Goal: Task Accomplishment & Management: Use online tool/utility

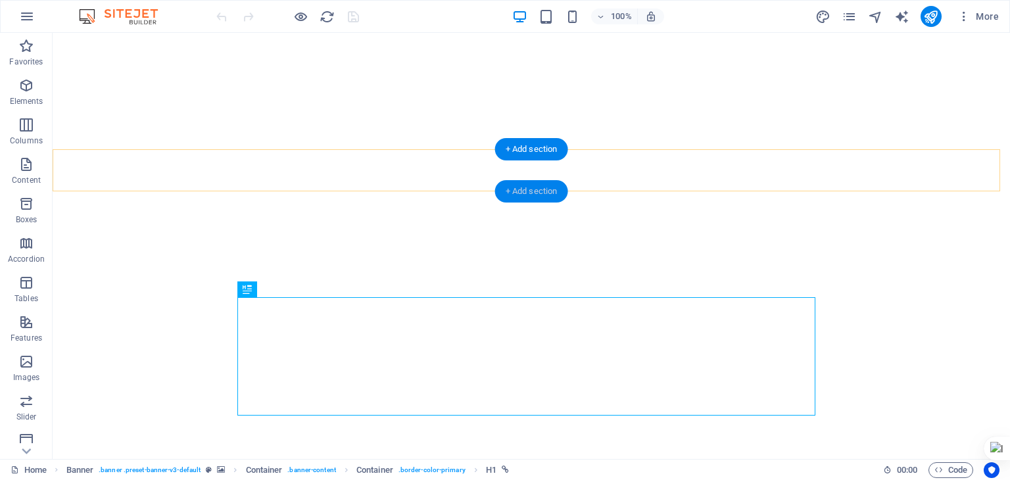
click at [532, 190] on div "+ Add section" at bounding box center [531, 191] width 73 height 22
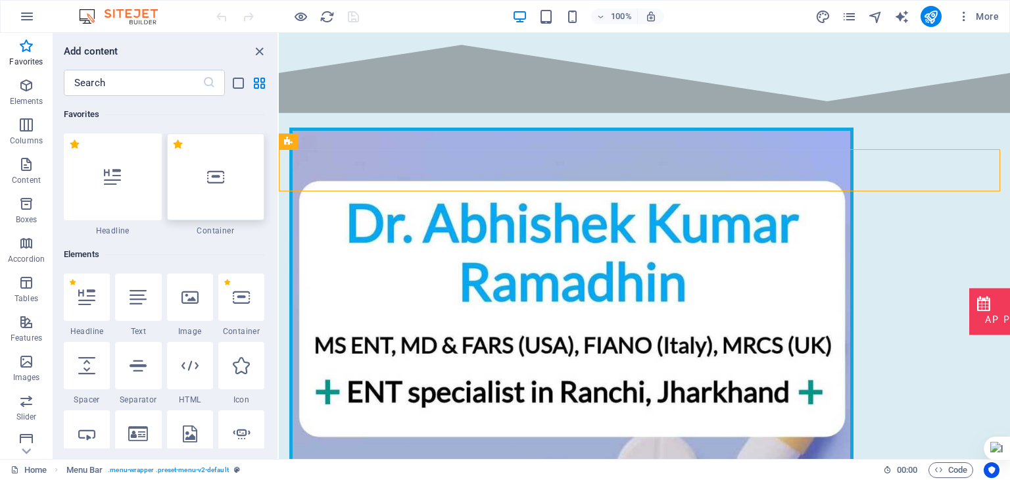
click at [221, 203] on div at bounding box center [216, 176] width 98 height 87
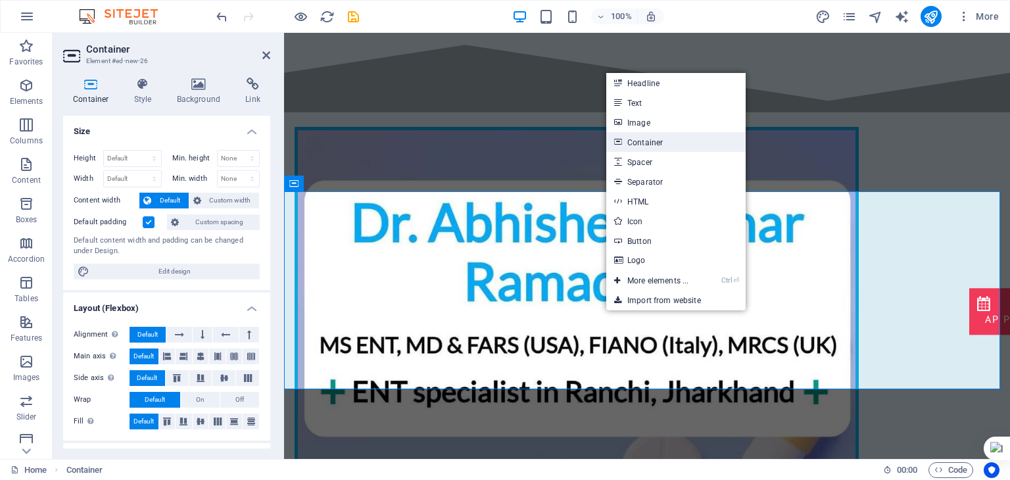
click at [654, 141] on link "Container" at bounding box center [675, 142] width 139 height 20
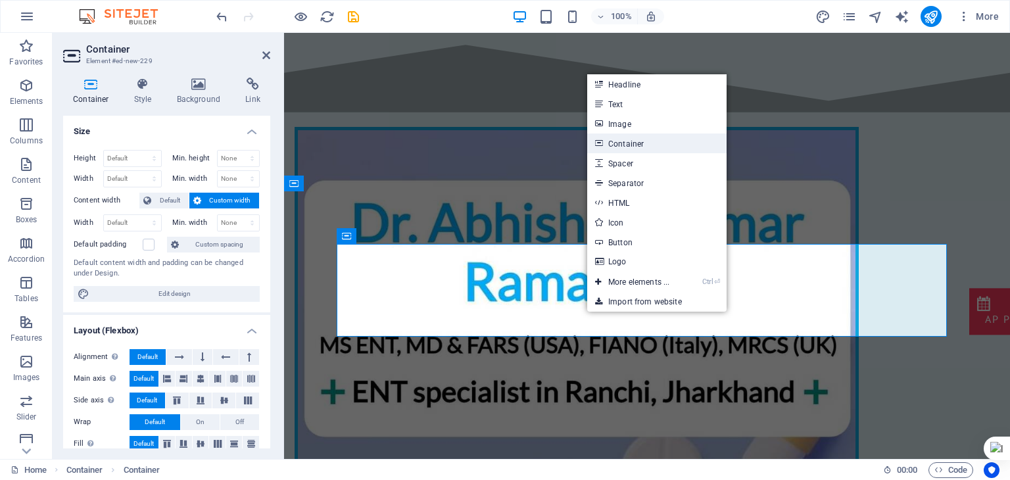
click at [679, 139] on link "Container" at bounding box center [656, 143] width 139 height 20
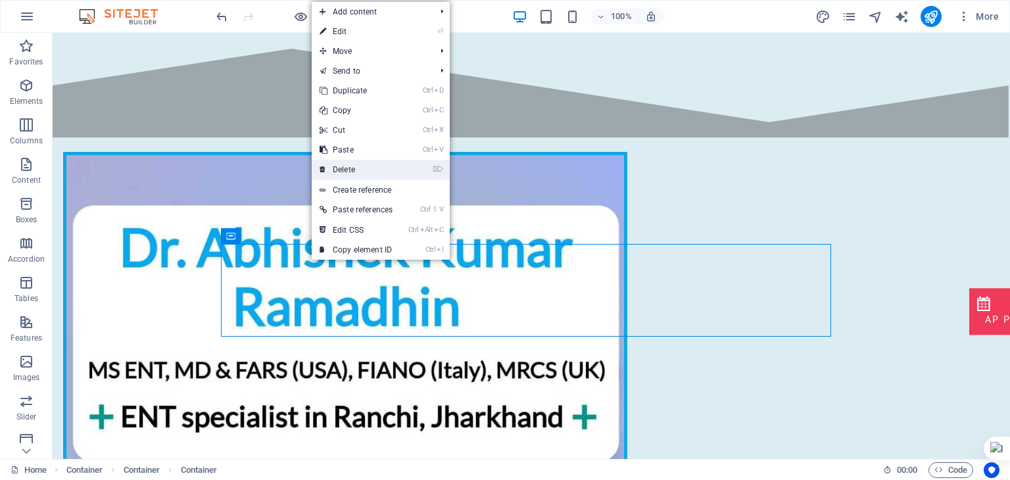
click at [356, 172] on link "⌦ Delete" at bounding box center [356, 170] width 89 height 20
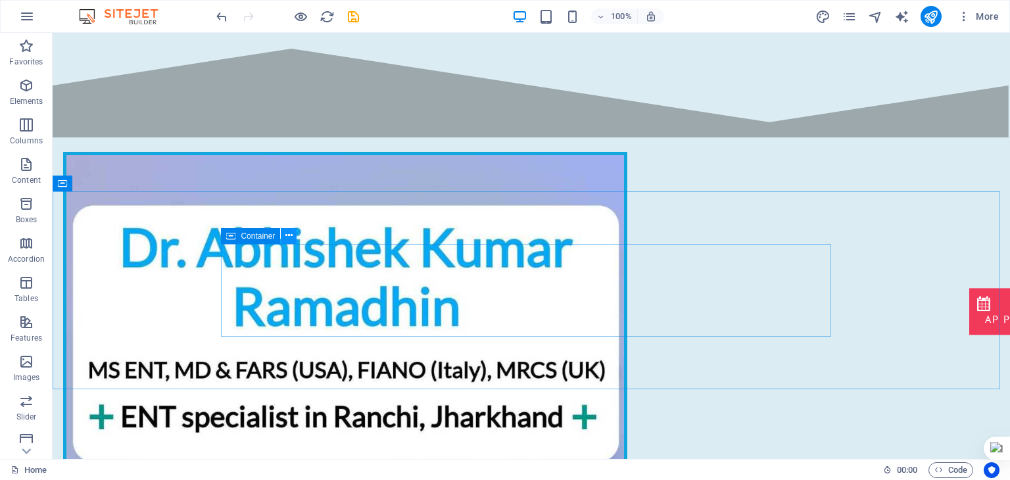
click at [287, 237] on icon at bounding box center [288, 236] width 7 height 14
click at [292, 237] on icon at bounding box center [288, 236] width 7 height 14
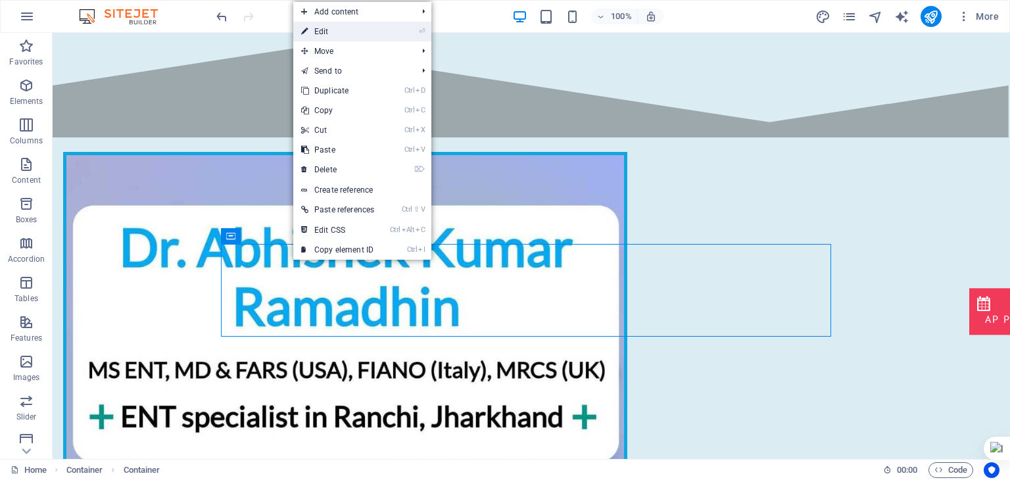
click at [375, 24] on link "⏎ Edit" at bounding box center [337, 32] width 89 height 20
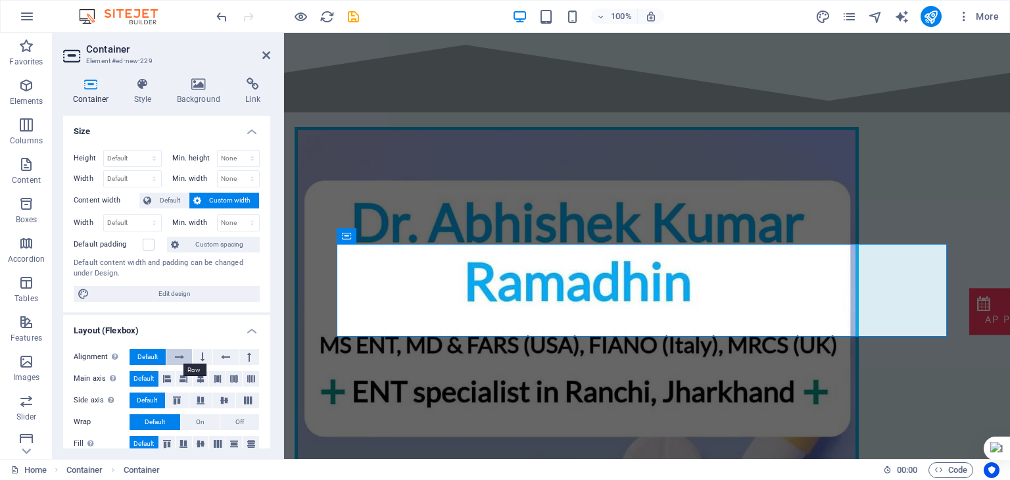
click at [181, 354] on icon at bounding box center [179, 357] width 9 height 16
click at [403, 235] on icon at bounding box center [404, 236] width 7 height 14
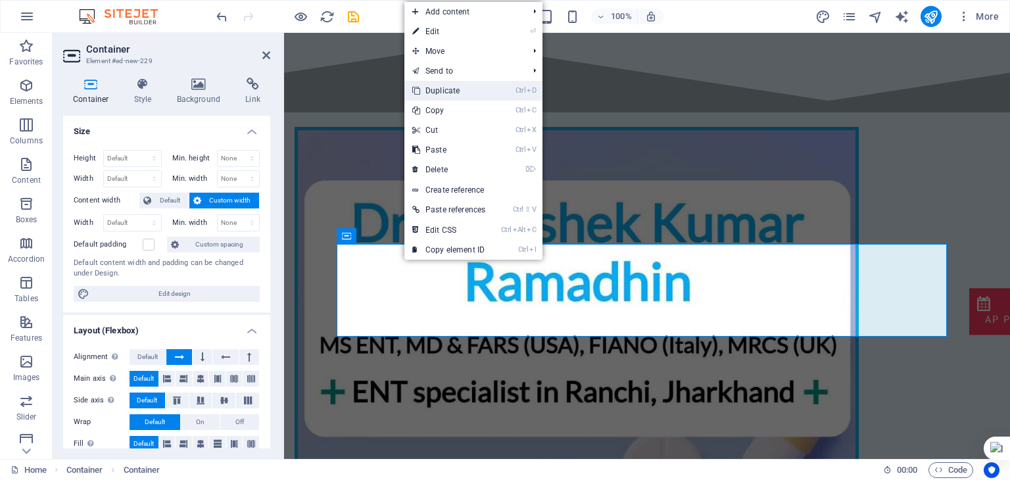
click at [480, 92] on link "Ctrl D Duplicate" at bounding box center [448, 91] width 89 height 20
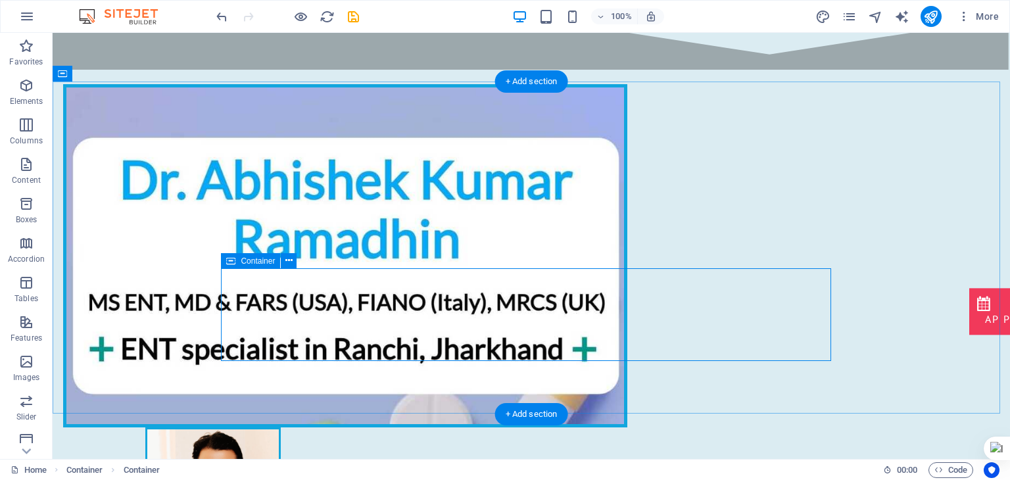
scroll to position [60, 0]
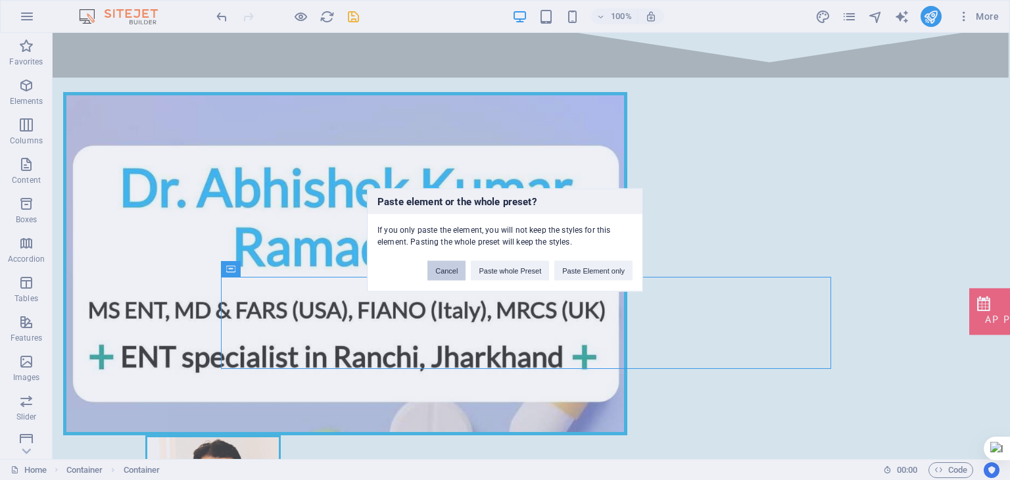
click at [442, 274] on button "Cancel" at bounding box center [446, 271] width 38 height 20
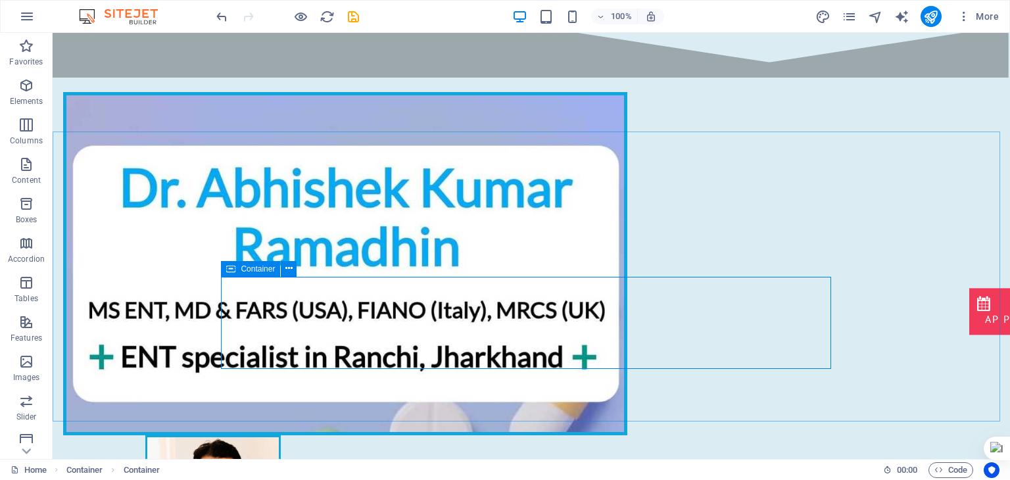
click at [230, 269] on icon at bounding box center [230, 269] width 9 height 16
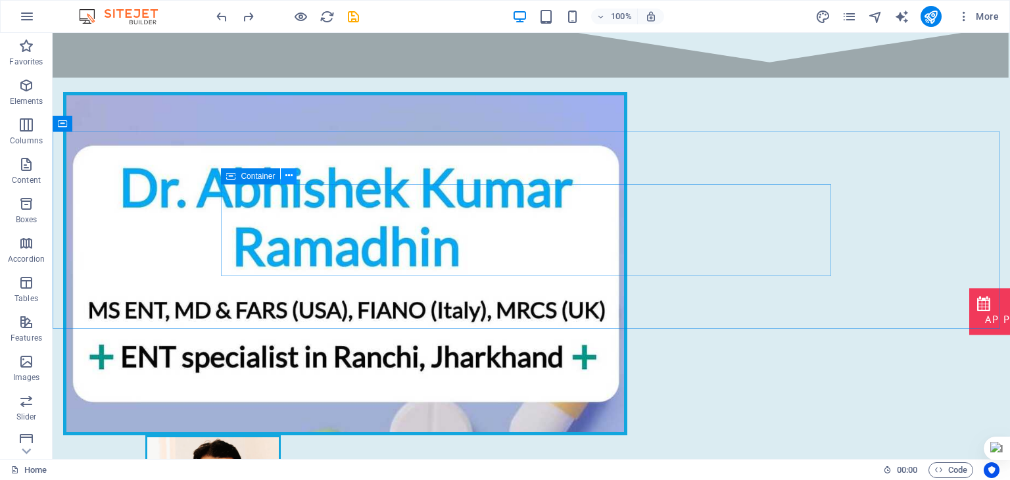
click at [291, 179] on icon at bounding box center [288, 176] width 7 height 14
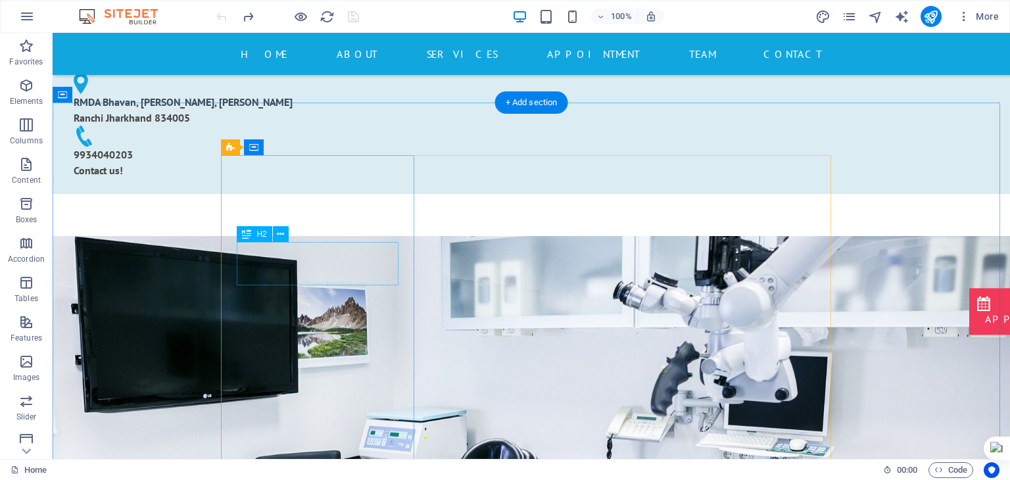
scroll to position [520, 0]
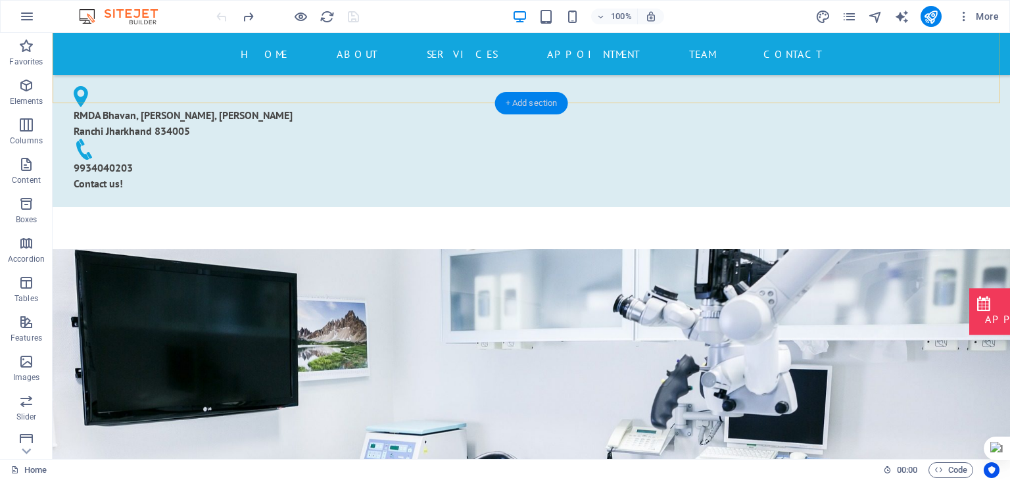
click at [542, 101] on div "+ Add section" at bounding box center [531, 103] width 73 height 22
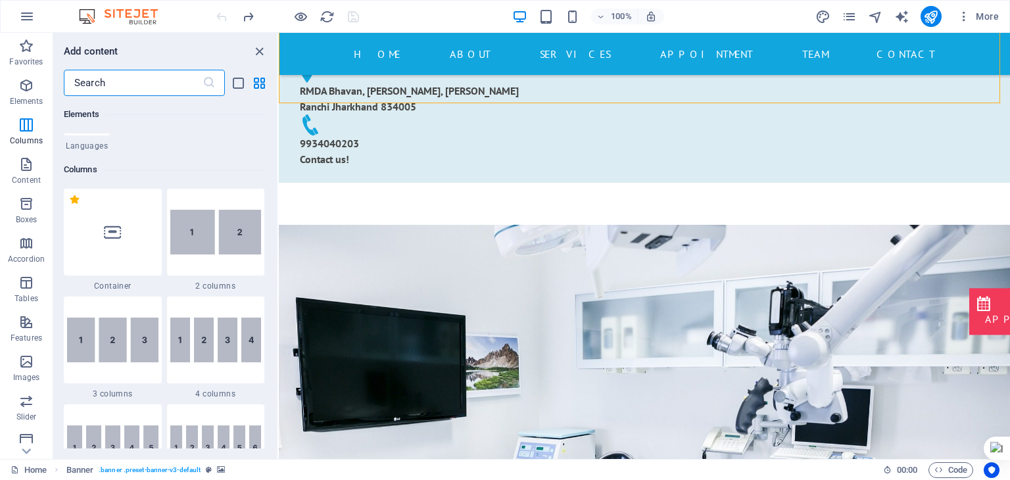
scroll to position [0, 0]
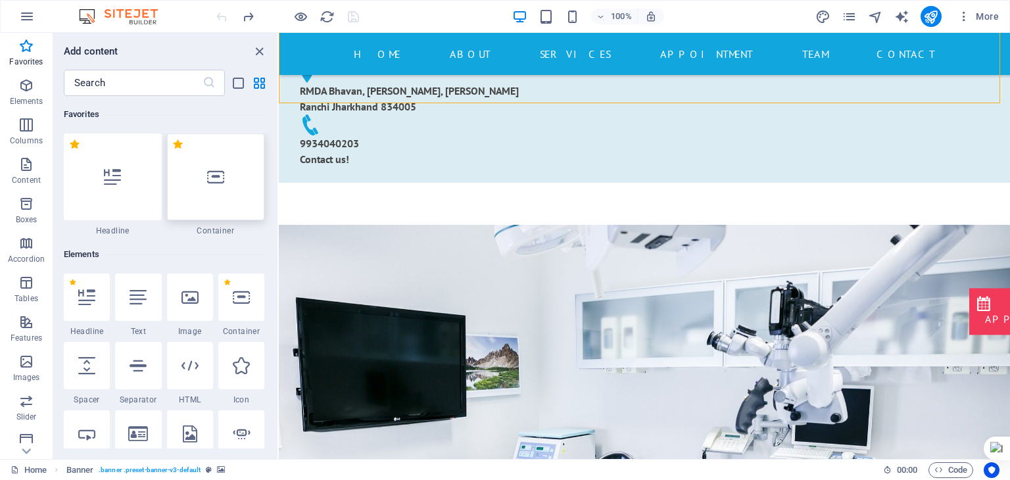
click at [216, 203] on div at bounding box center [216, 176] width 98 height 87
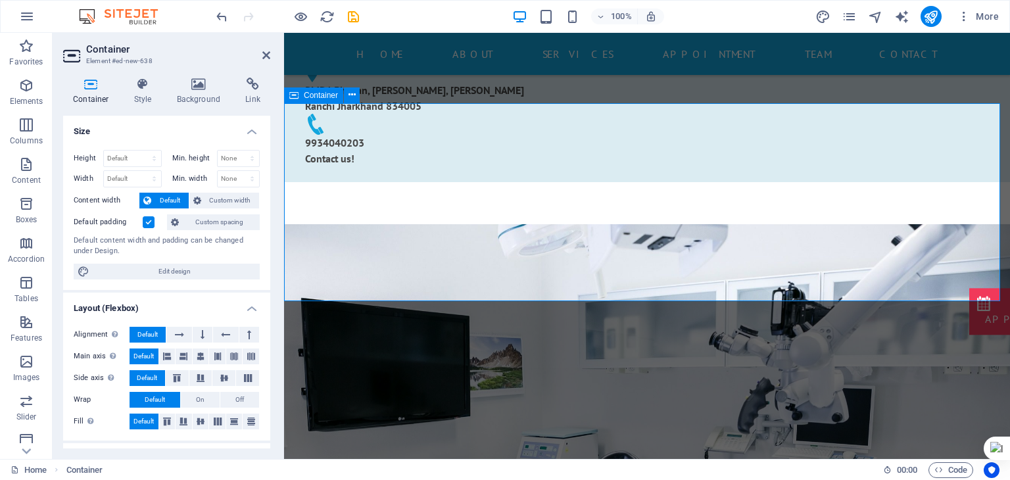
click at [24, 93] on icon "button" at bounding box center [26, 86] width 16 height 16
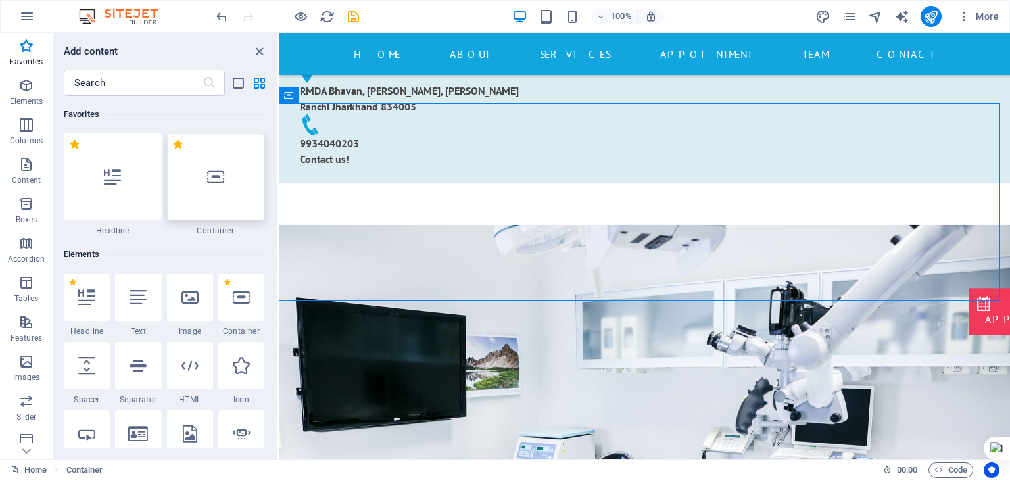
click at [235, 182] on div at bounding box center [216, 176] width 98 height 87
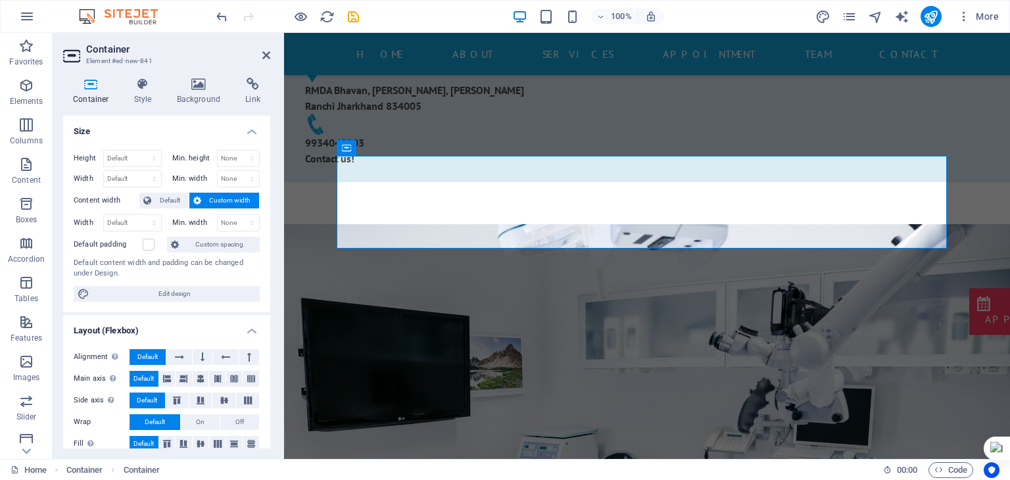
click at [235, 182] on div "Container Element #ed-new-841 Container Style Background Link Size Height Defau…" at bounding box center [531, 246] width 957 height 426
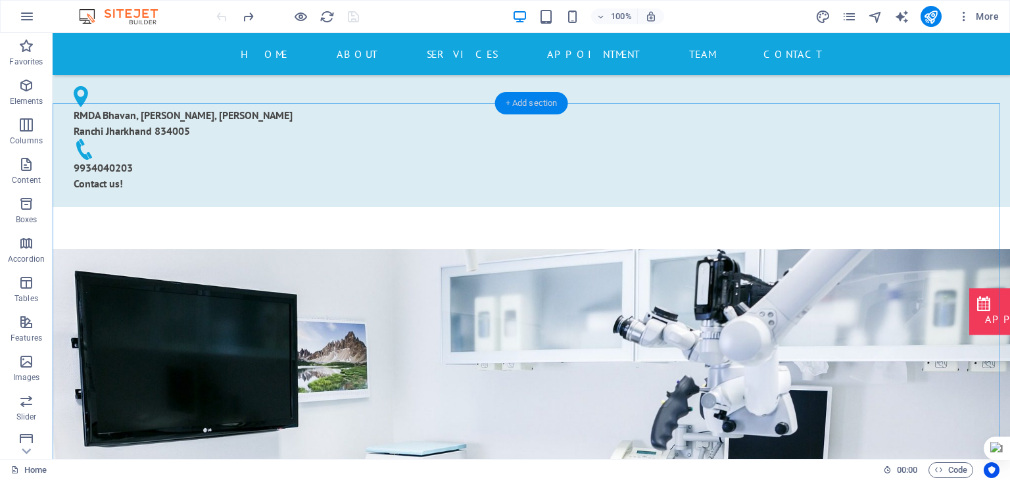
click at [528, 107] on div "+ Add section" at bounding box center [531, 103] width 73 height 22
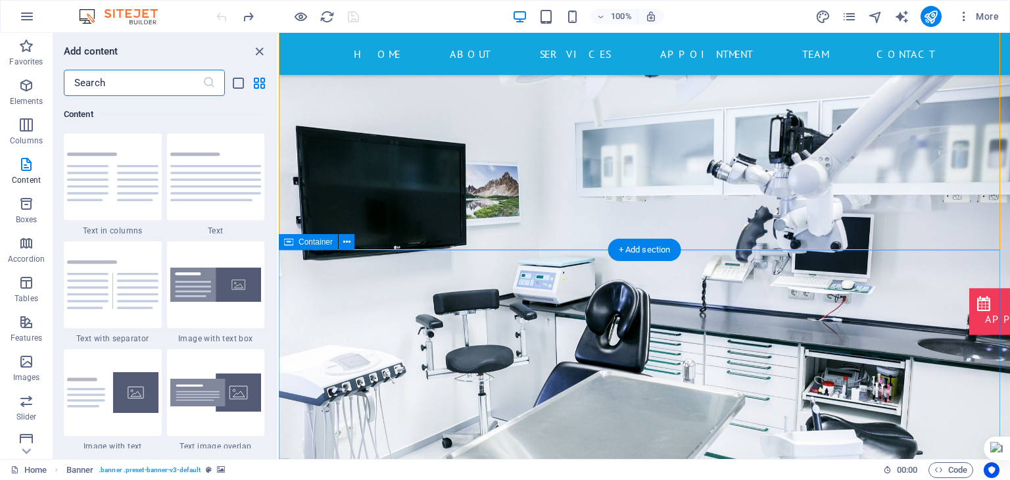
scroll to position [350, 0]
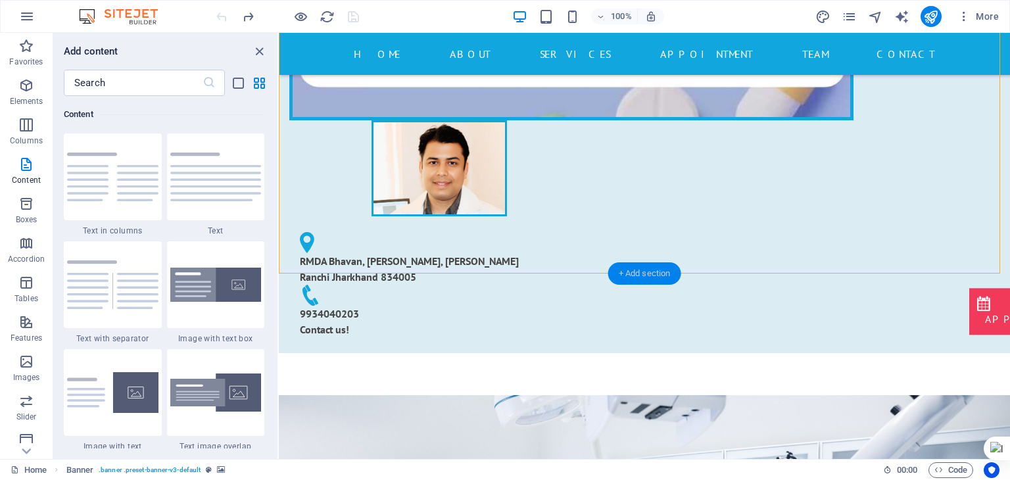
click at [658, 273] on div "+ Add section" at bounding box center [644, 273] width 73 height 22
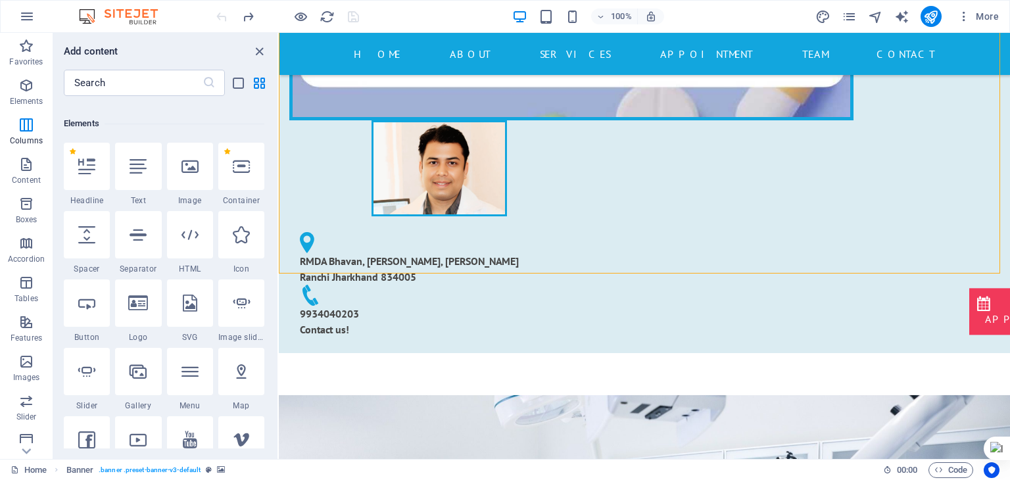
scroll to position [0, 0]
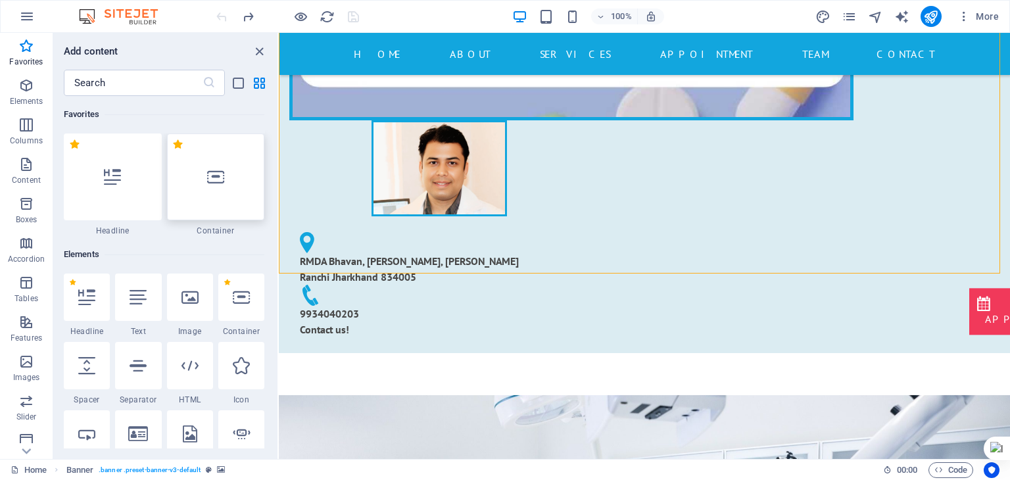
click at [213, 181] on icon at bounding box center [215, 176] width 17 height 17
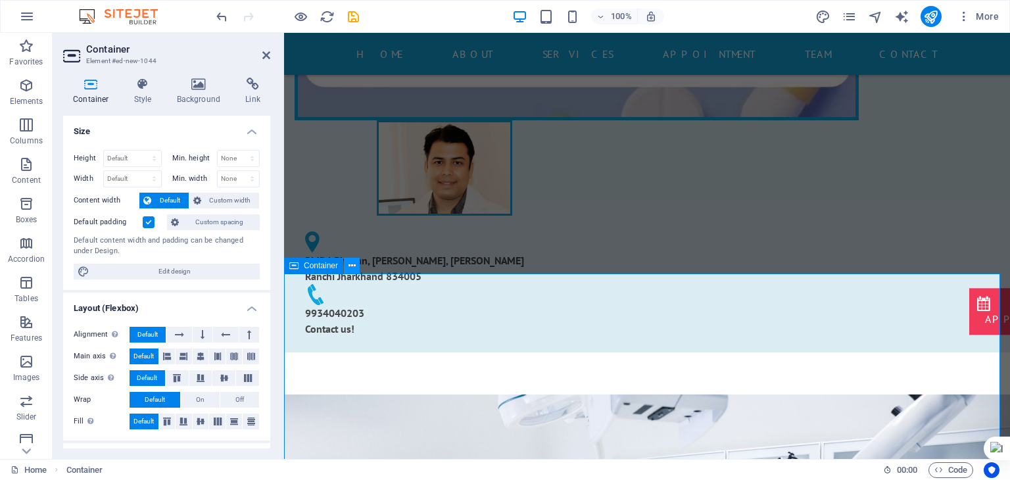
click at [353, 268] on icon at bounding box center [352, 266] width 7 height 14
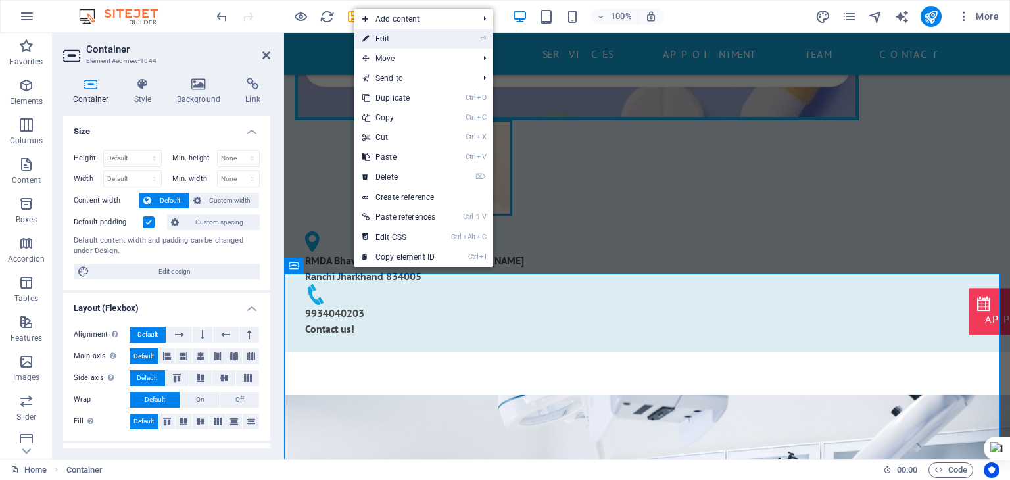
click at [408, 32] on link "⏎ Edit" at bounding box center [398, 39] width 89 height 20
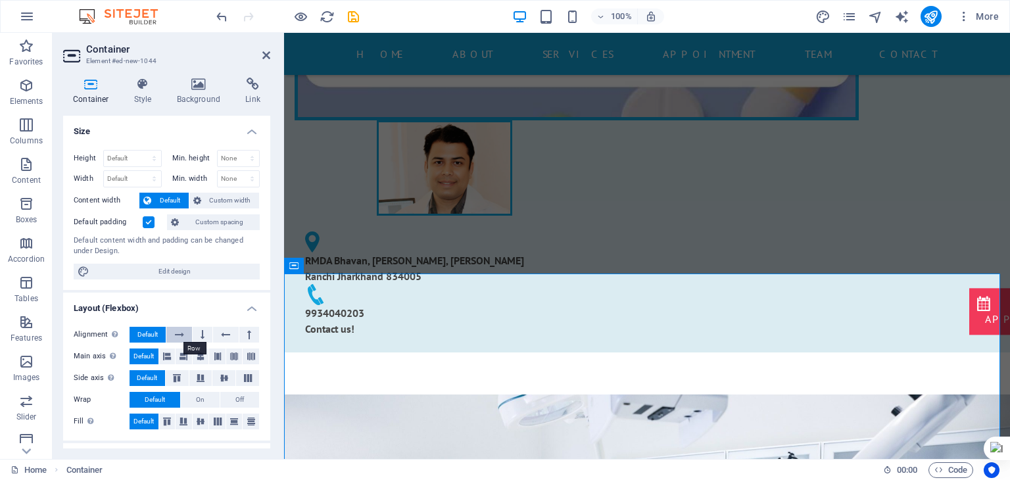
click at [176, 337] on icon at bounding box center [179, 335] width 9 height 16
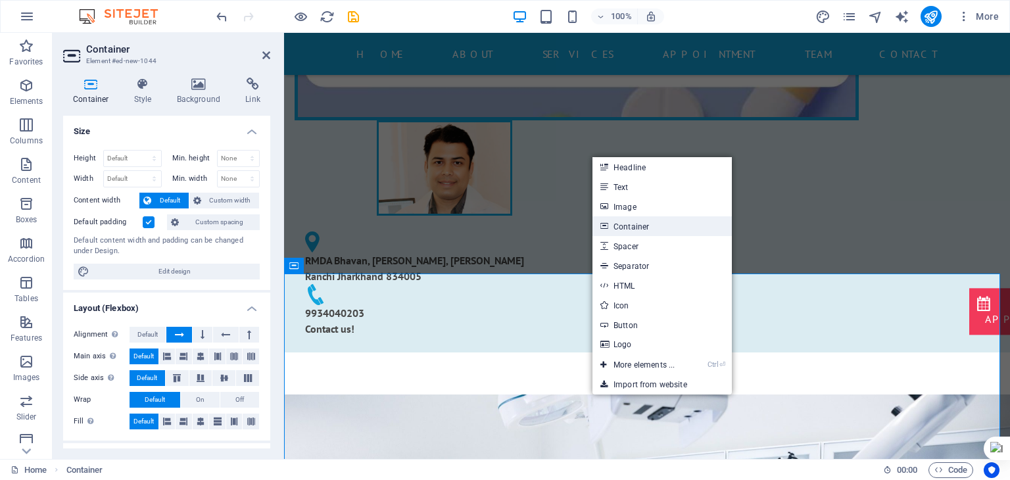
click at [648, 231] on link "Container" at bounding box center [662, 226] width 139 height 20
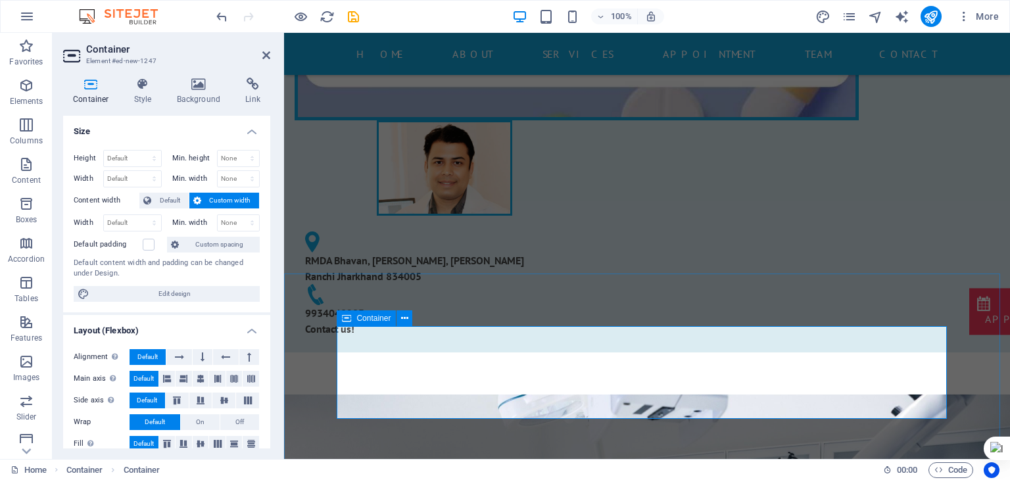
click at [267, 54] on icon at bounding box center [266, 55] width 8 height 11
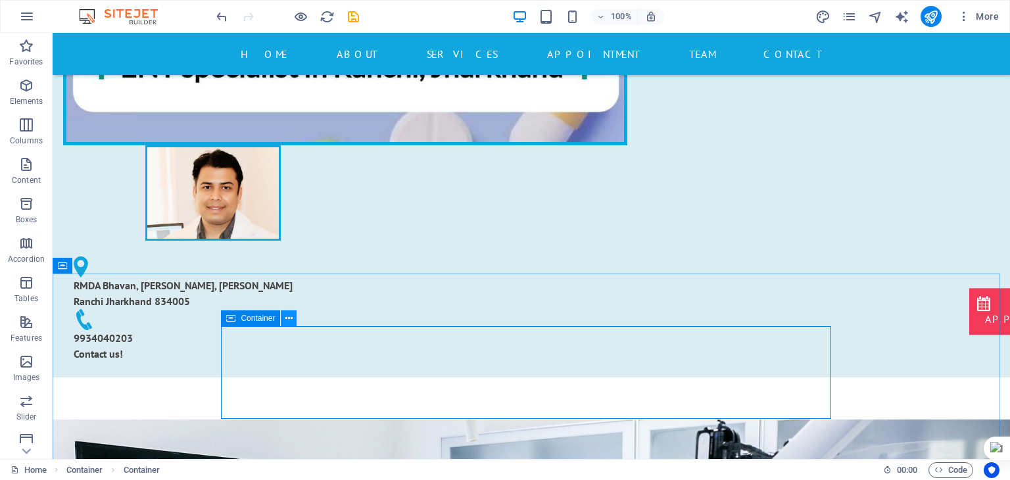
click at [292, 323] on icon at bounding box center [288, 319] width 7 height 14
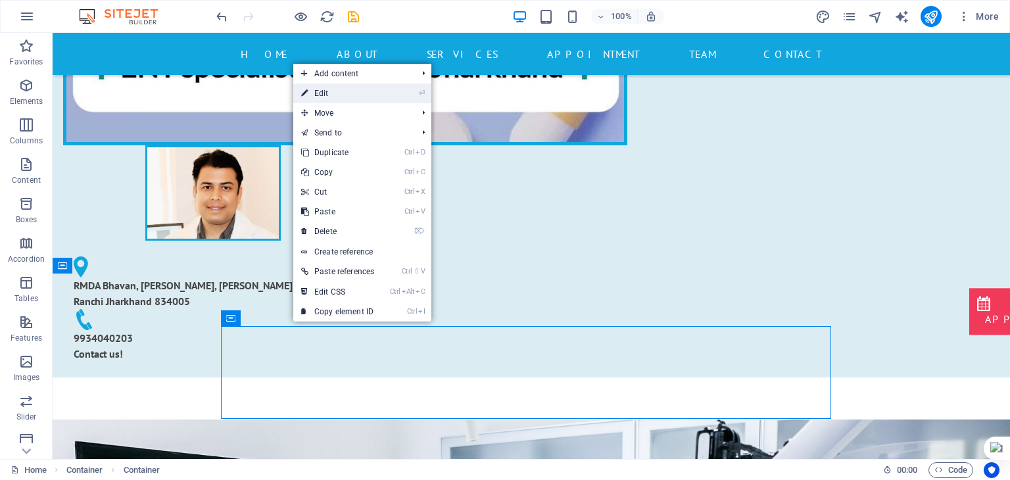
click at [349, 92] on link "⏎ Edit" at bounding box center [337, 94] width 89 height 20
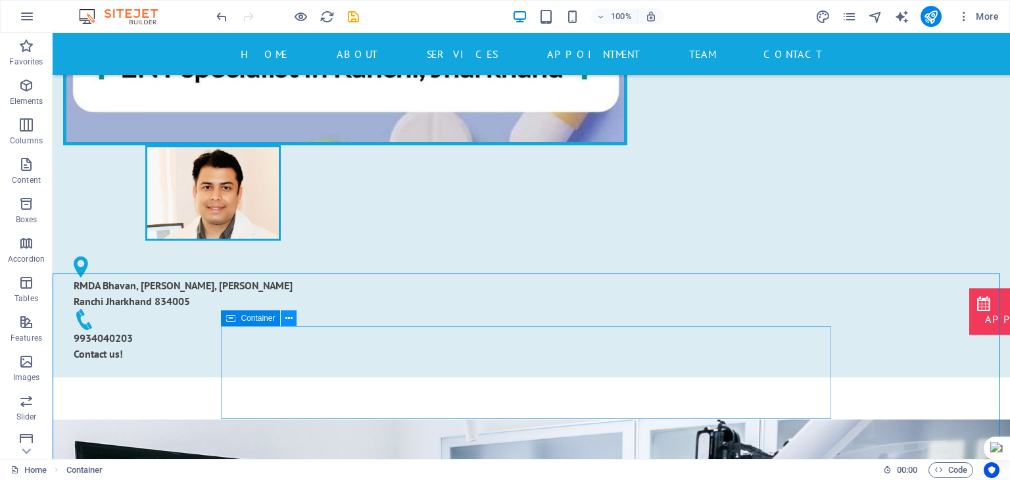
click at [292, 323] on icon at bounding box center [288, 319] width 7 height 14
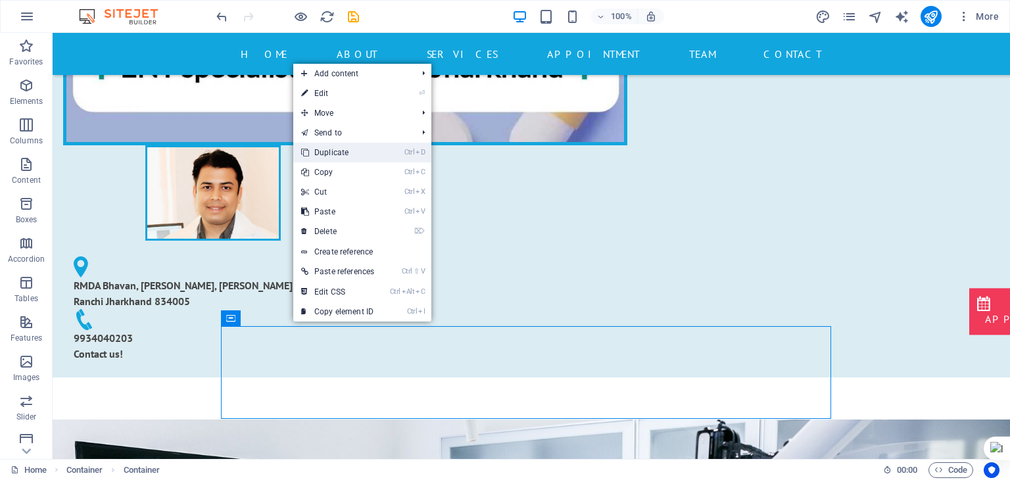
click at [365, 157] on link "Ctrl D Duplicate" at bounding box center [337, 153] width 89 height 20
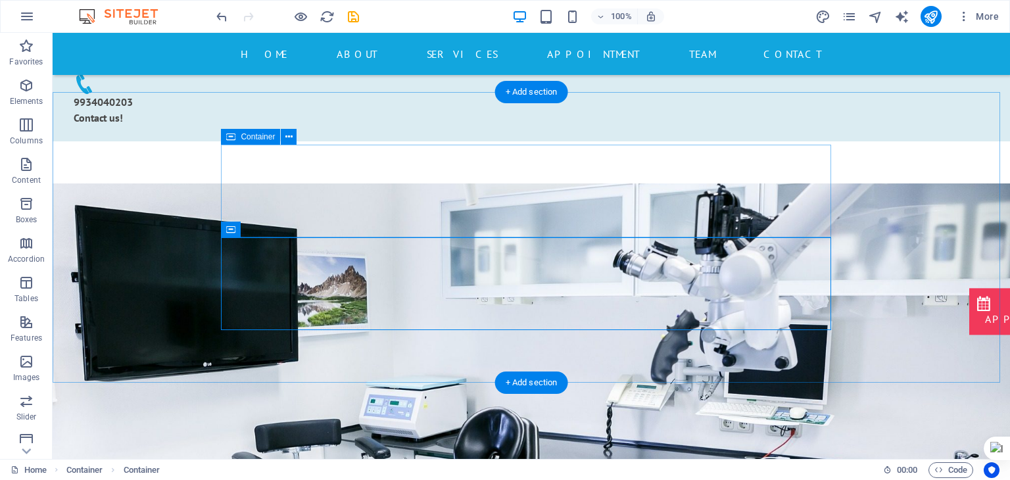
scroll to position [531, 0]
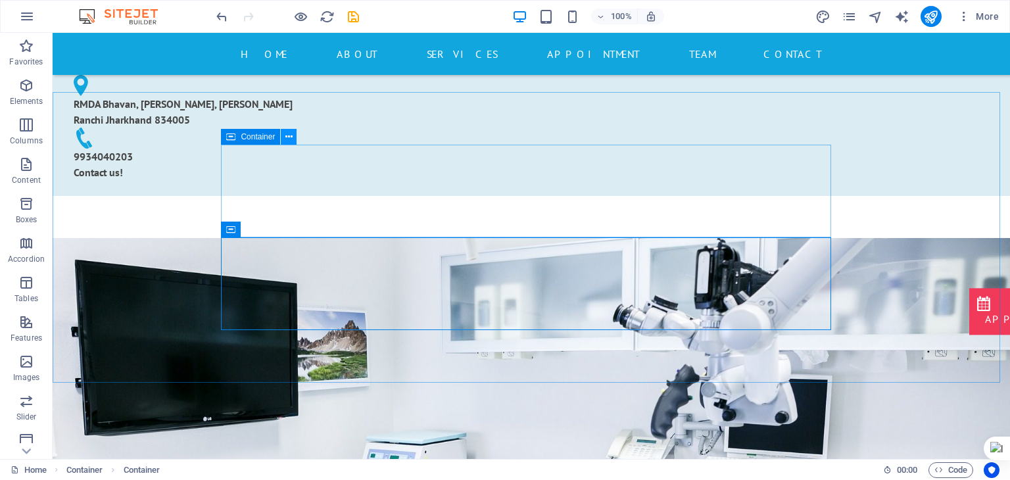
click at [290, 138] on icon at bounding box center [288, 137] width 7 height 14
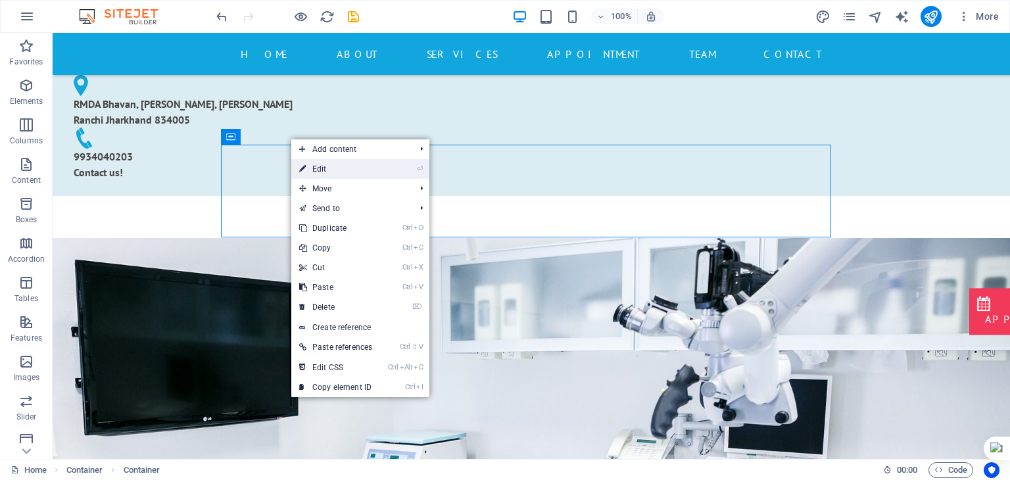
click at [339, 166] on link "⏎ Edit" at bounding box center [335, 169] width 89 height 20
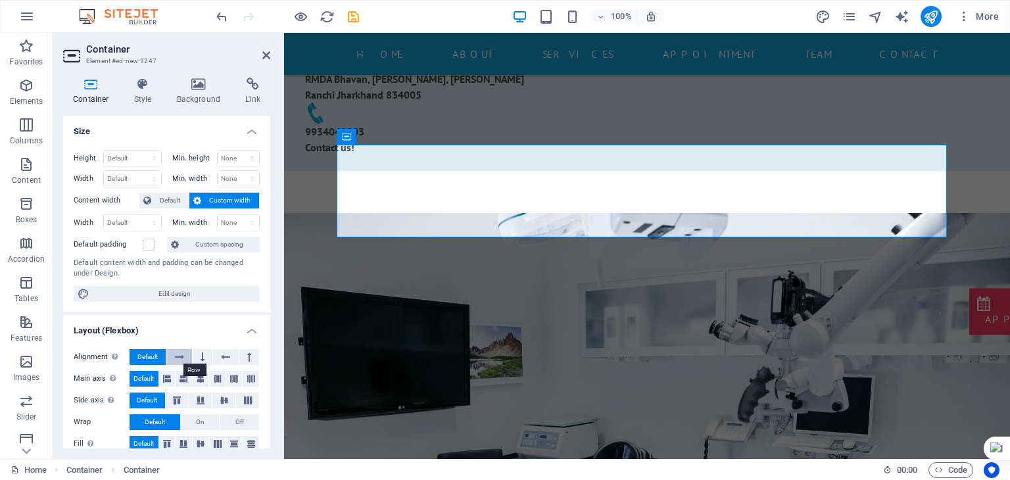
click at [184, 354] on button at bounding box center [178, 357] width 25 height 16
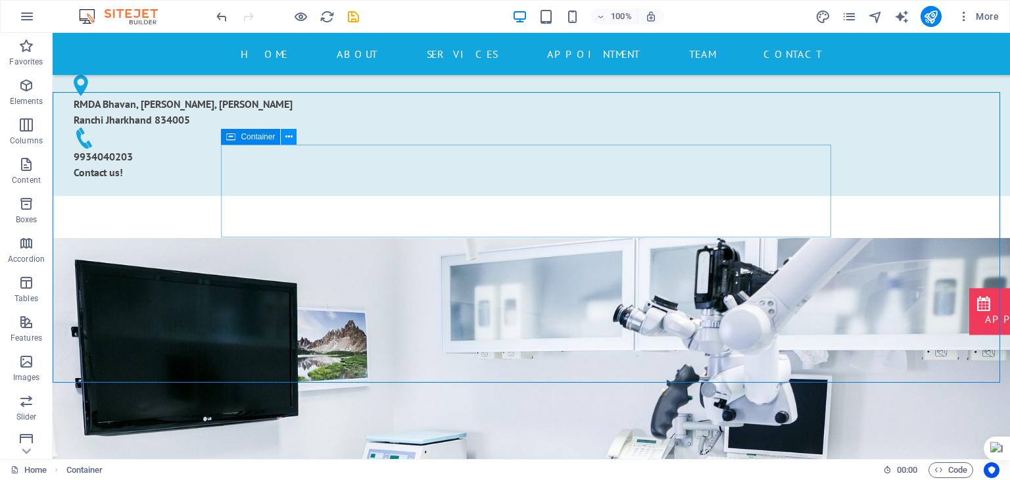
click at [287, 140] on icon at bounding box center [288, 137] width 7 height 14
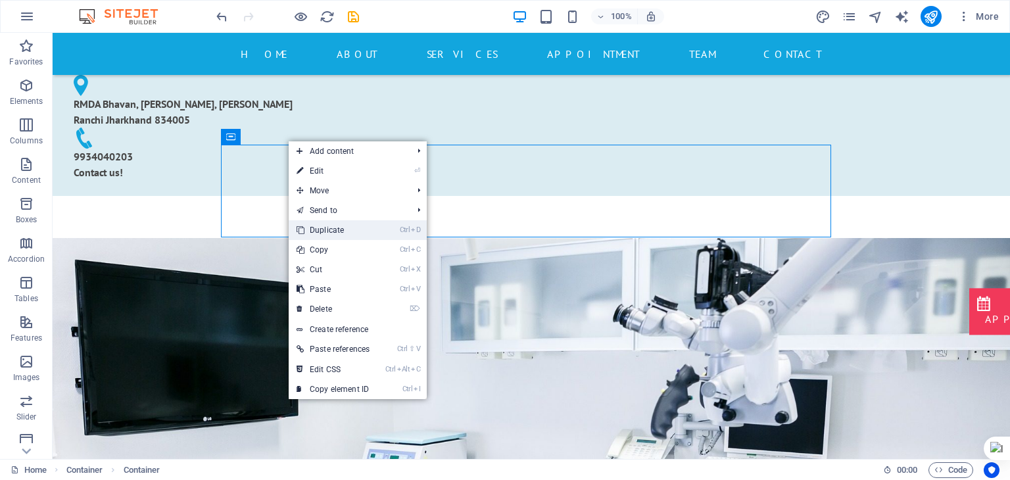
click at [370, 225] on link "Ctrl D Duplicate" at bounding box center [333, 230] width 89 height 20
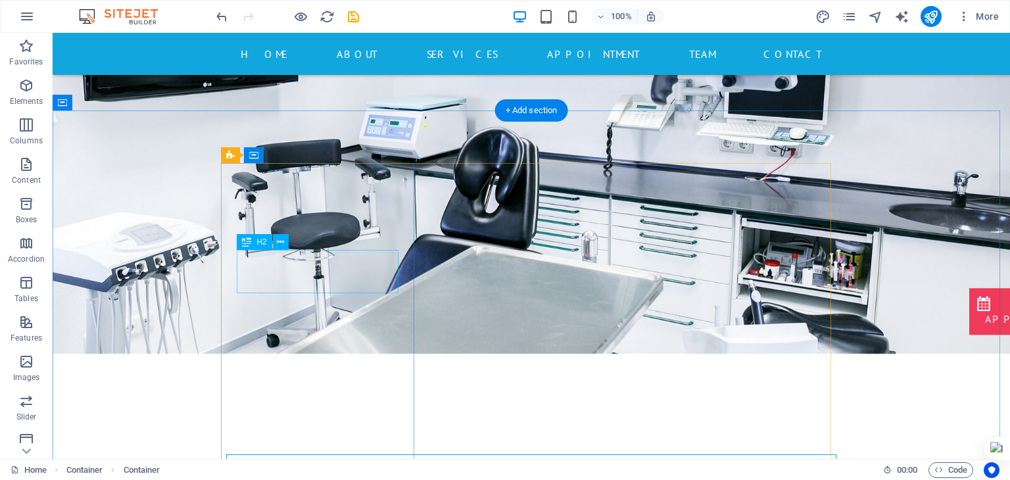
scroll to position [896, 0]
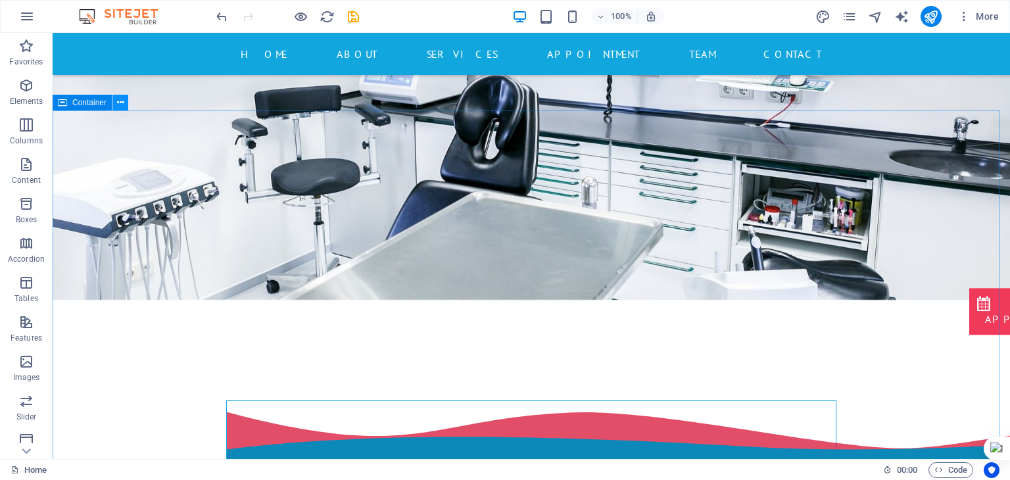
click at [120, 105] on icon at bounding box center [120, 103] width 7 height 14
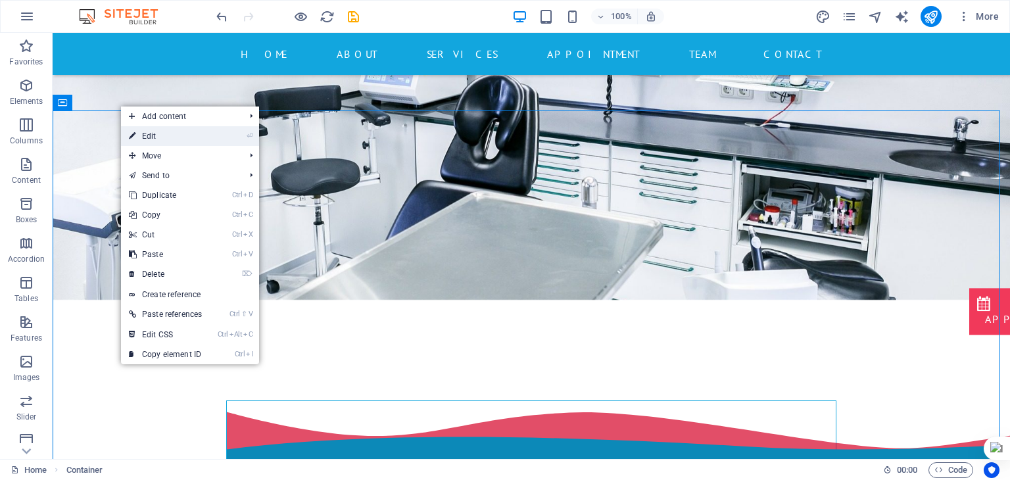
click at [158, 135] on link "⏎ Edit" at bounding box center [165, 136] width 89 height 20
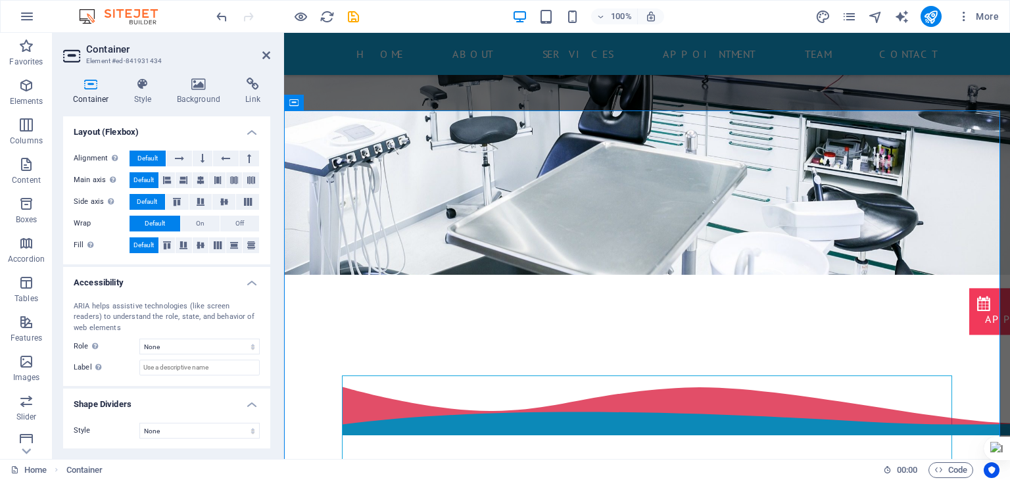
scroll to position [0, 0]
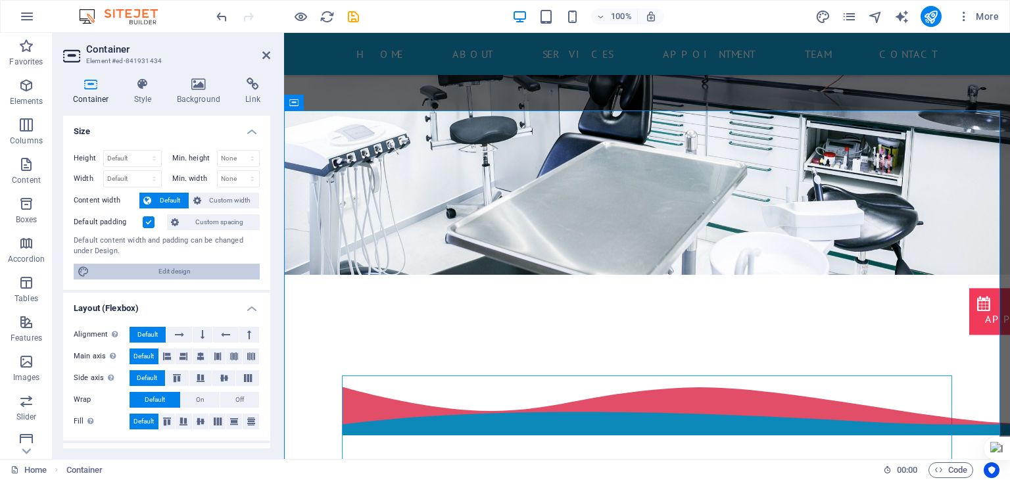
drag, startPoint x: 206, startPoint y: 271, endPoint x: 258, endPoint y: 366, distance: 108.3
click at [206, 271] on span "Edit design" at bounding box center [174, 272] width 162 height 16
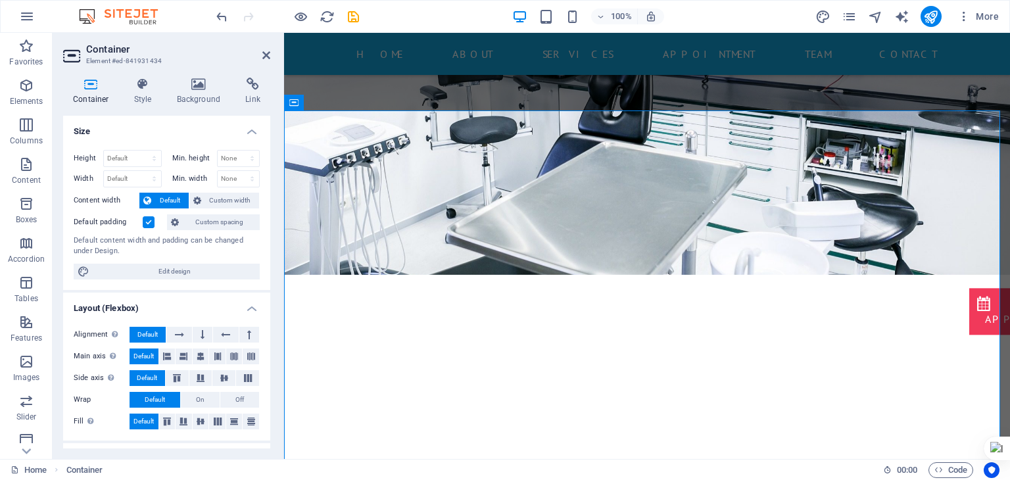
select select "rem"
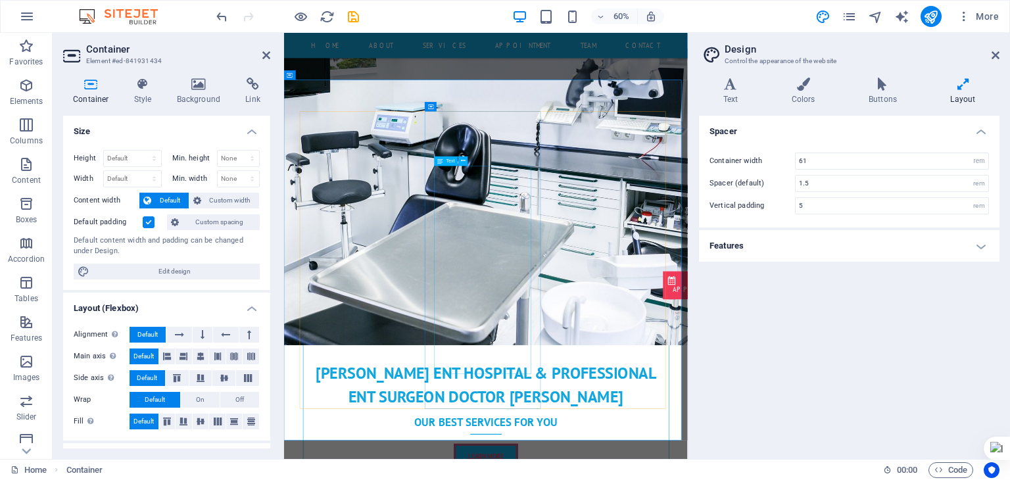
scroll to position [989, 0]
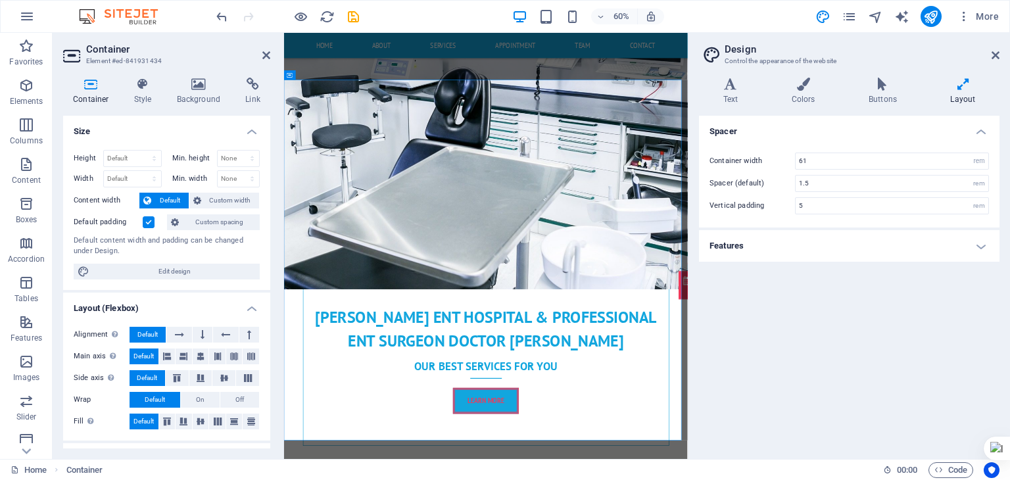
click at [777, 243] on h4 "Features" at bounding box center [849, 246] width 301 height 32
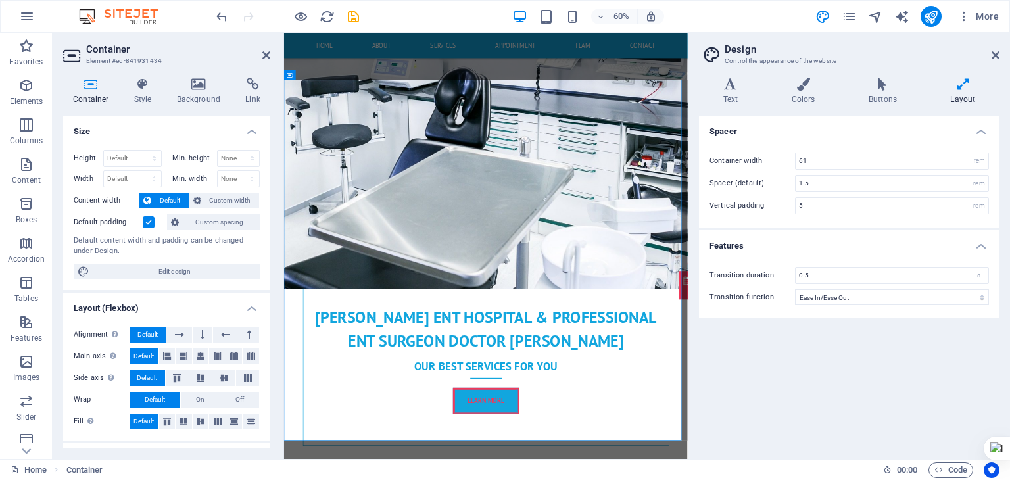
click at [791, 341] on div "Spacer Container width 61 rem px Spacer (default) 1.5 rem Vertical padding 5 re…" at bounding box center [849, 282] width 301 height 333
click at [998, 52] on icon at bounding box center [996, 55] width 8 height 11
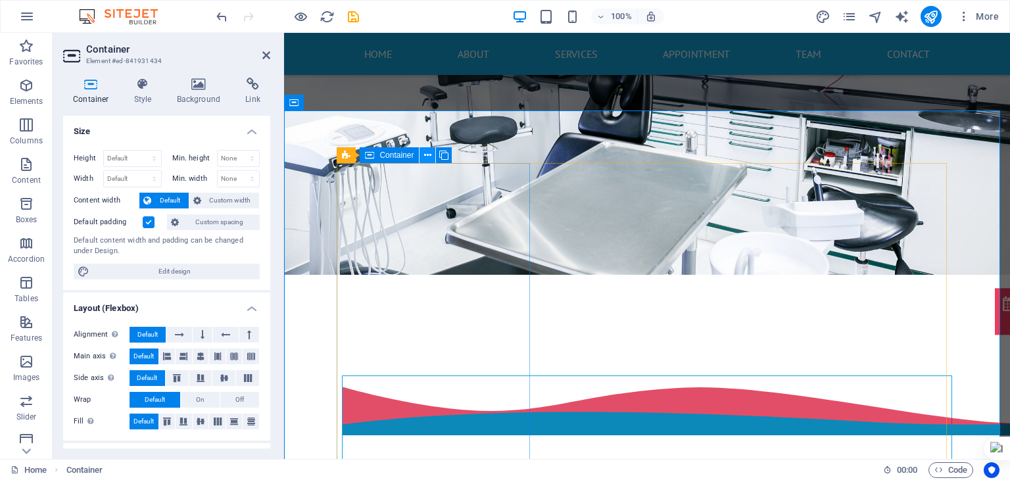
click at [428, 152] on icon at bounding box center [427, 156] width 7 height 14
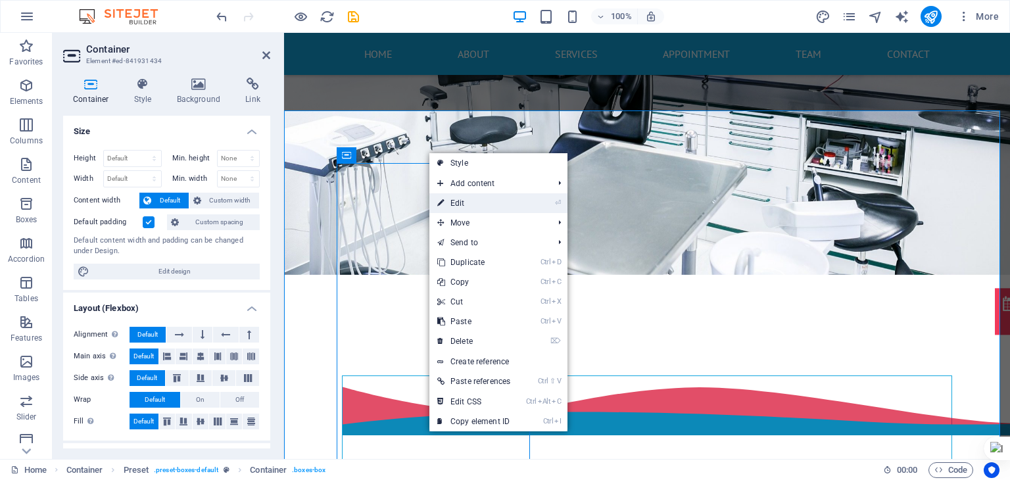
click at [484, 198] on link "⏎ Edit" at bounding box center [473, 203] width 89 height 20
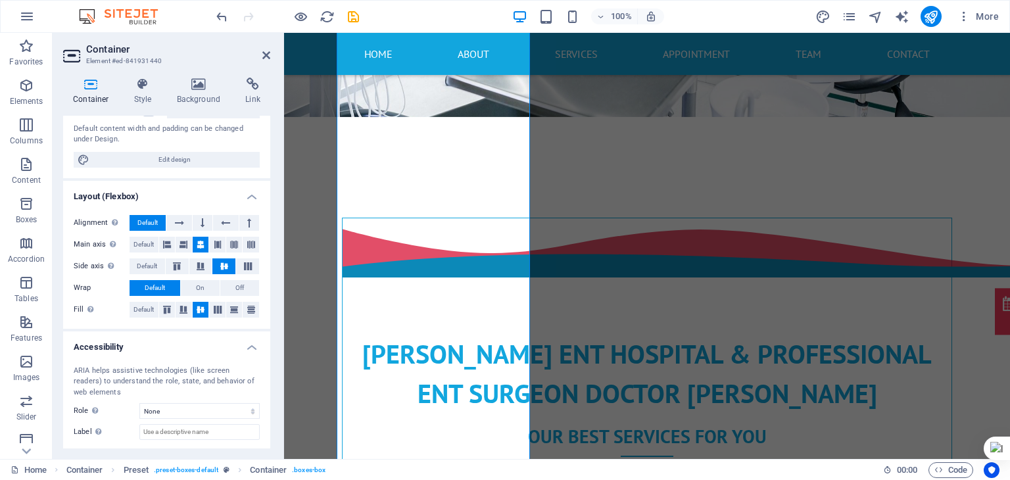
scroll to position [126, 0]
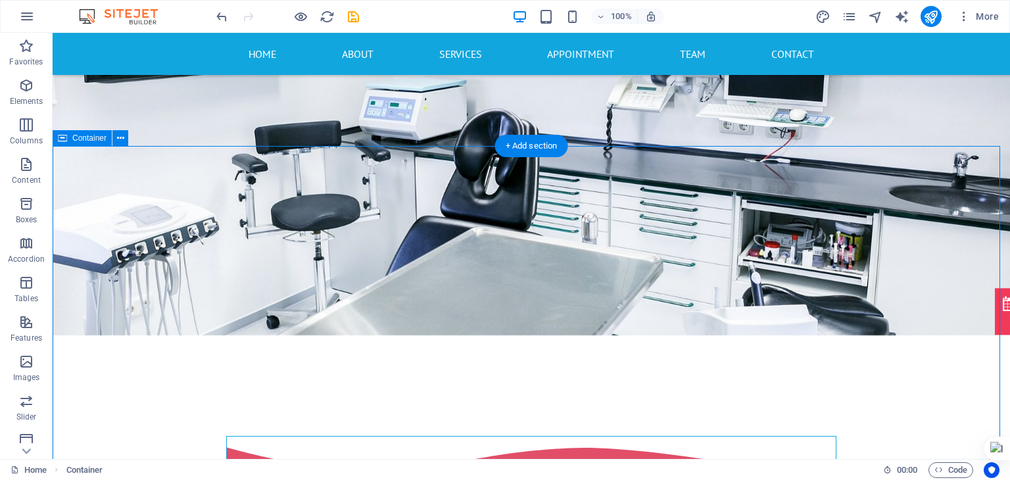
scroll to position [860, 0]
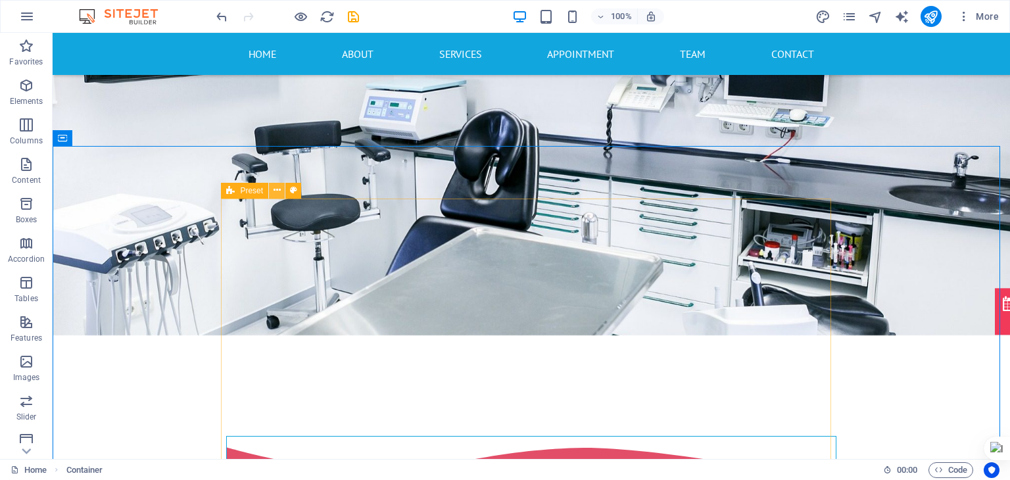
click at [279, 192] on icon at bounding box center [277, 190] width 7 height 14
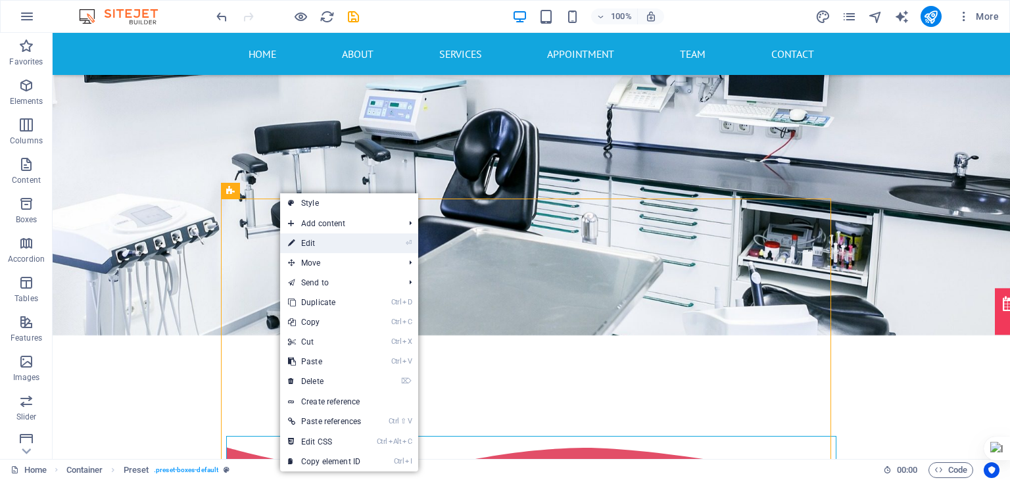
click at [318, 247] on link "⏎ Edit" at bounding box center [324, 243] width 89 height 20
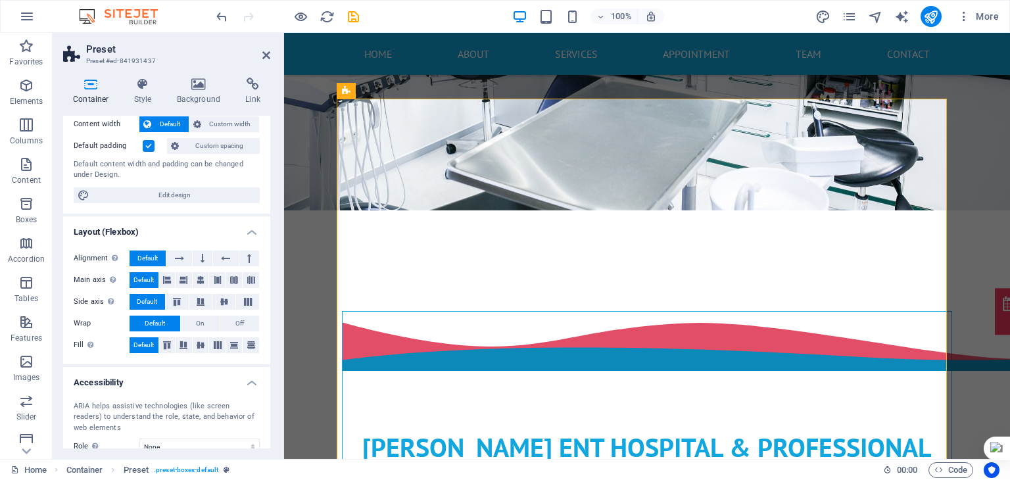
scroll to position [0, 0]
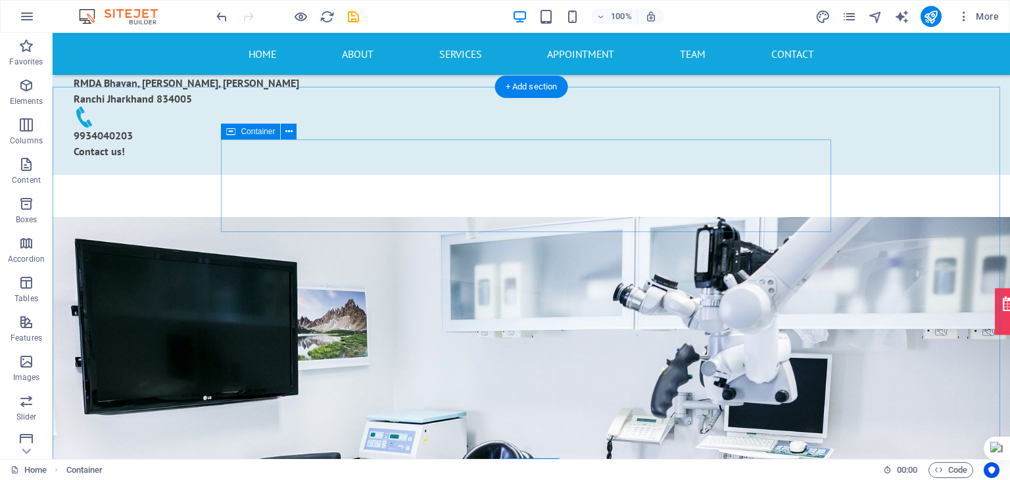
scroll to position [529, 0]
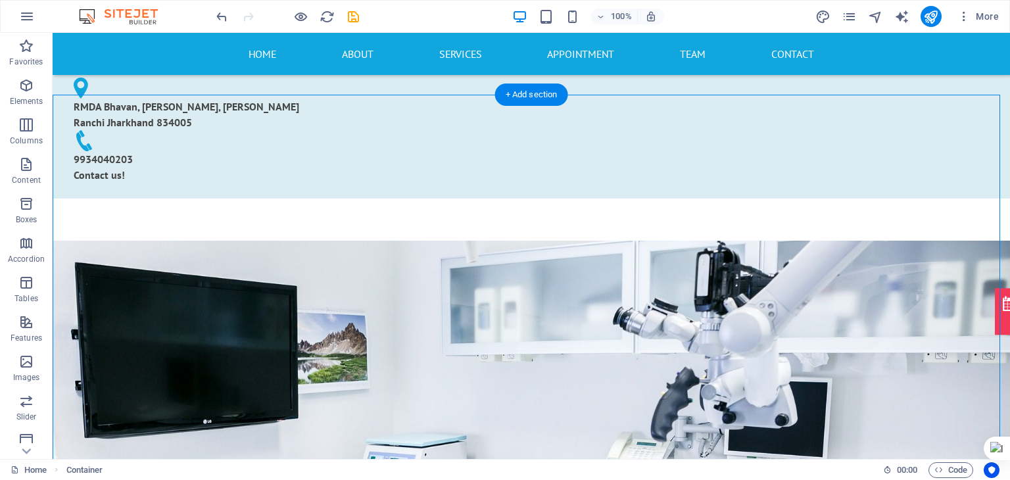
drag, startPoint x: 376, startPoint y: 302, endPoint x: 339, endPoint y: 193, distance: 114.6
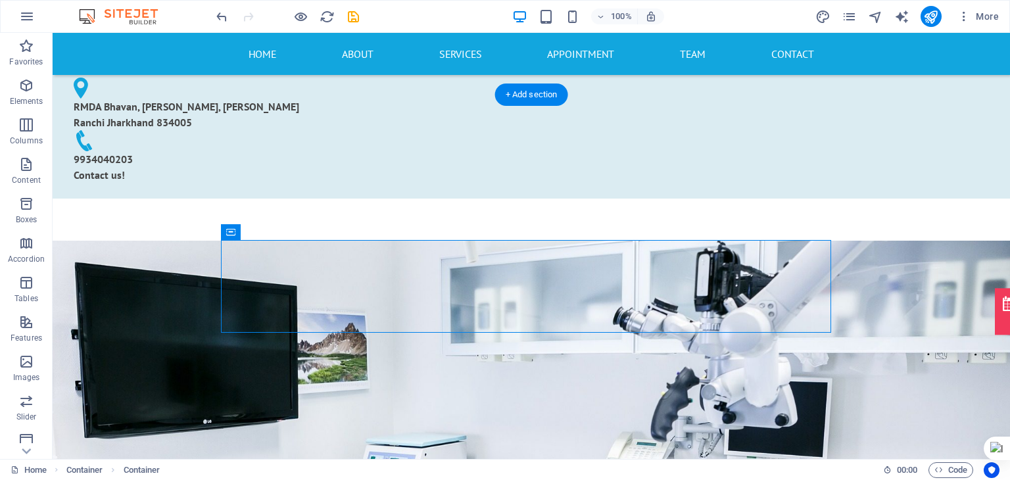
drag, startPoint x: 652, startPoint y: 289, endPoint x: 691, endPoint y: 185, distance: 110.9
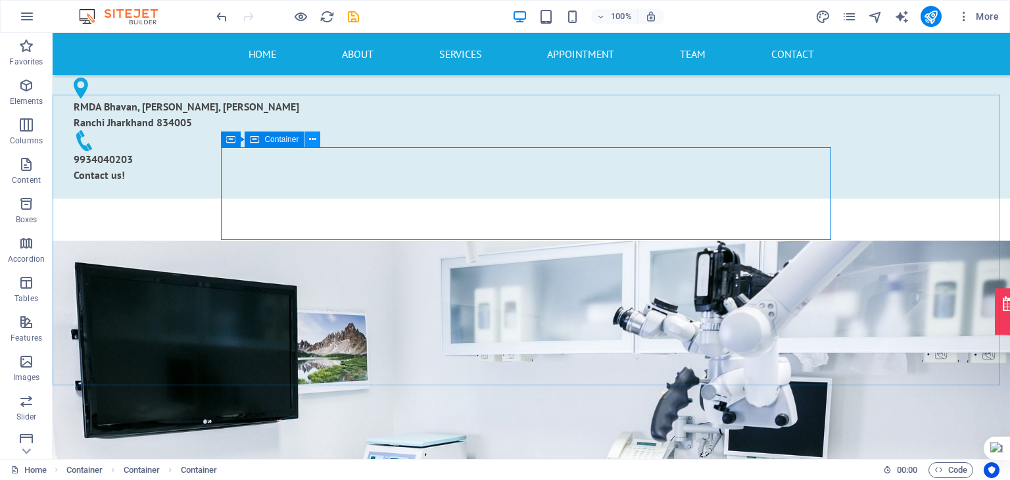
click at [308, 140] on button at bounding box center [312, 140] width 16 height 16
click at [295, 139] on button at bounding box center [289, 140] width 16 height 16
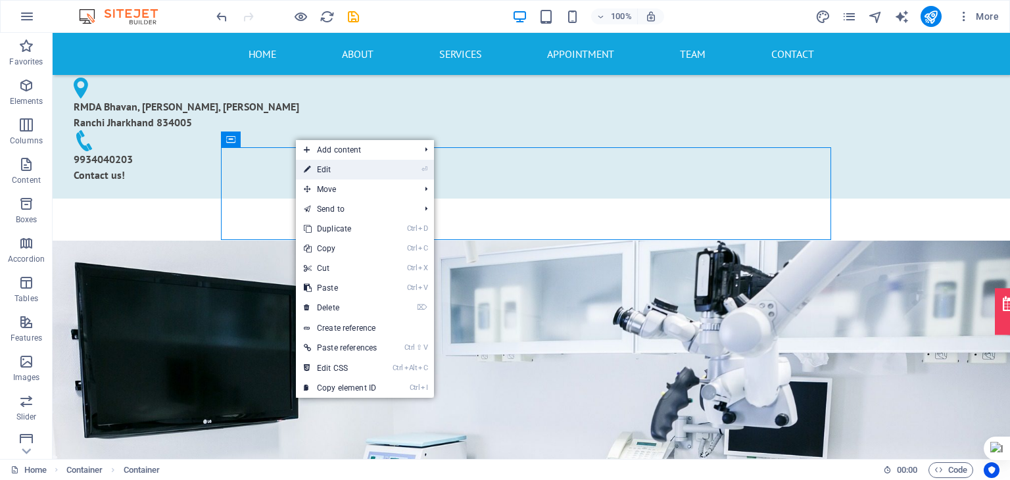
click at [347, 176] on link "⏎ Edit" at bounding box center [340, 170] width 89 height 20
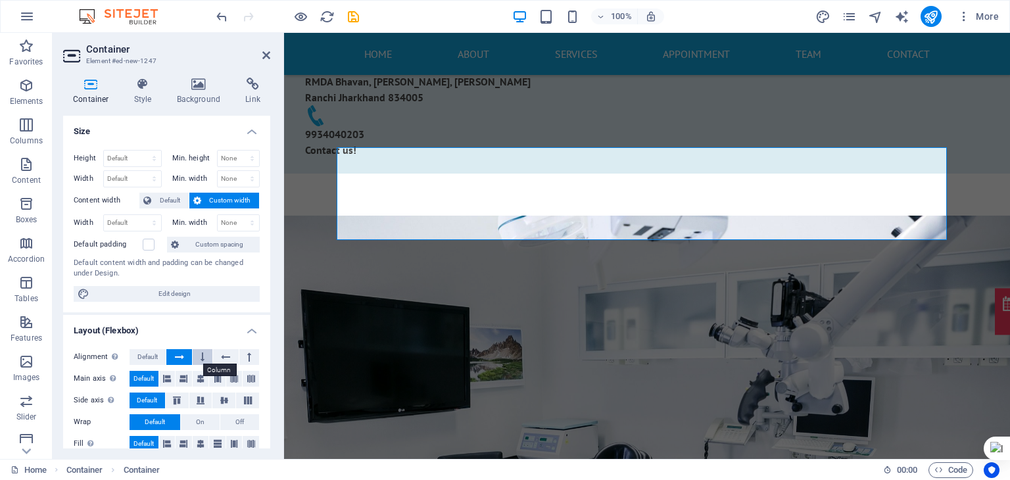
click at [201, 358] on icon at bounding box center [203, 357] width 4 height 16
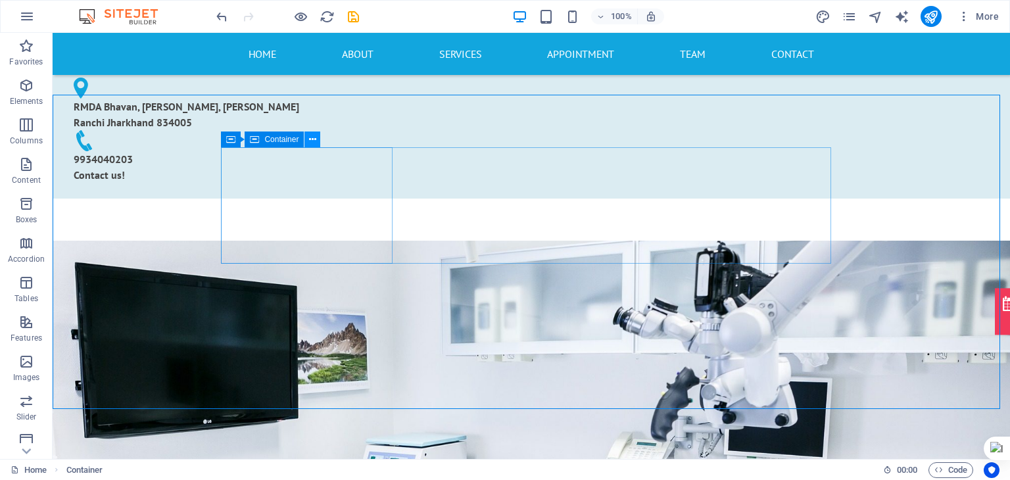
click at [316, 139] on button at bounding box center [312, 140] width 16 height 16
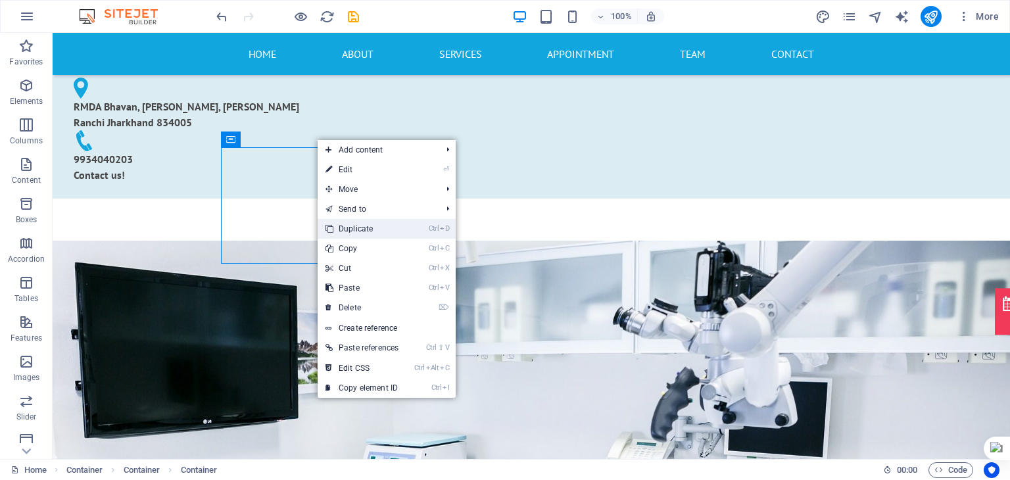
click at [370, 232] on link "Ctrl D Duplicate" at bounding box center [362, 229] width 89 height 20
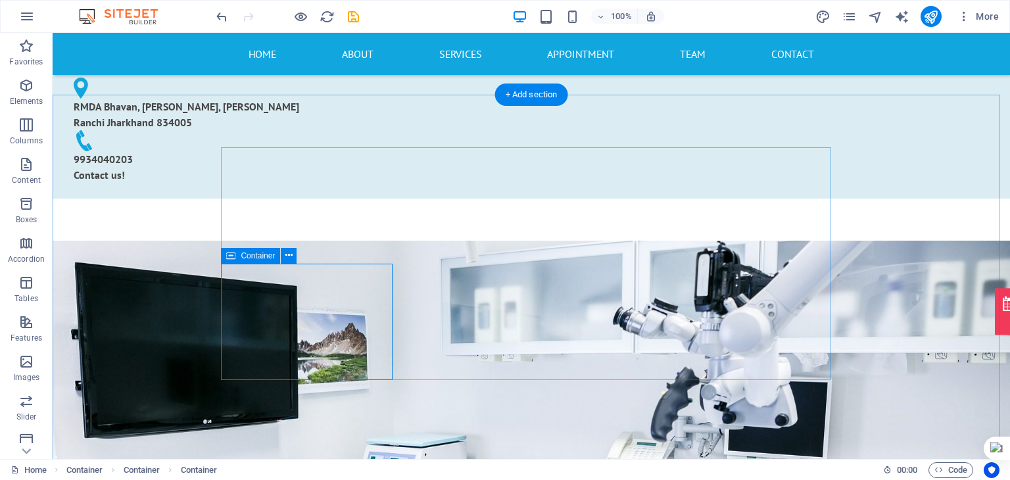
drag, startPoint x: 360, startPoint y: 291, endPoint x: 474, endPoint y: 208, distance: 140.7
drag, startPoint x: 368, startPoint y: 311, endPoint x: 434, endPoint y: 204, distance: 126.1
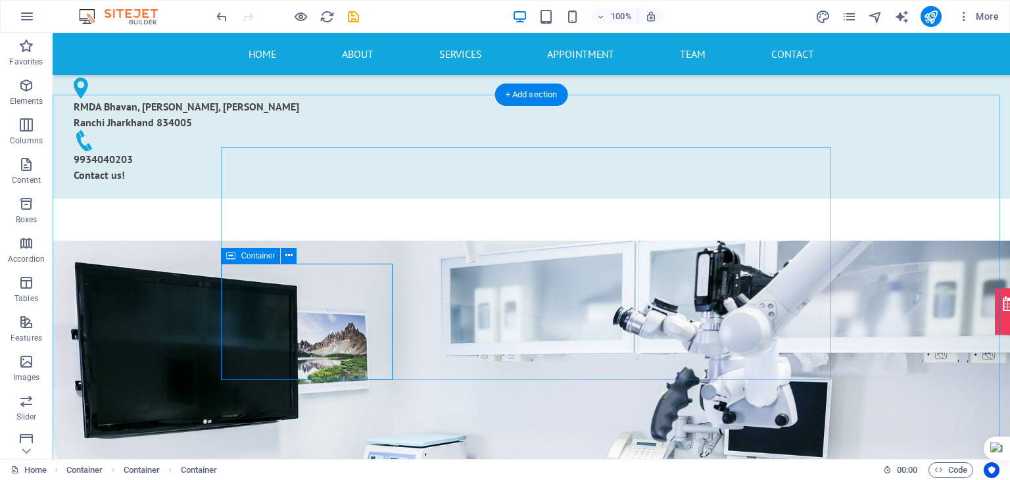
drag, startPoint x: 377, startPoint y: 319, endPoint x: 451, endPoint y: 223, distance: 121.4
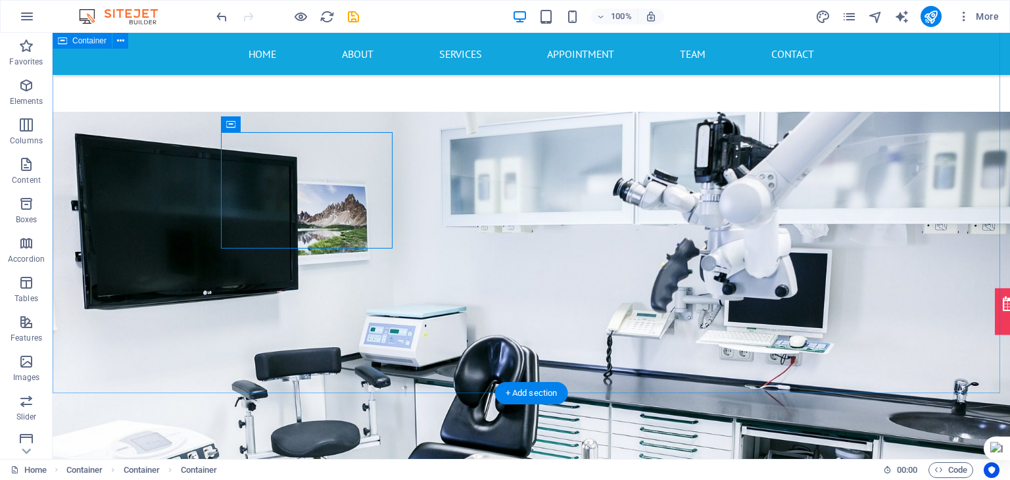
scroll to position [668, 0]
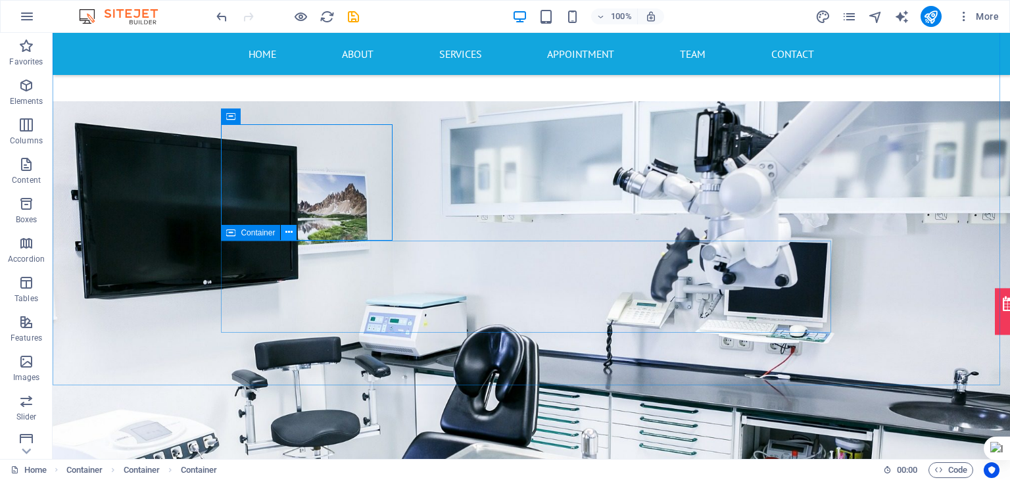
click at [289, 233] on icon at bounding box center [288, 233] width 7 height 14
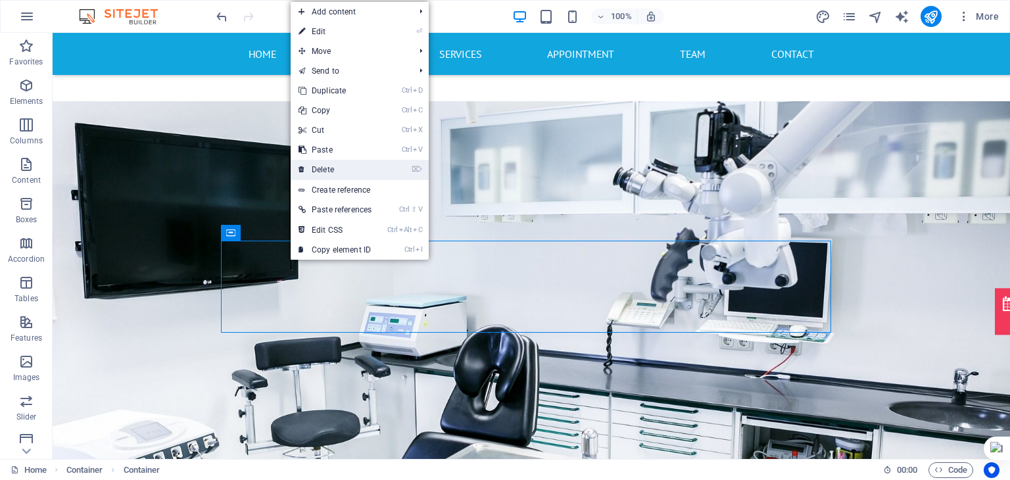
click at [363, 164] on link "⌦ Delete" at bounding box center [335, 170] width 89 height 20
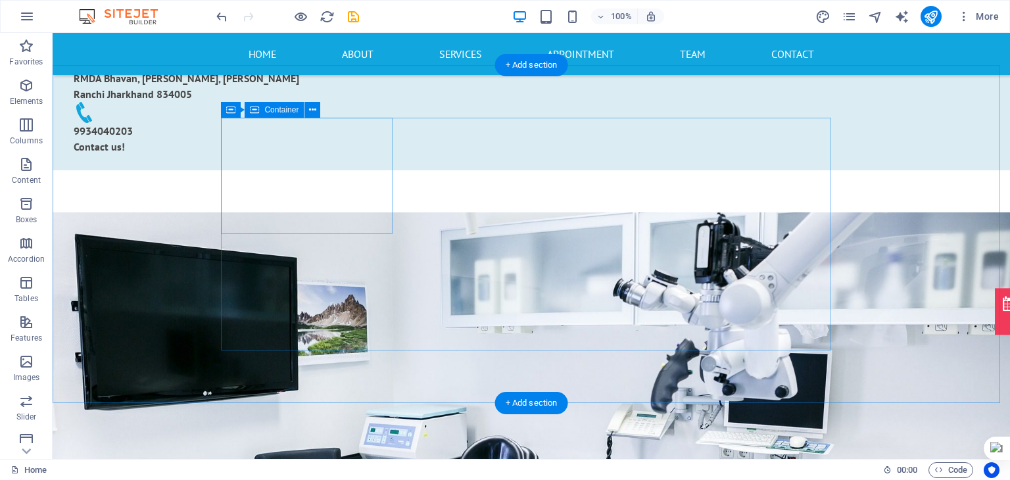
scroll to position [554, 0]
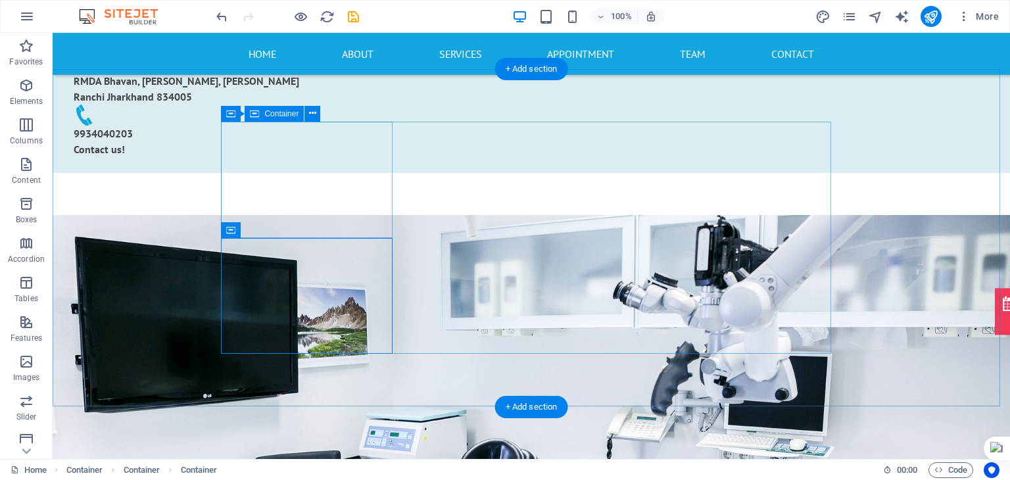
drag, startPoint x: 360, startPoint y: 264, endPoint x: 323, endPoint y: 212, distance: 64.1
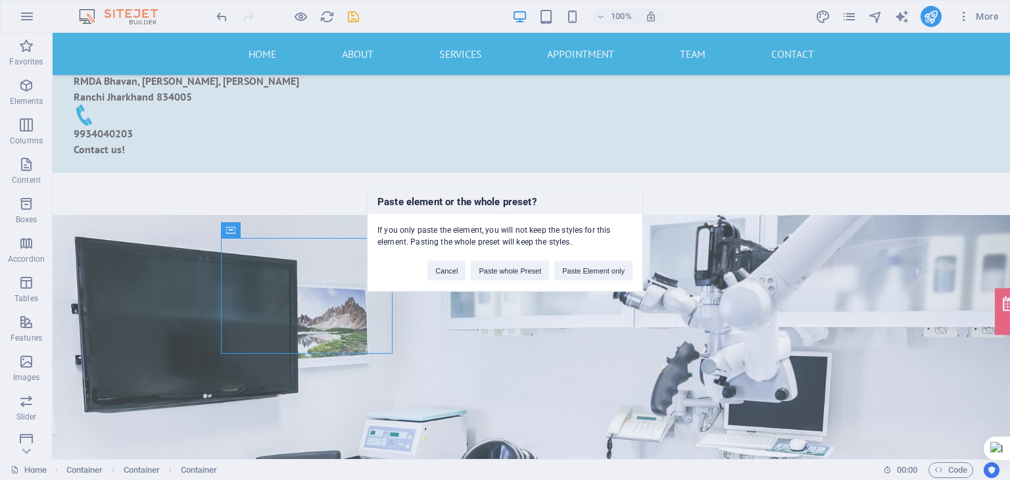
click at [345, 208] on div "Paste element or the whole preset? If you only paste the element, you will not …" at bounding box center [505, 240] width 1010 height 480
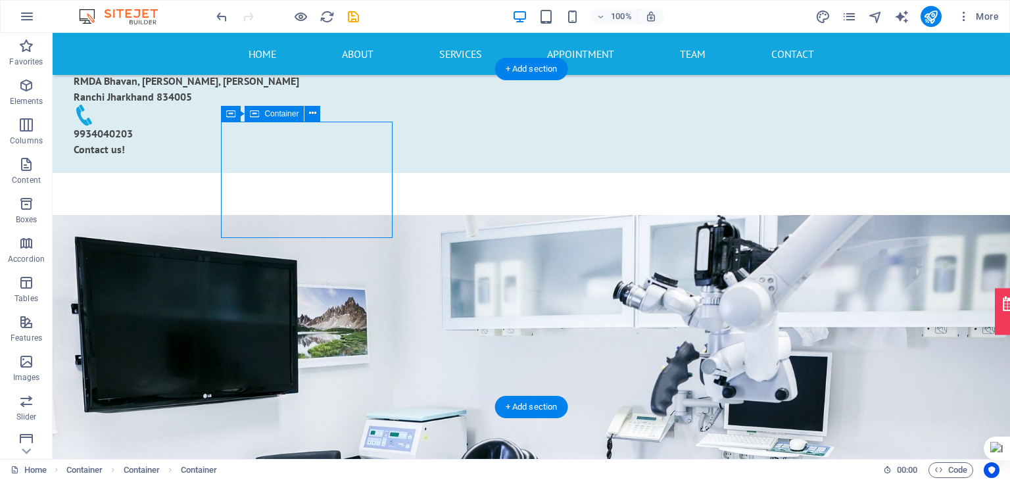
drag, startPoint x: 345, startPoint y: 208, endPoint x: 379, endPoint y: 203, distance: 35.2
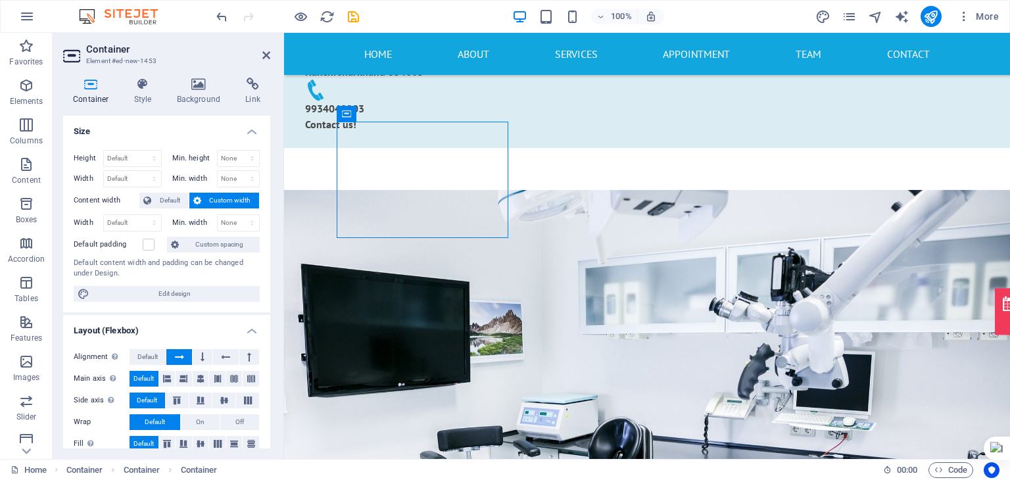
drag, startPoint x: 374, startPoint y: 191, endPoint x: 527, endPoint y: 209, distance: 155.0
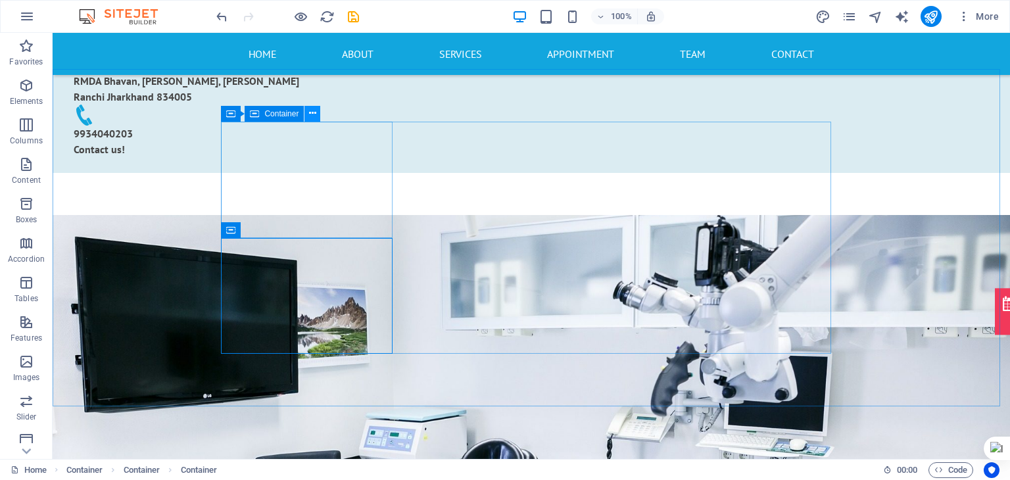
click at [311, 114] on icon at bounding box center [312, 114] width 7 height 14
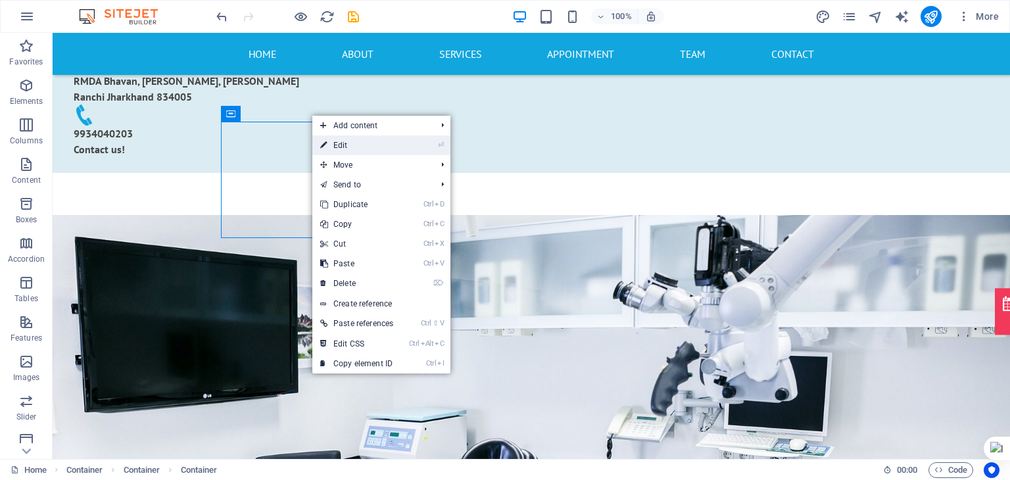
click at [334, 140] on link "⏎ Edit" at bounding box center [356, 145] width 89 height 20
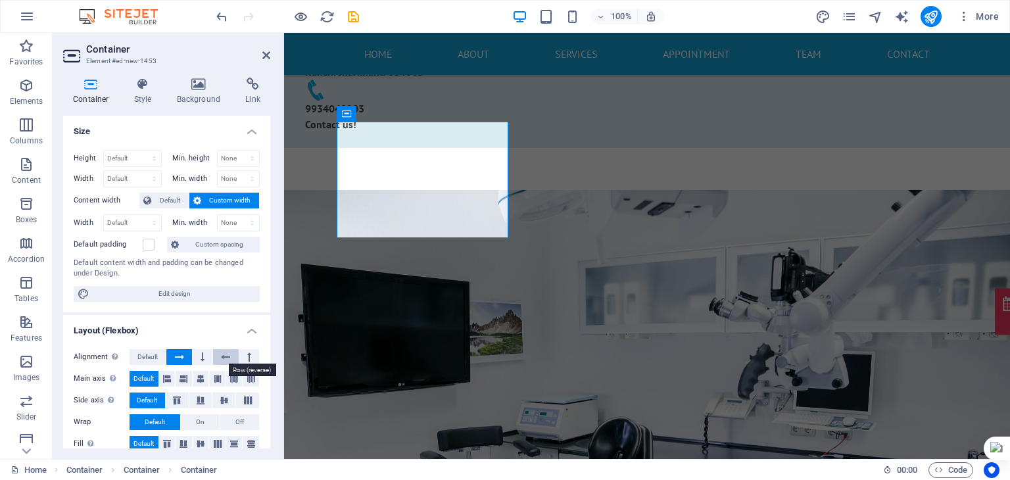
click at [216, 350] on button at bounding box center [225, 357] width 25 height 16
click at [249, 358] on button at bounding box center [249, 357] width 20 height 16
click at [185, 360] on button at bounding box center [178, 357] width 25 height 16
click at [174, 358] on button at bounding box center [178, 357] width 25 height 16
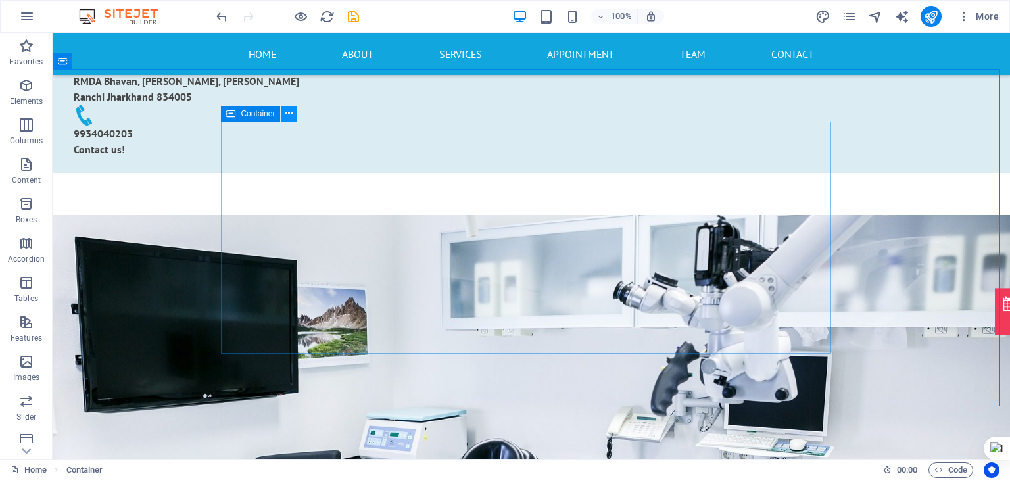
click at [288, 116] on icon at bounding box center [288, 114] width 7 height 14
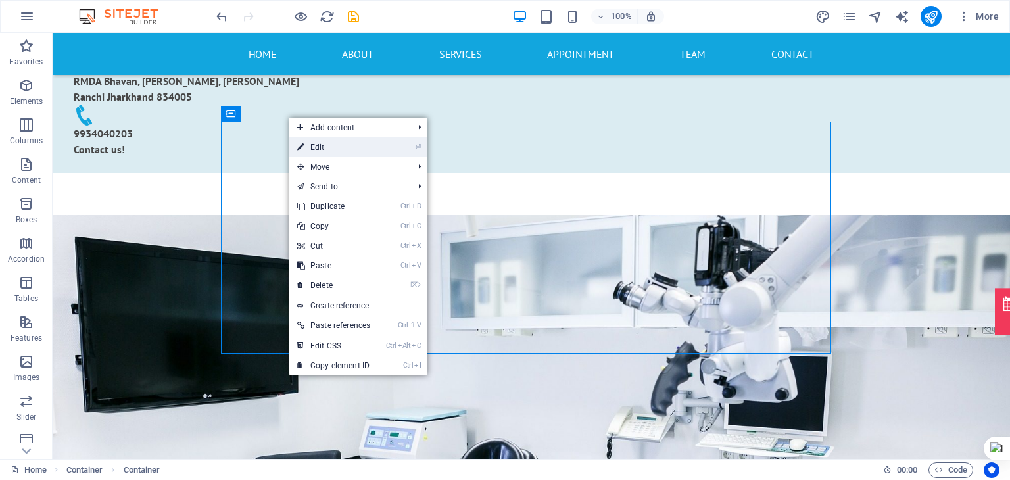
click at [328, 151] on link "⏎ Edit" at bounding box center [333, 147] width 89 height 20
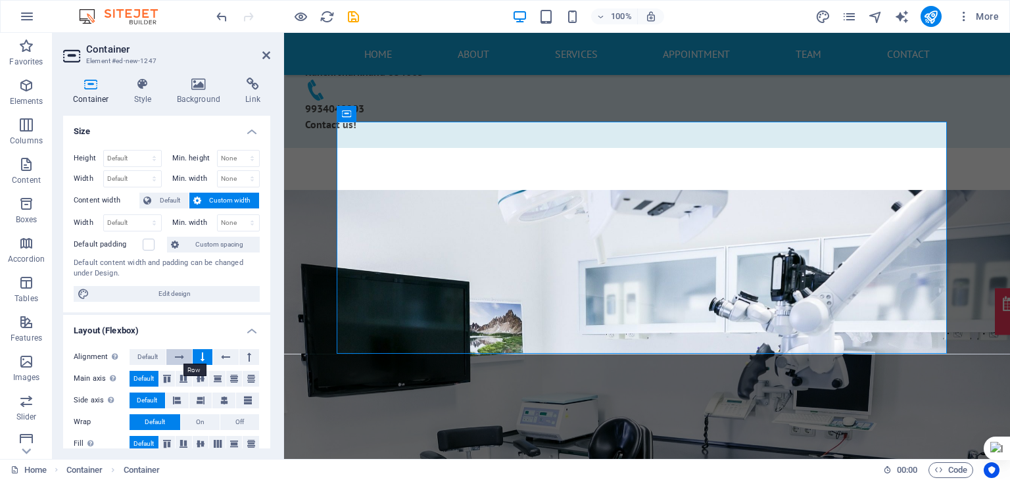
click at [181, 360] on icon at bounding box center [179, 357] width 9 height 16
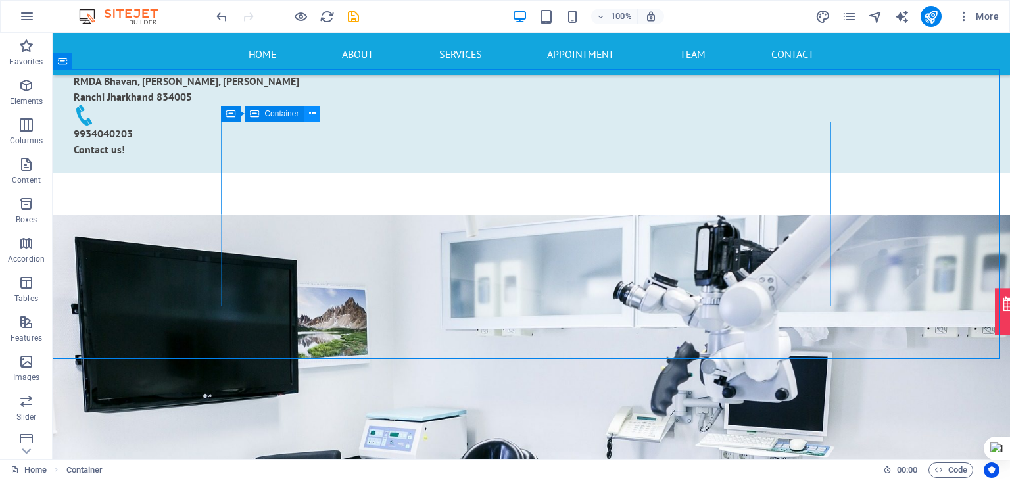
click at [315, 117] on icon at bounding box center [312, 114] width 7 height 14
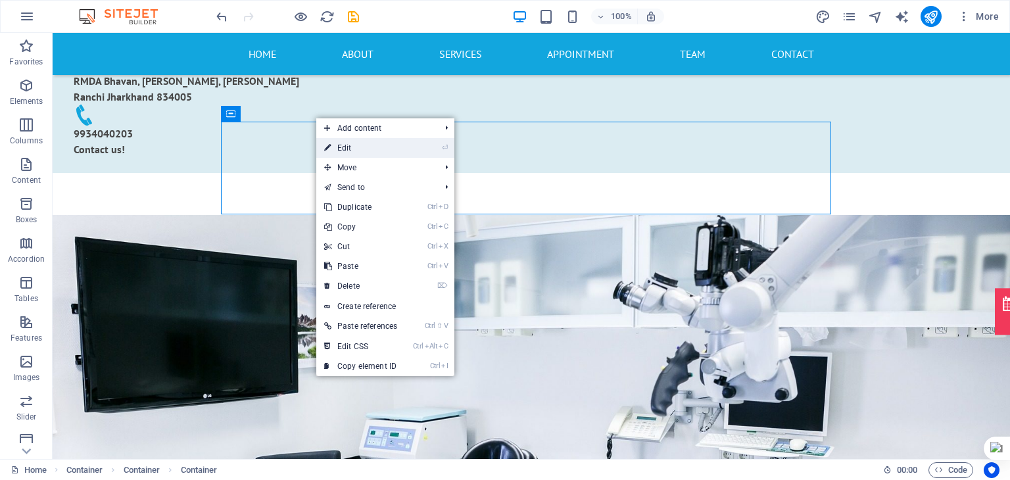
click at [357, 149] on link "⏎ Edit" at bounding box center [360, 148] width 89 height 20
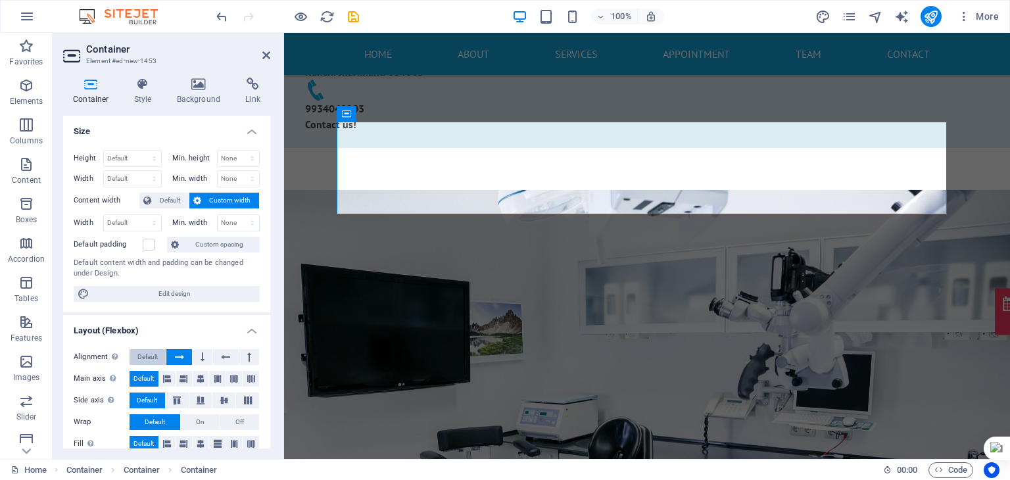
click at [137, 354] on span "Default" at bounding box center [147, 357] width 20 height 16
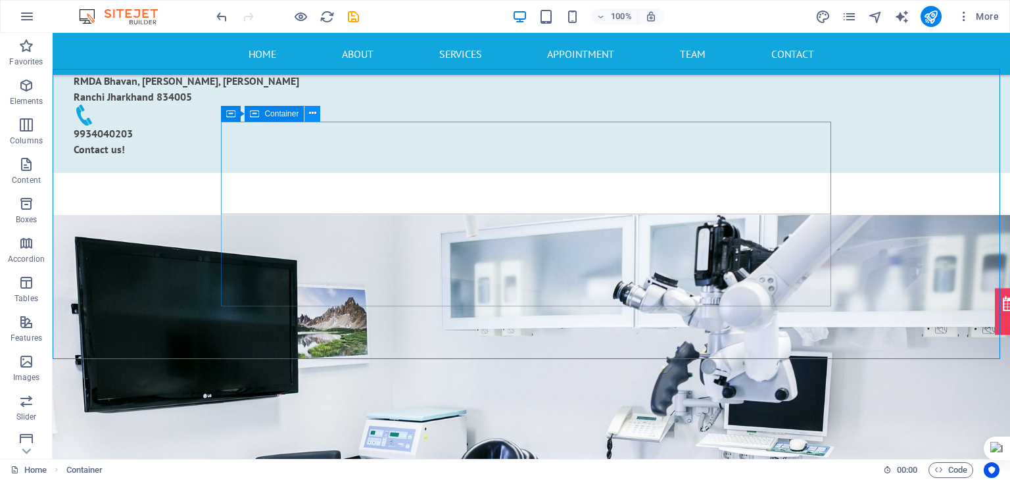
click at [313, 116] on icon at bounding box center [312, 114] width 7 height 14
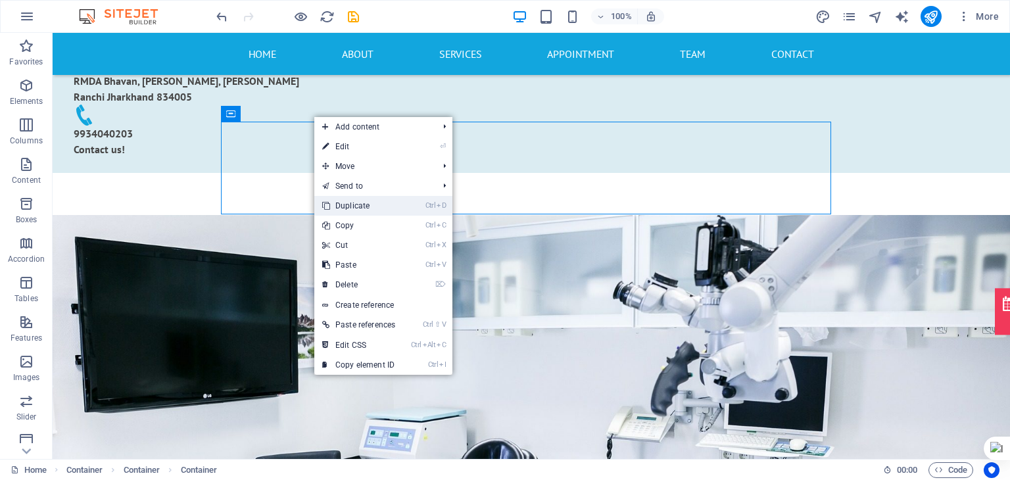
click at [392, 201] on link "Ctrl D Duplicate" at bounding box center [358, 206] width 89 height 20
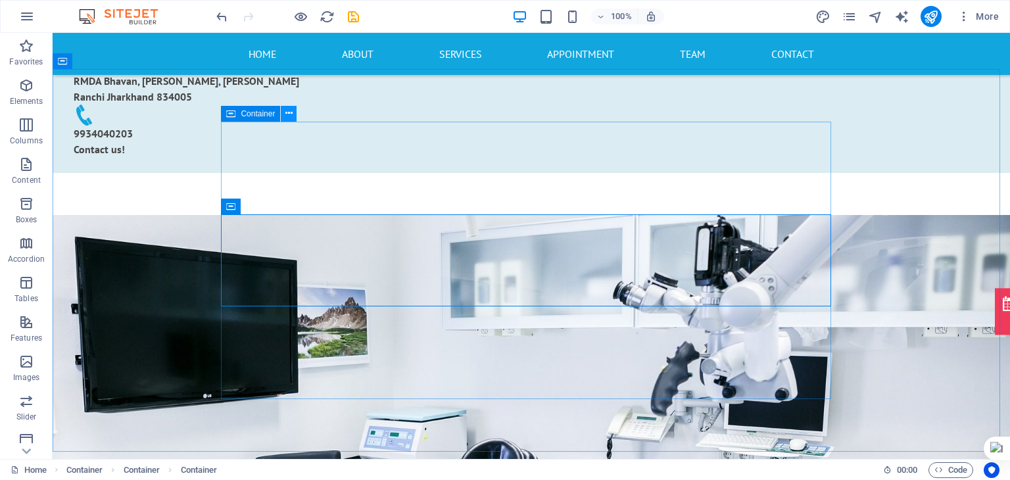
click at [296, 115] on button at bounding box center [289, 114] width 16 height 16
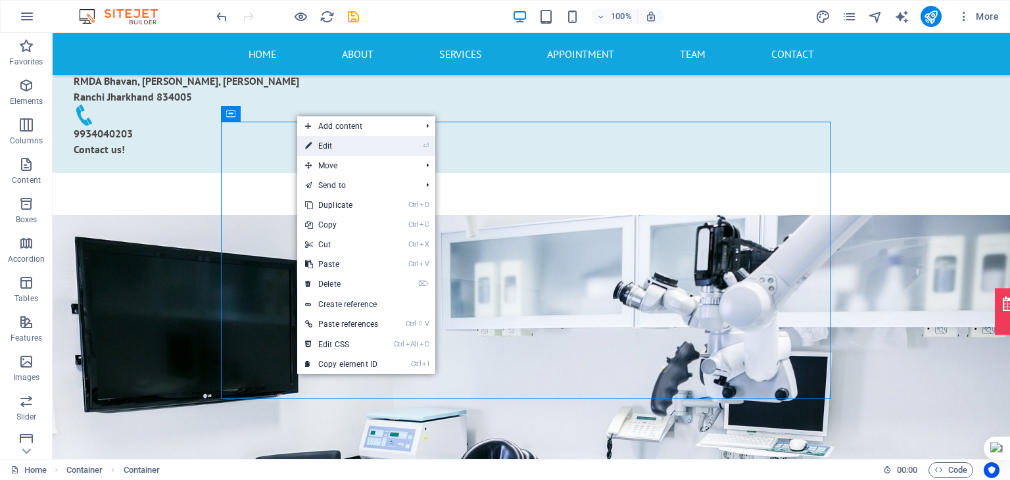
click at [329, 145] on link "⏎ Edit" at bounding box center [341, 146] width 89 height 20
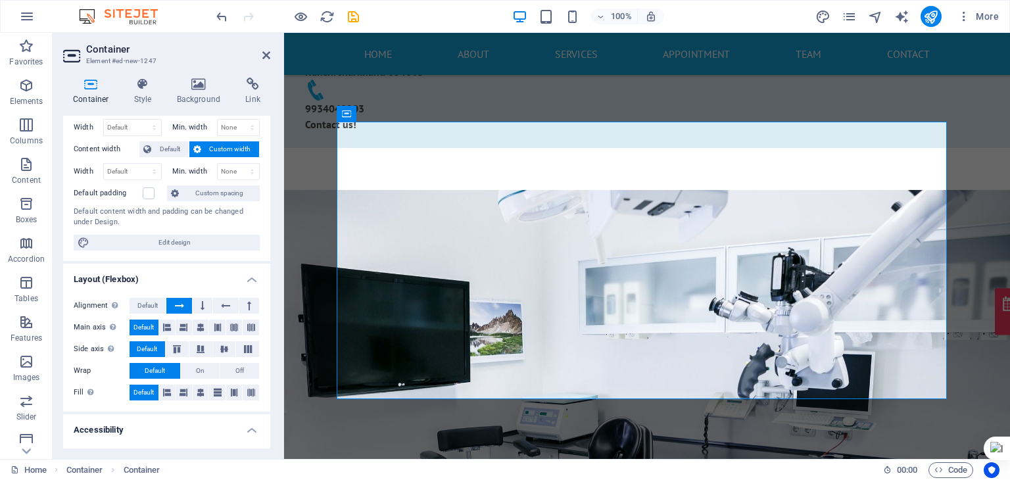
scroll to position [52, 0]
click at [179, 241] on span "Edit design" at bounding box center [174, 242] width 162 height 16
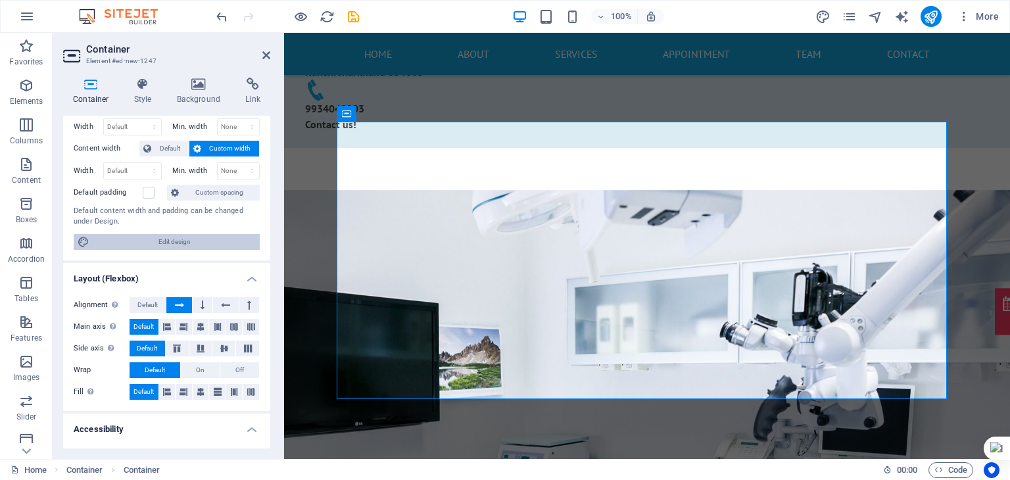
select select "rem"
select select "ease-in-out"
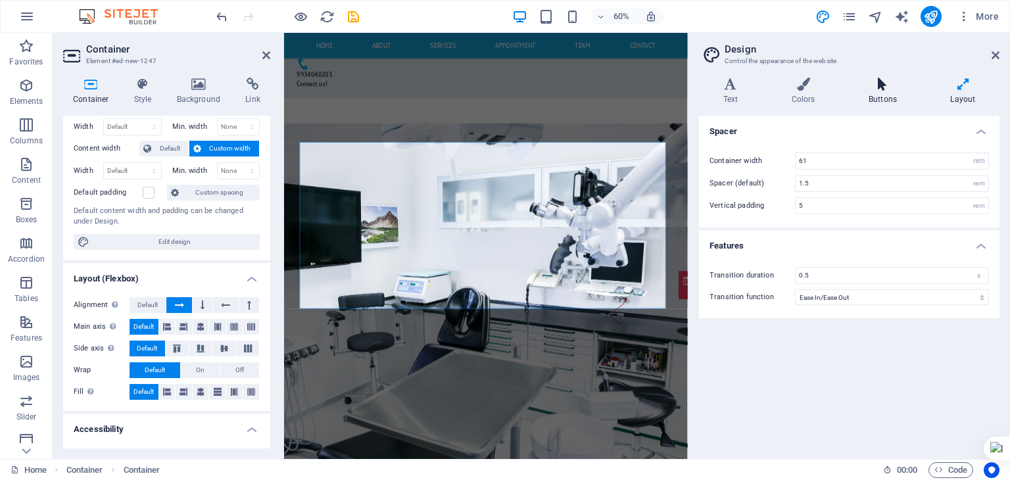
click at [892, 97] on h4 "Buttons" at bounding box center [885, 92] width 82 height 28
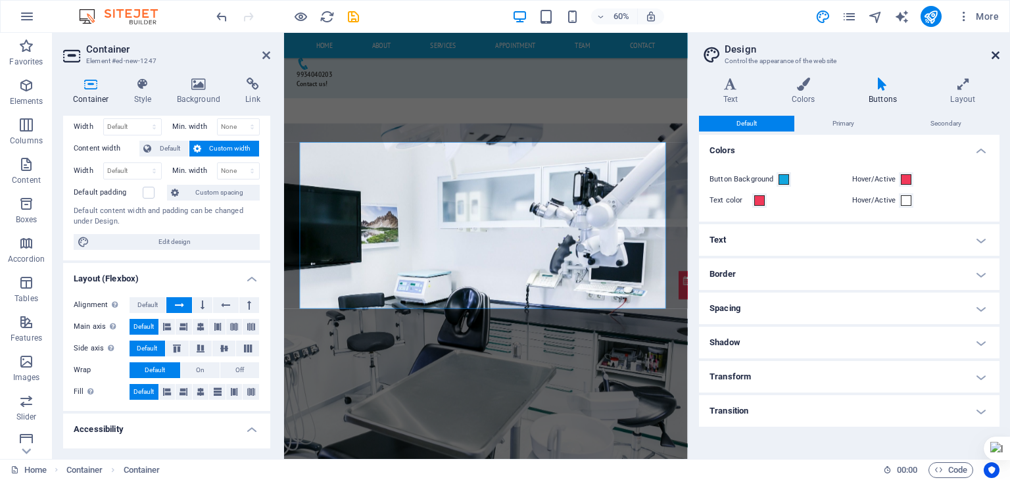
click at [994, 56] on icon at bounding box center [996, 55] width 8 height 11
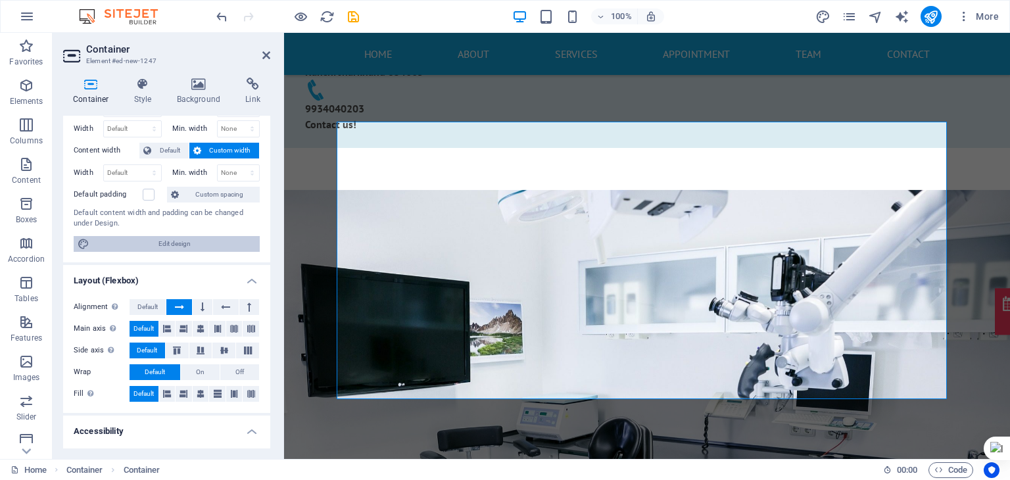
scroll to position [49, 0]
click at [168, 245] on span "Edit design" at bounding box center [174, 245] width 162 height 16
select select "rem"
select select "ease-in-out"
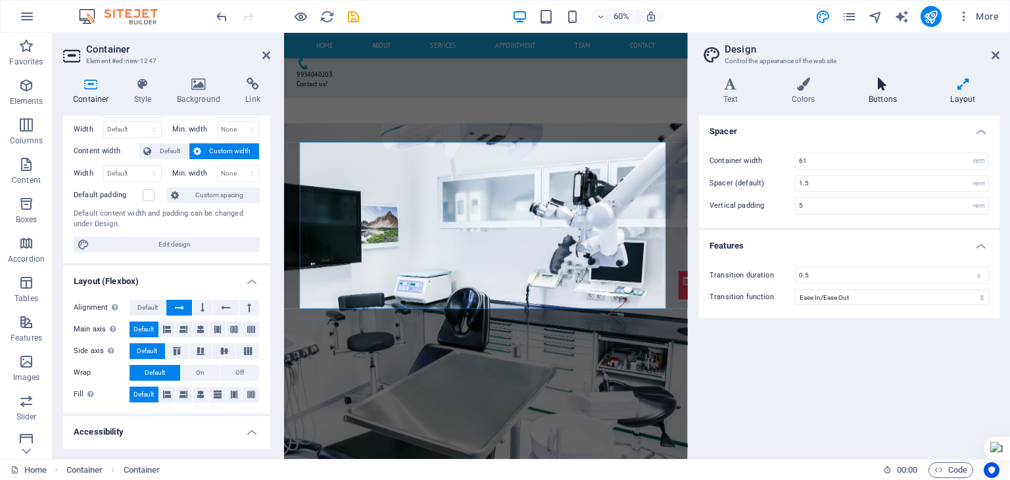
click at [879, 87] on icon at bounding box center [882, 84] width 76 height 13
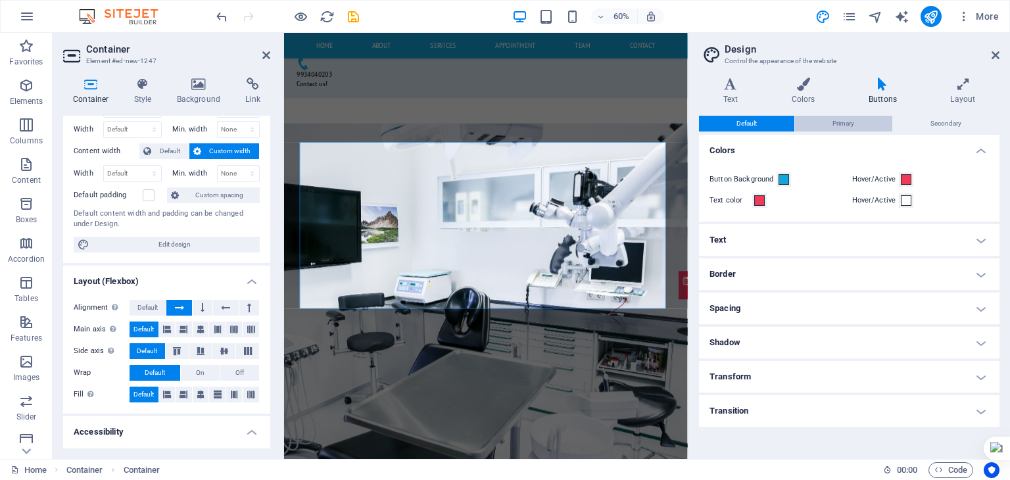
click at [853, 122] on span "Primary" at bounding box center [844, 124] width 22 height 16
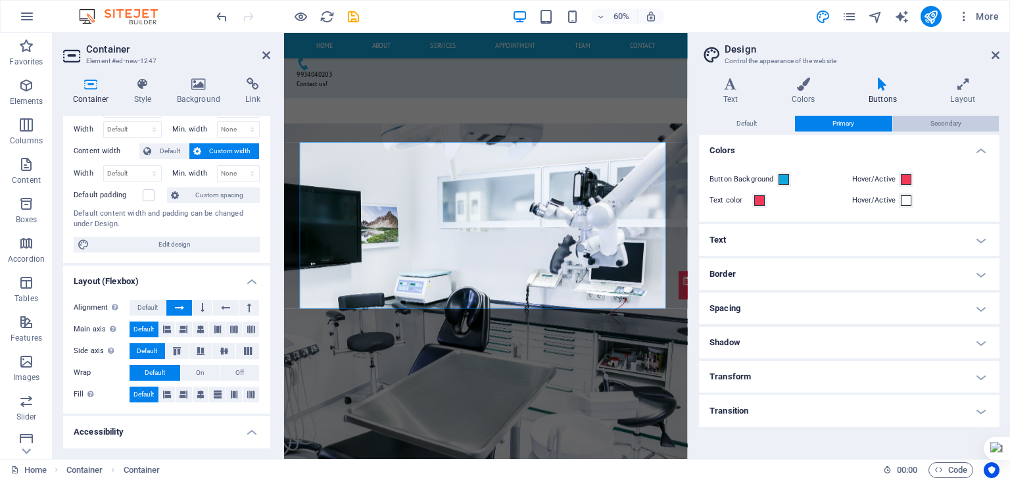
drag, startPoint x: 943, startPoint y: 110, endPoint x: 939, endPoint y: 120, distance: 10.6
click at [939, 120] on div "Text Colors Buttons Layout Text Standard Bold Links Font color Font PT Sans Fon…" at bounding box center [849, 263] width 301 height 371
click at [939, 120] on span "Secondary" at bounding box center [946, 124] width 31 height 16
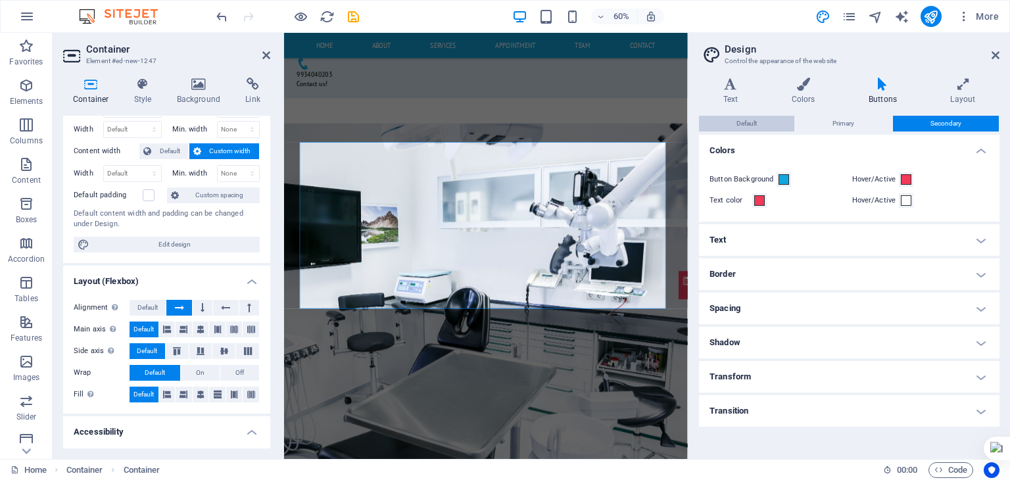
click at [735, 116] on button "Default" at bounding box center [746, 124] width 95 height 16
click at [796, 380] on h4 "Transform" at bounding box center [849, 377] width 301 height 32
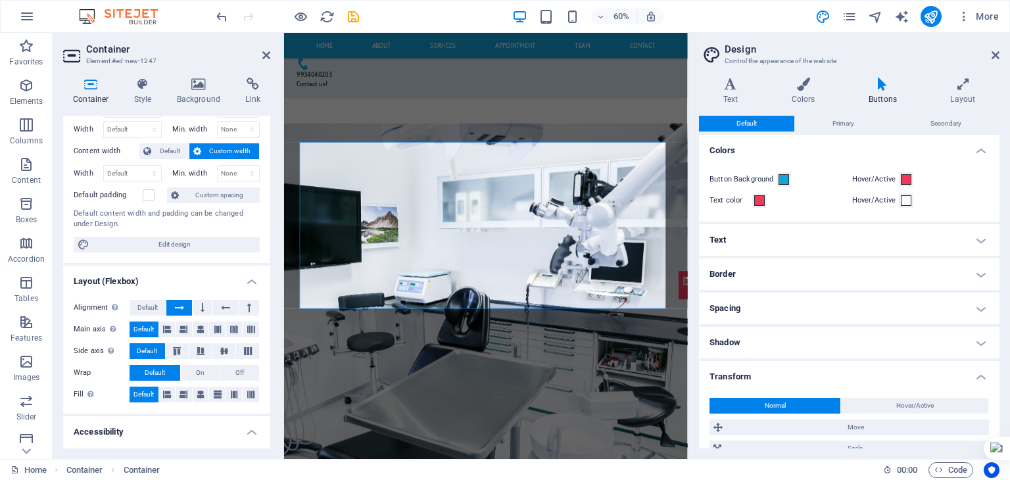
scroll to position [97, 0]
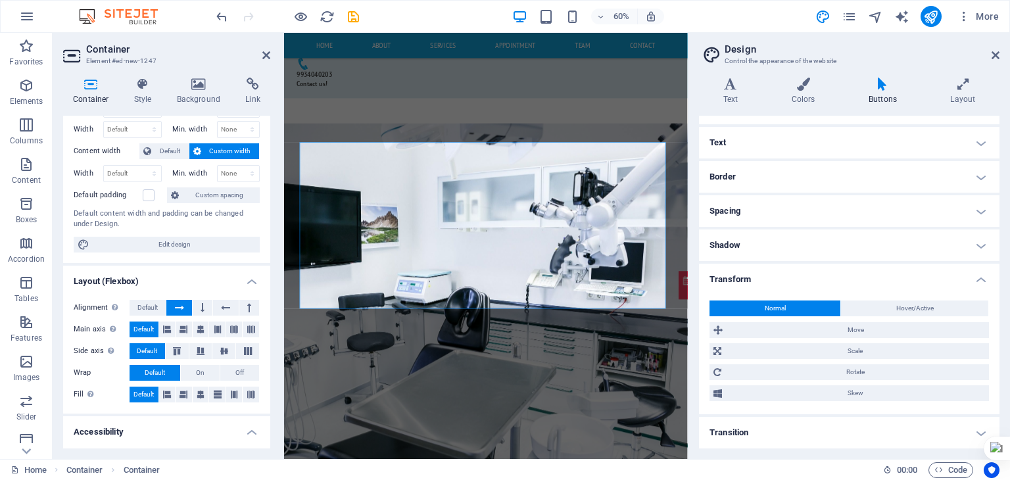
click at [775, 447] on h4 "Transition" at bounding box center [849, 433] width 301 height 32
click at [779, 441] on div "Duration 0.5 s Effect Ease Ease In Ease Out Ease In/Ease Out Linear" at bounding box center [849, 473] width 306 height 64
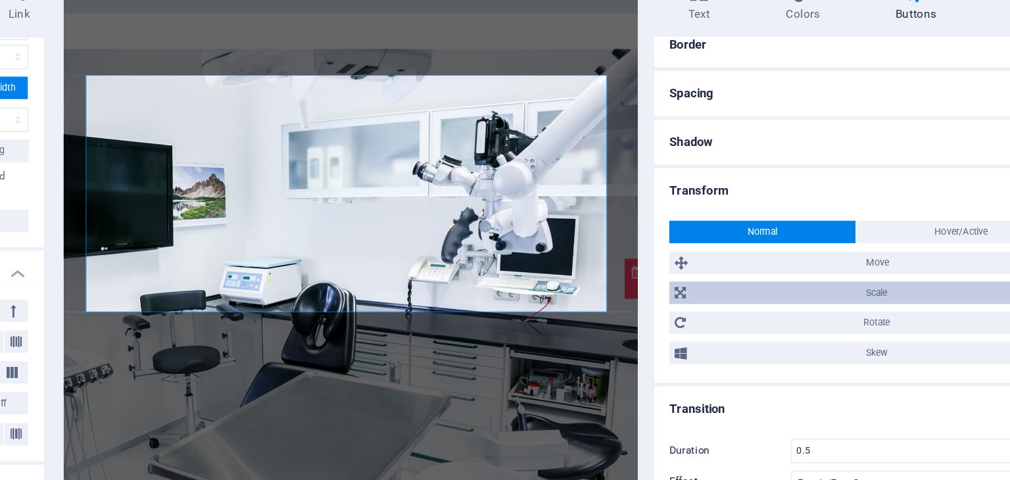
scroll to position [550, 5]
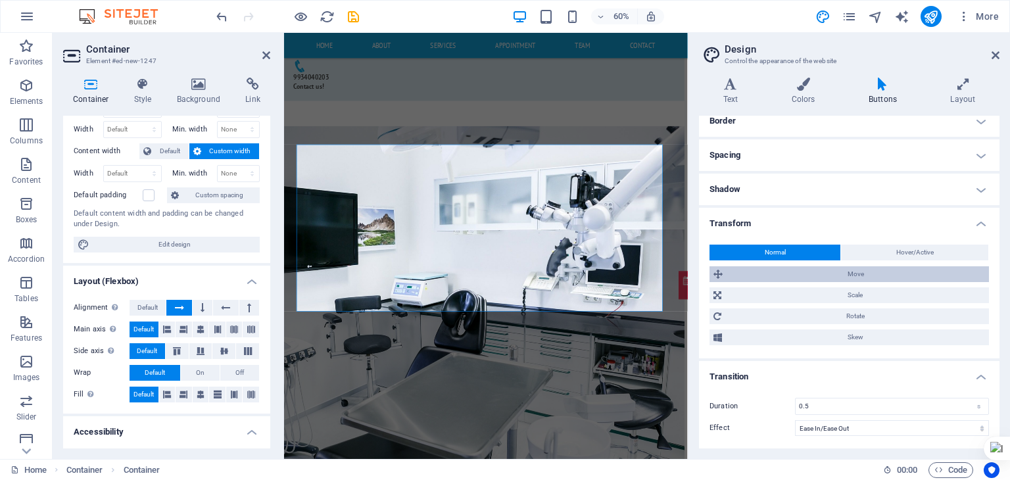
click at [854, 271] on span "Move" at bounding box center [856, 274] width 258 height 16
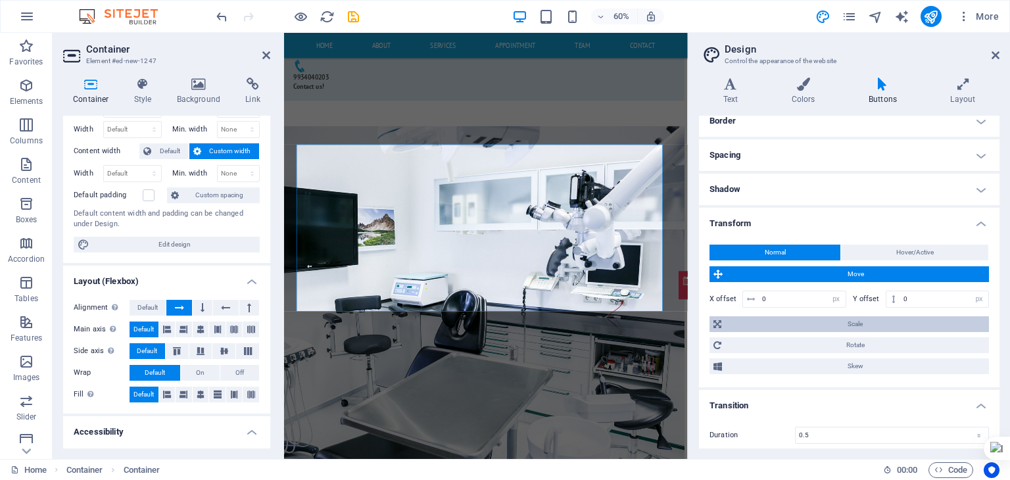
click at [823, 320] on span "Scale" at bounding box center [855, 324] width 260 height 16
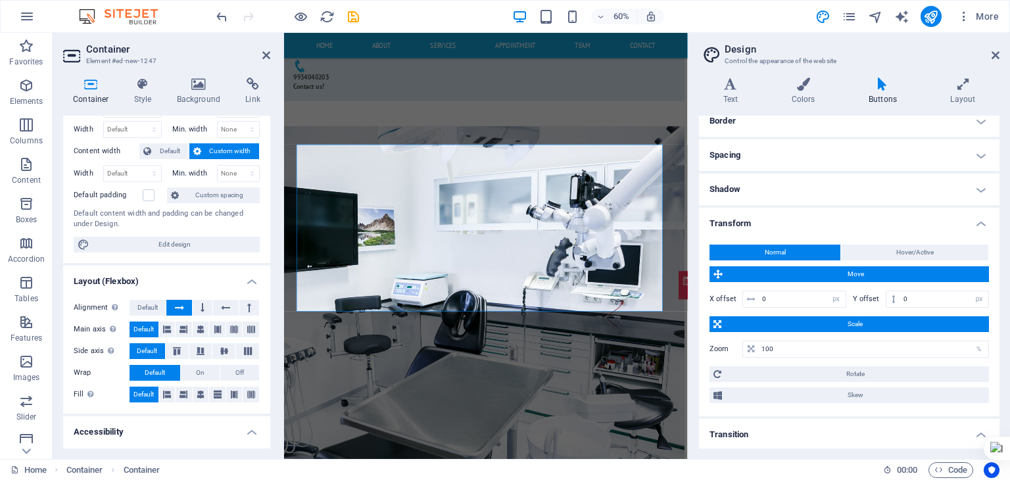
click at [823, 320] on span "Scale" at bounding box center [855, 324] width 260 height 16
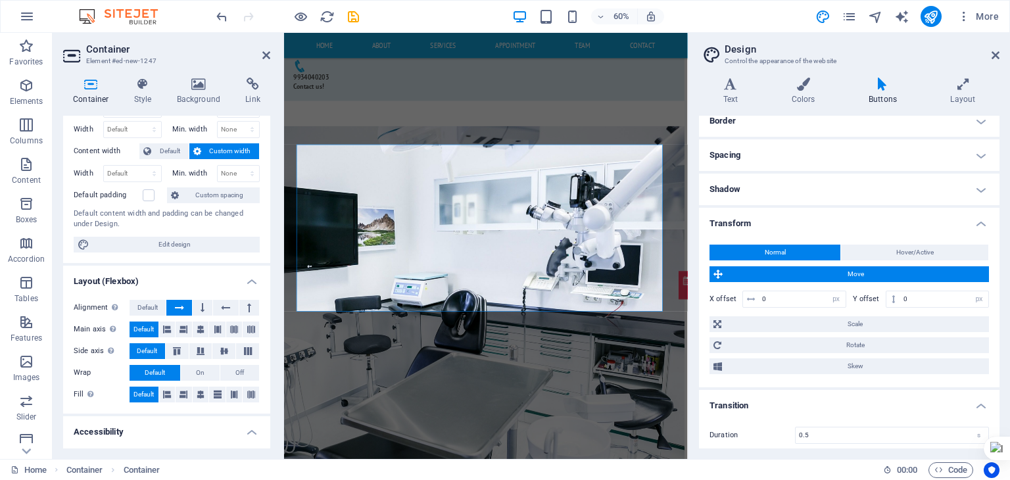
click at [858, 268] on span "Move" at bounding box center [856, 274] width 258 height 16
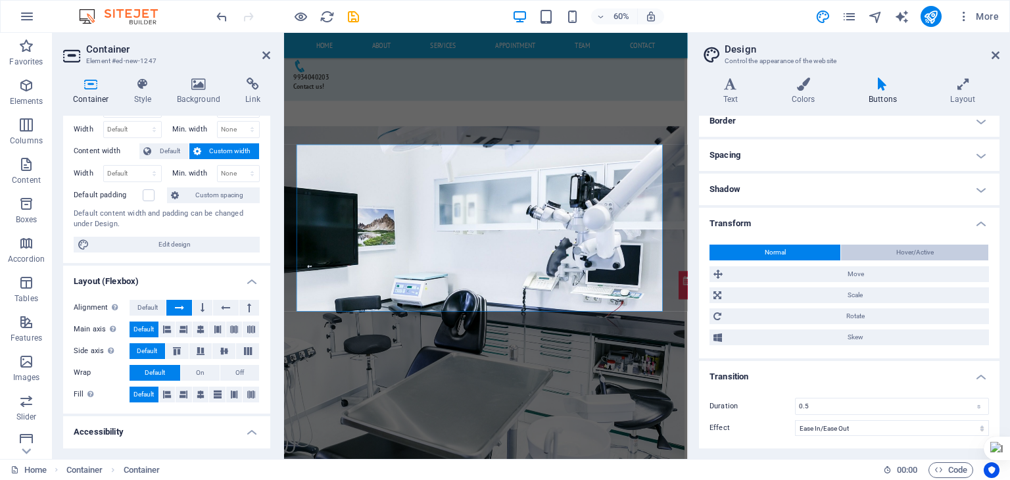
click at [883, 251] on button "Hover/Active" at bounding box center [914, 253] width 147 height 16
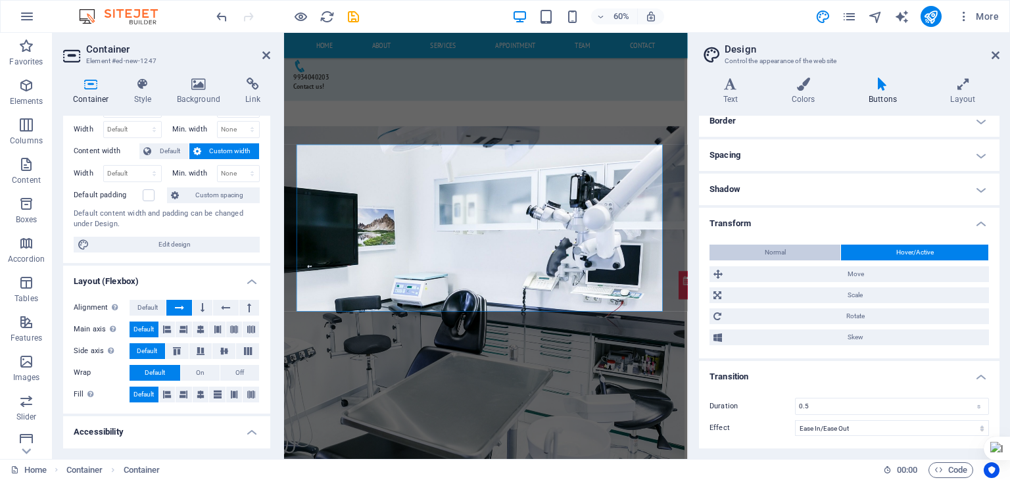
click at [799, 251] on button "Normal" at bounding box center [775, 253] width 131 height 16
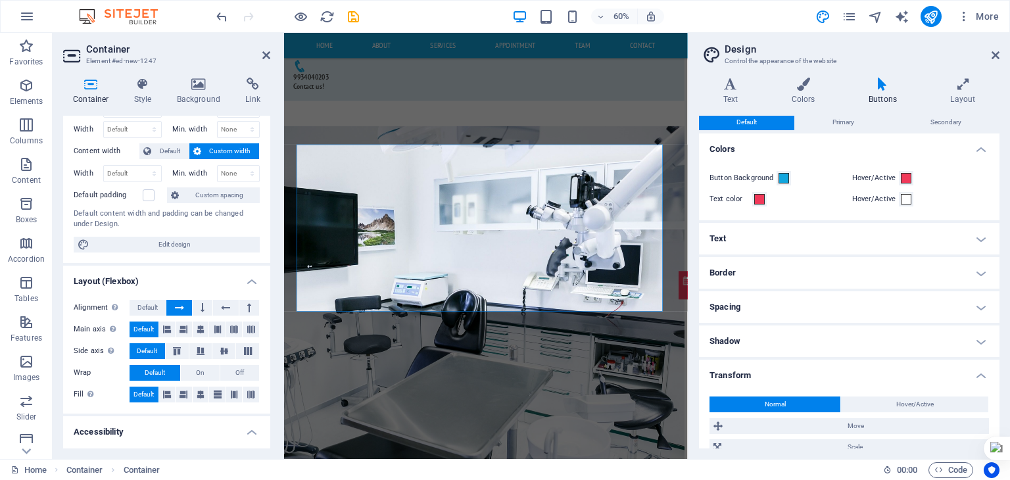
scroll to position [153, 0]
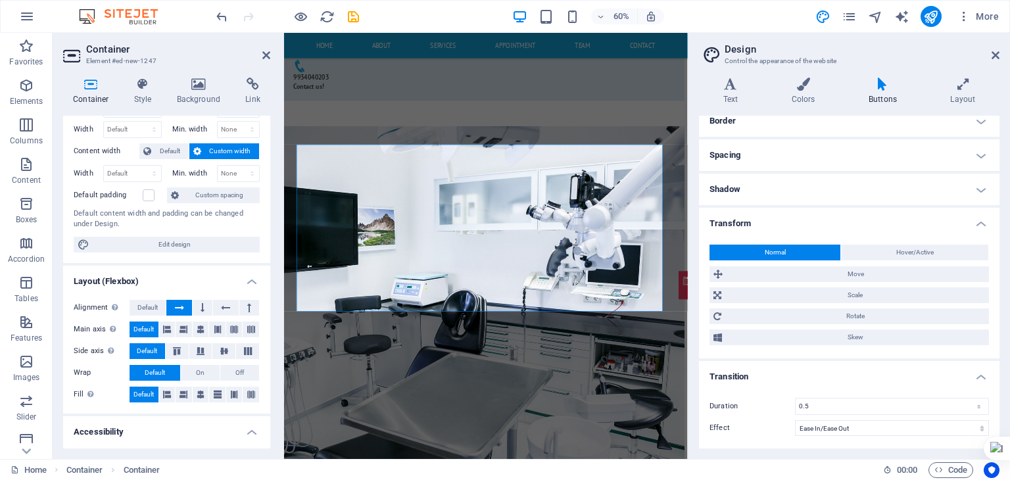
click at [796, 224] on h4 "Transform" at bounding box center [849, 220] width 301 height 24
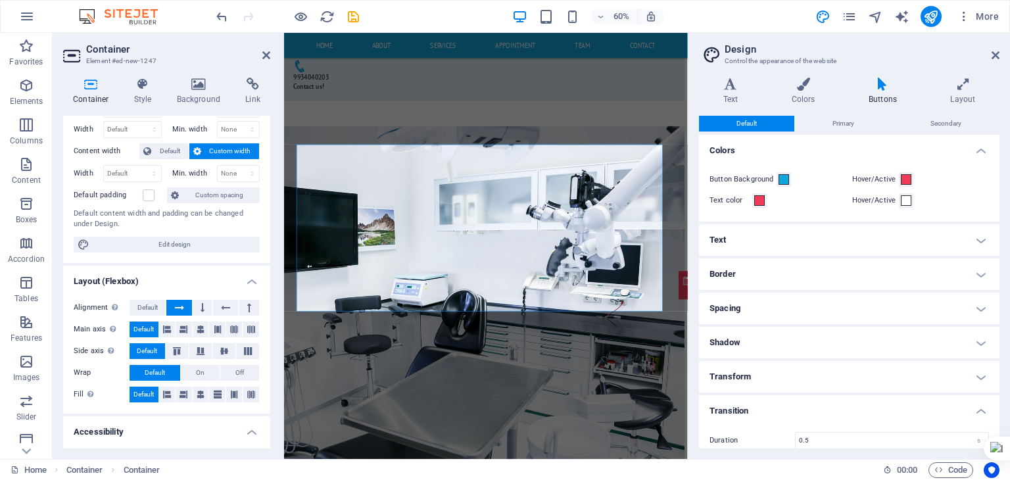
scroll to position [0, 0]
click at [781, 301] on h4 "Spacing" at bounding box center [849, 309] width 301 height 32
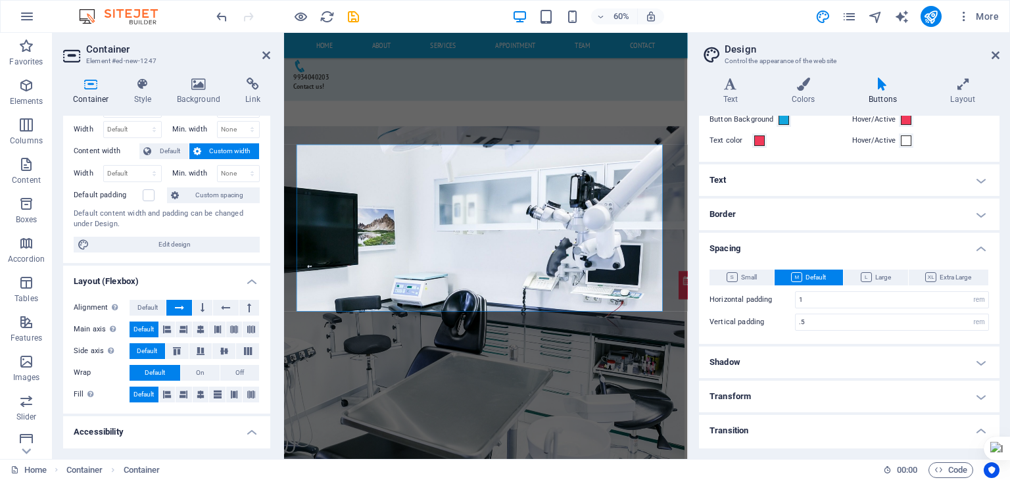
scroll to position [61, 0]
click at [863, 278] on icon at bounding box center [866, 277] width 11 height 10
click at [815, 279] on span "Default" at bounding box center [808, 277] width 35 height 16
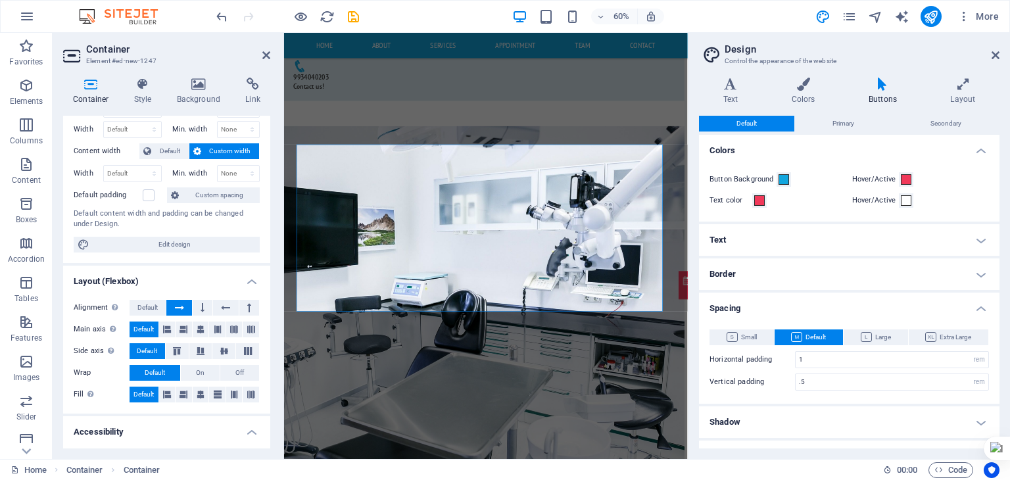
click at [960, 105] on div "Text Colors Buttons Layout Text Standard Bold Links Font color Font PT Sans Fon…" at bounding box center [849, 263] width 301 height 371
click at [963, 93] on h4 "Layout" at bounding box center [963, 92] width 73 height 28
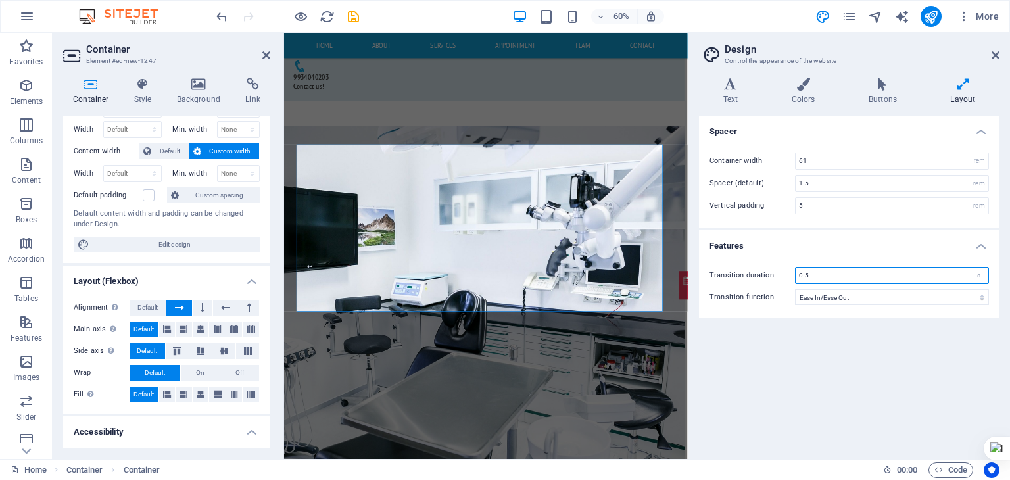
click at [876, 272] on input "0.5" at bounding box center [892, 276] width 193 height 16
click at [977, 272] on div "s" at bounding box center [979, 276] width 18 height 16
click at [979, 272] on div "s" at bounding box center [979, 276] width 18 height 16
click at [755, 275] on label "Transition duration" at bounding box center [752, 275] width 85 height 7
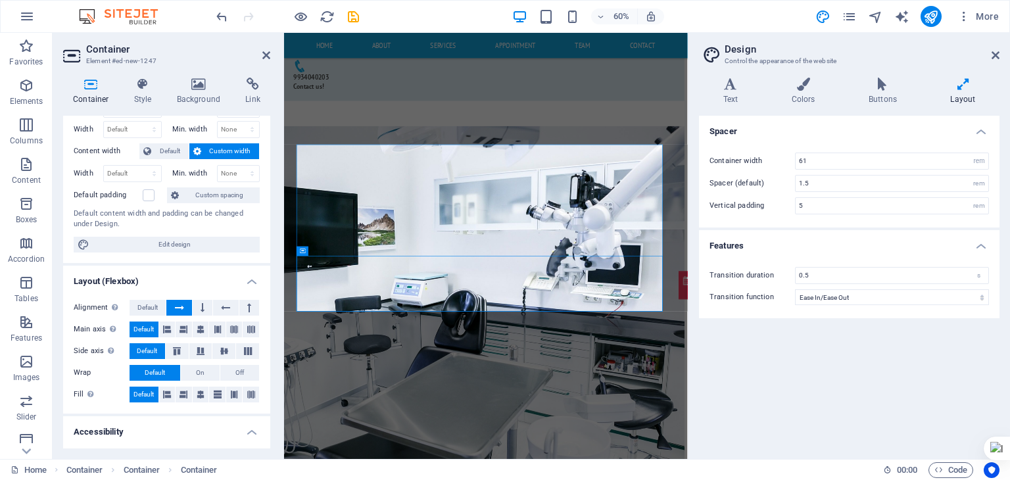
click at [986, 48] on h2 "Design" at bounding box center [862, 49] width 275 height 12
click at [994, 48] on h2 "Design" at bounding box center [862, 49] width 275 height 12
click at [996, 53] on icon at bounding box center [996, 55] width 8 height 11
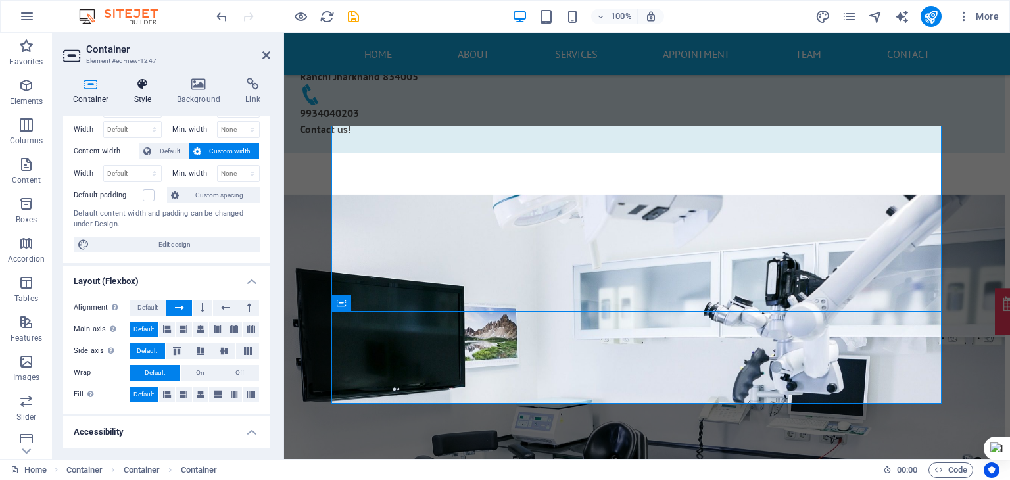
click at [133, 98] on h4 "Style" at bounding box center [145, 92] width 43 height 28
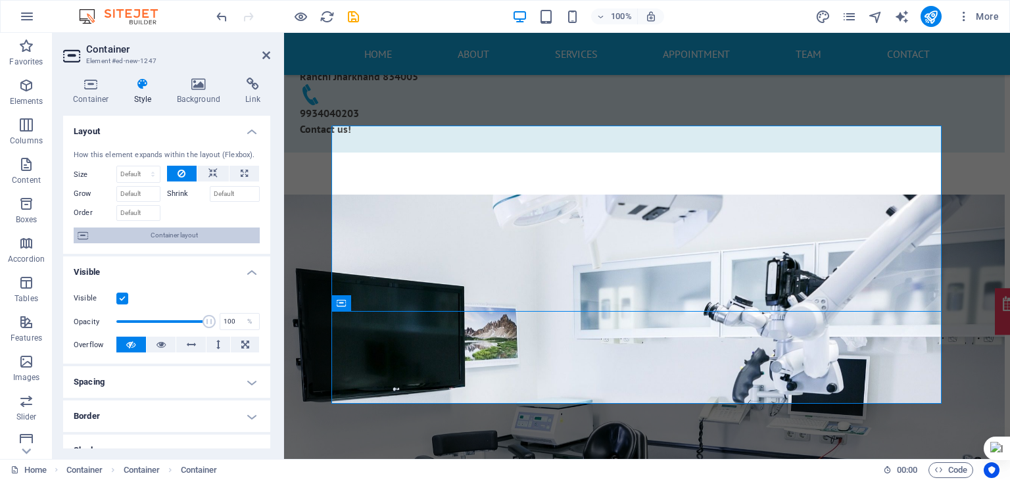
click at [197, 237] on span "Container layout" at bounding box center [174, 236] width 164 height 16
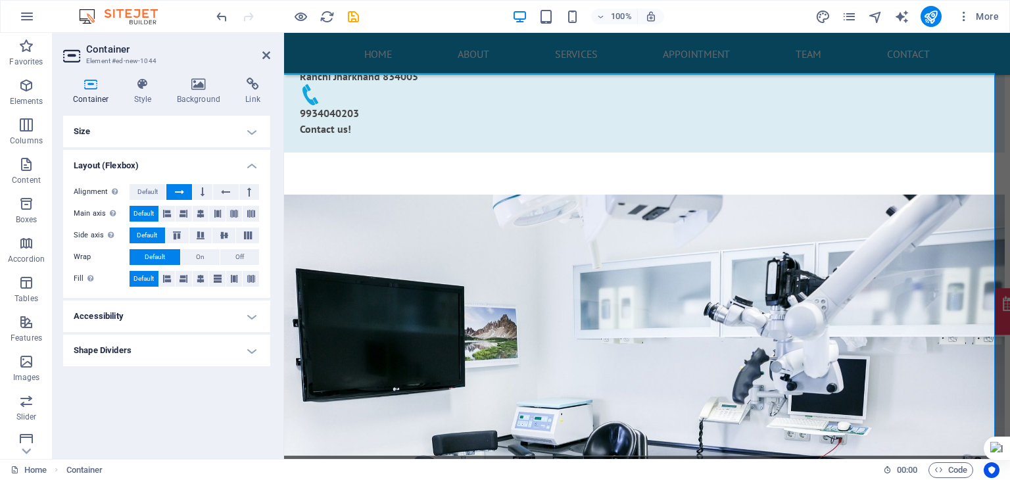
click at [210, 135] on h4 "Size" at bounding box center [166, 132] width 207 height 32
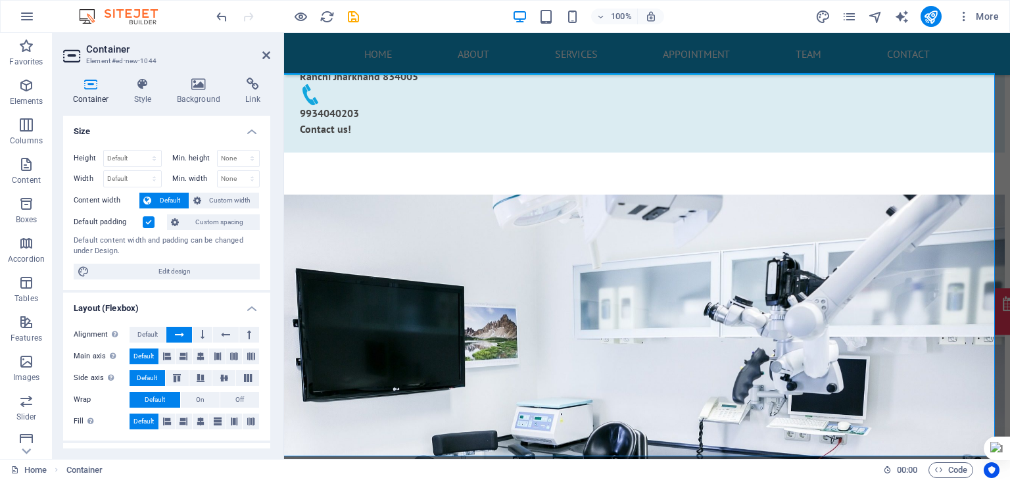
click at [210, 135] on h4 "Size" at bounding box center [166, 128] width 207 height 24
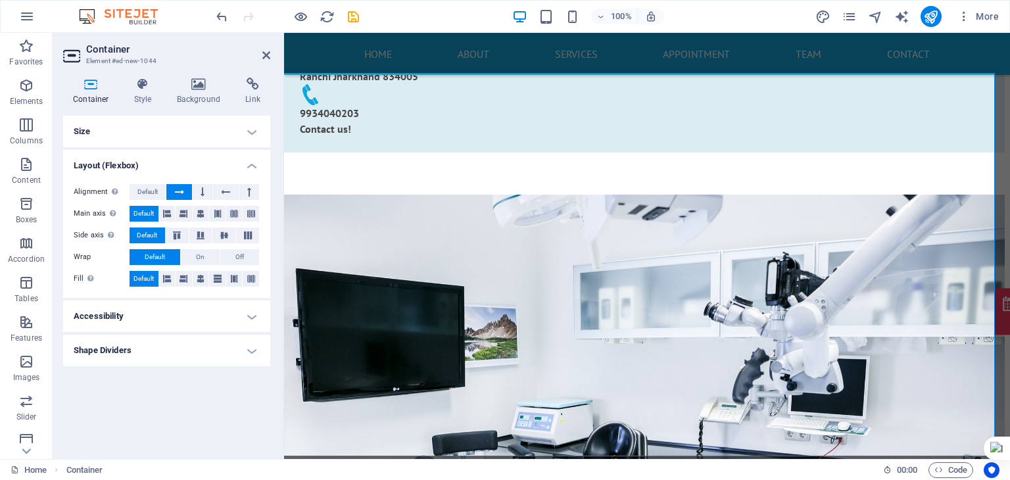
click at [163, 321] on h4 "Accessibility" at bounding box center [166, 317] width 207 height 32
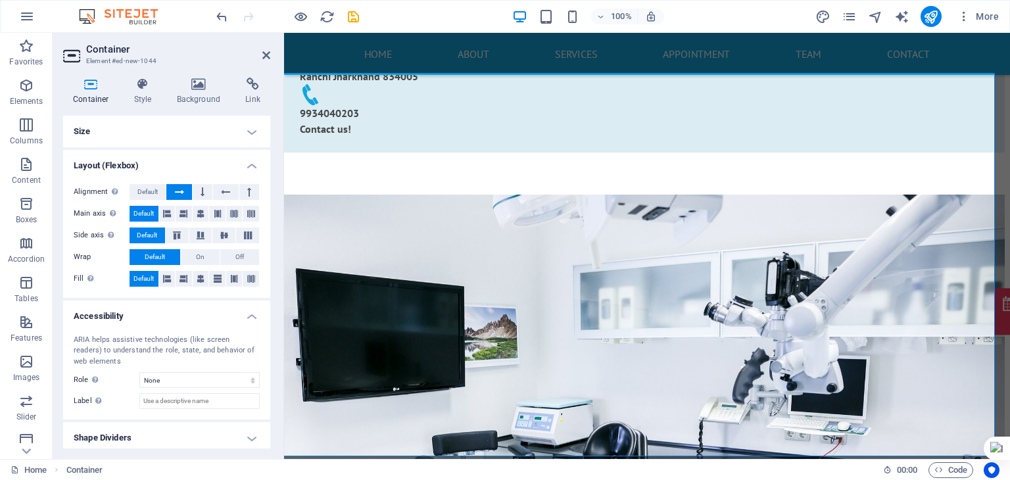
scroll to position [5, 0]
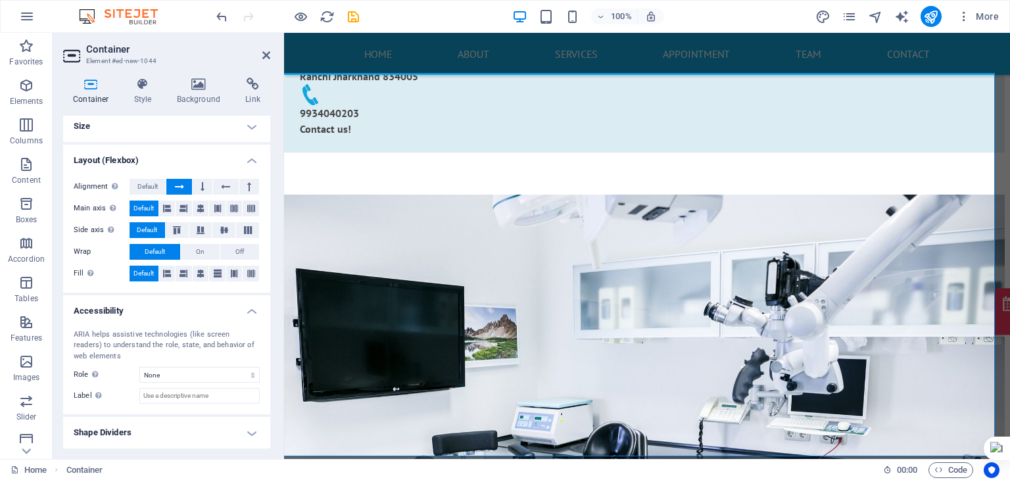
click at [163, 321] on div "ARIA helps assistive technologies (like screen readers) to understand the role,…" at bounding box center [166, 367] width 207 height 96
click at [166, 314] on h4 "Accessibility" at bounding box center [166, 307] width 207 height 24
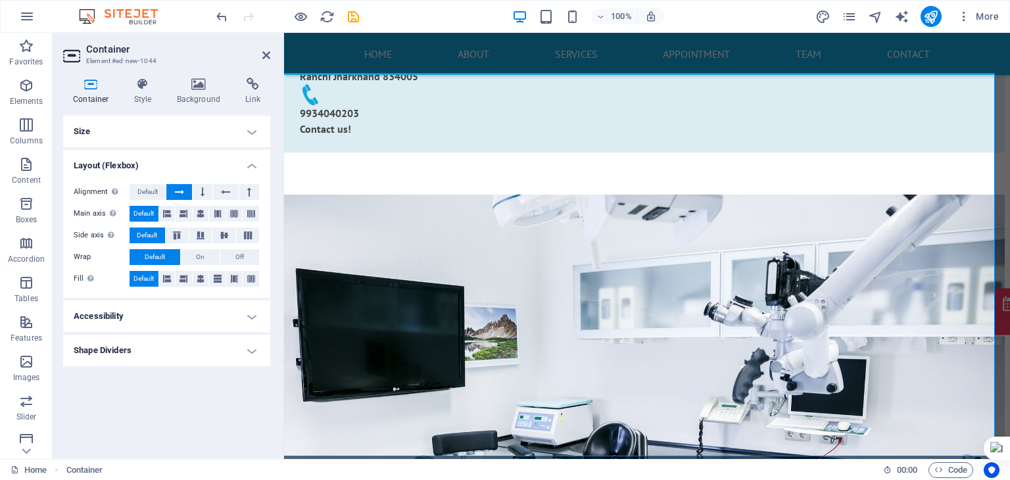
scroll to position [0, 0]
click at [176, 353] on h4 "Shape Dividers" at bounding box center [166, 351] width 207 height 32
click at [255, 372] on select "None Triangle Square Diagonal Polygon 1 Polygon 2 Zigzag Multiple Zigzags Waves…" at bounding box center [199, 377] width 120 height 16
click at [139, 369] on select "None Triangle Square Diagonal Polygon 1 Polygon 2 Zigzag Multiple Zigzags Waves…" at bounding box center [199, 377] width 120 height 16
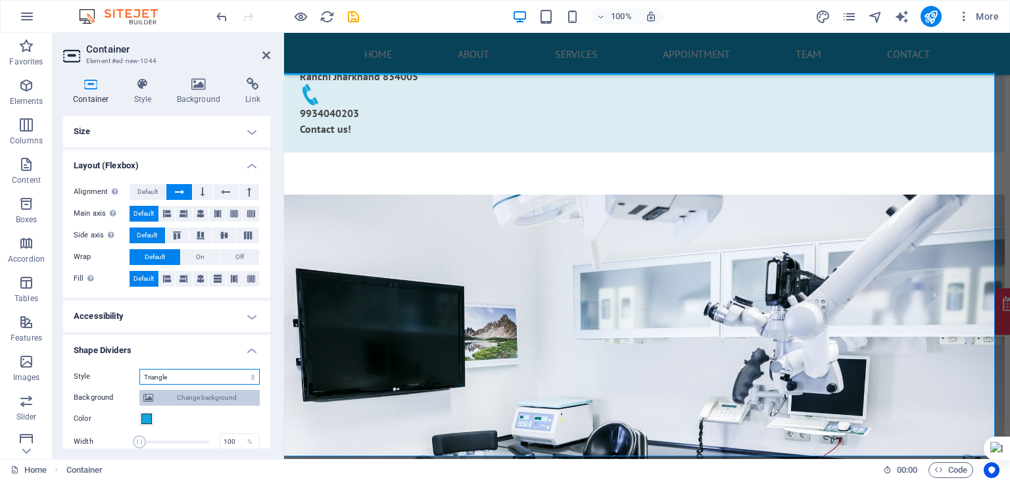
scroll to position [104, 0]
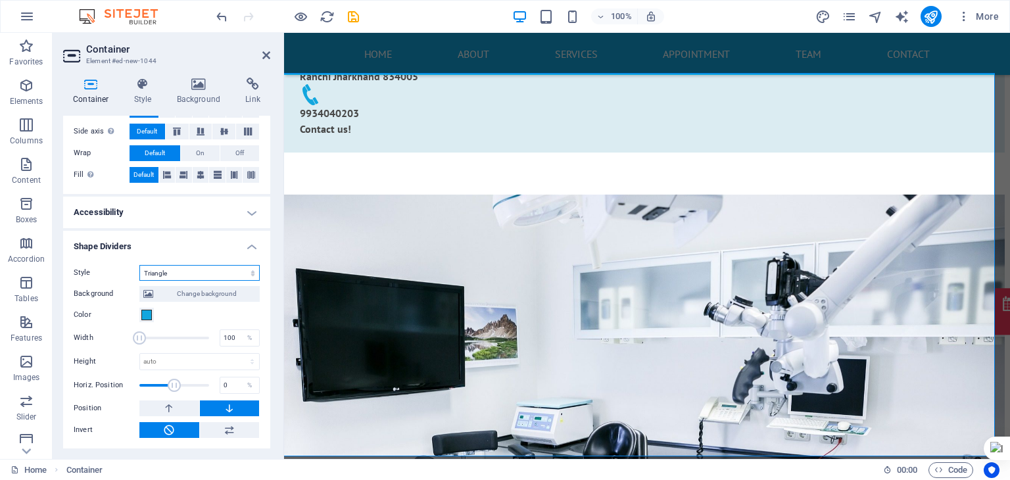
click at [242, 272] on select "None Triangle Square Diagonal Polygon 1 Polygon 2 Zigzag Multiple Zigzags Waves…" at bounding box center [199, 273] width 120 height 16
click at [139, 265] on select "None Triangle Square Diagonal Polygon 1 Polygon 2 Zigzag Multiple Zigzags Waves…" at bounding box center [199, 273] width 120 height 16
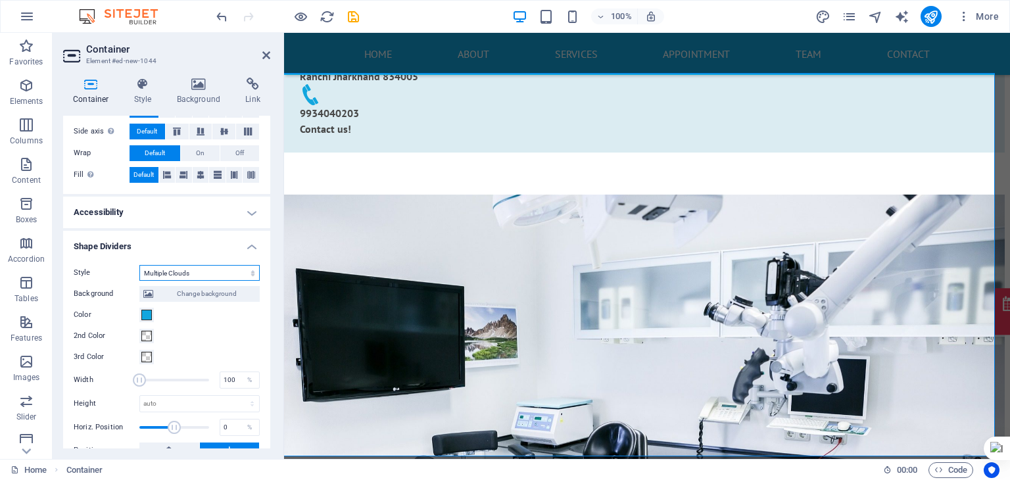
click at [242, 270] on select "None Triangle Square Diagonal Polygon 1 Polygon 2 Zigzag Multiple Zigzags Waves…" at bounding box center [199, 273] width 120 height 16
click at [139, 265] on select "None Triangle Square Diagonal Polygon 1 Polygon 2 Zigzag Multiple Zigzags Waves…" at bounding box center [199, 273] width 120 height 16
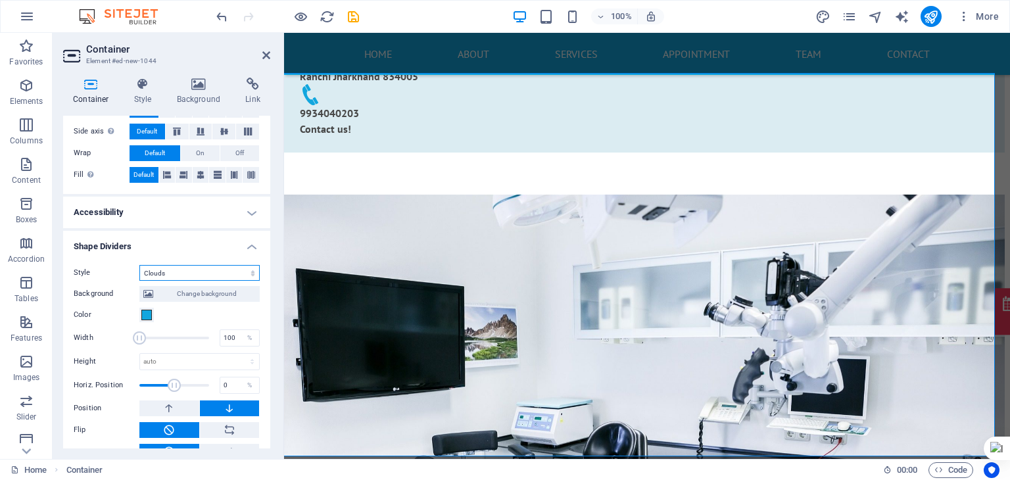
click at [244, 268] on select "None Triangle Square Diagonal Polygon 1 Polygon 2 Zigzag Multiple Zigzags Waves…" at bounding box center [199, 273] width 120 height 16
select select "hexagons"
click at [139, 265] on select "None Triangle Square Diagonal Polygon 1 Polygon 2 Zigzag Multiple Zigzags Waves…" at bounding box center [199, 273] width 120 height 16
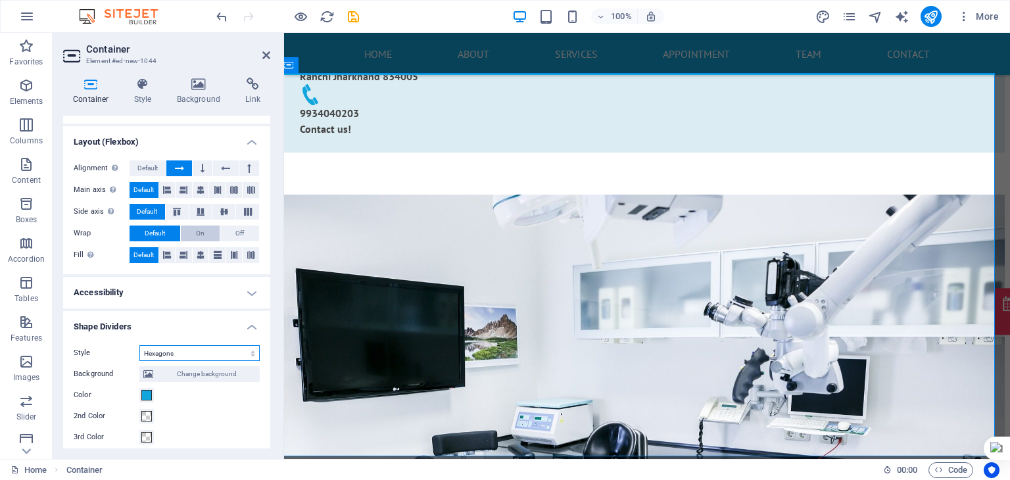
scroll to position [14, 0]
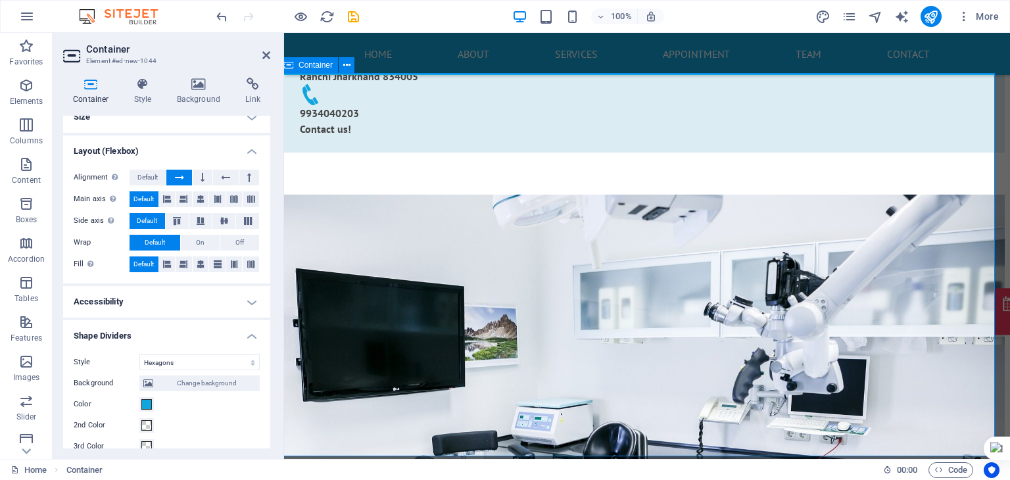
click at [267, 51] on icon at bounding box center [266, 55] width 8 height 11
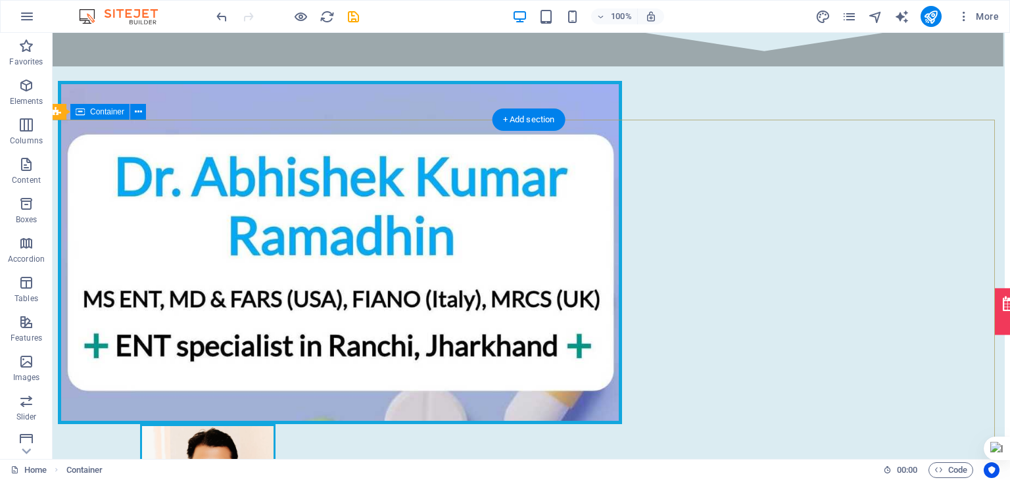
scroll to position [0, 5]
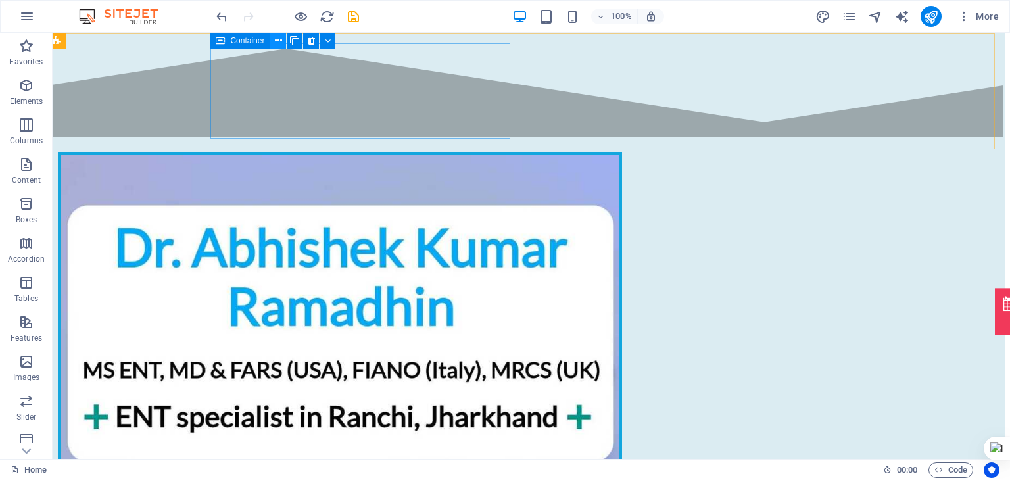
click at [280, 44] on icon at bounding box center [278, 41] width 7 height 14
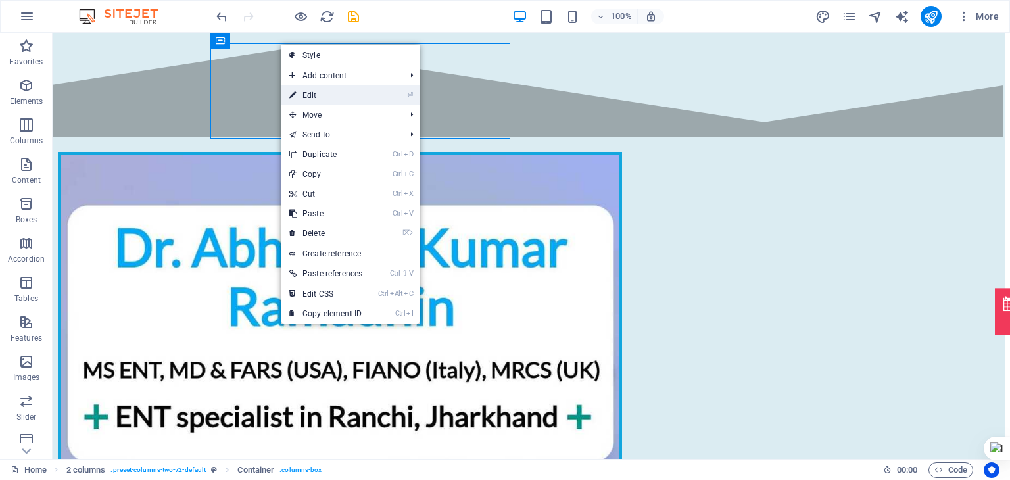
click at [342, 89] on link "⏎ Edit" at bounding box center [325, 95] width 89 height 20
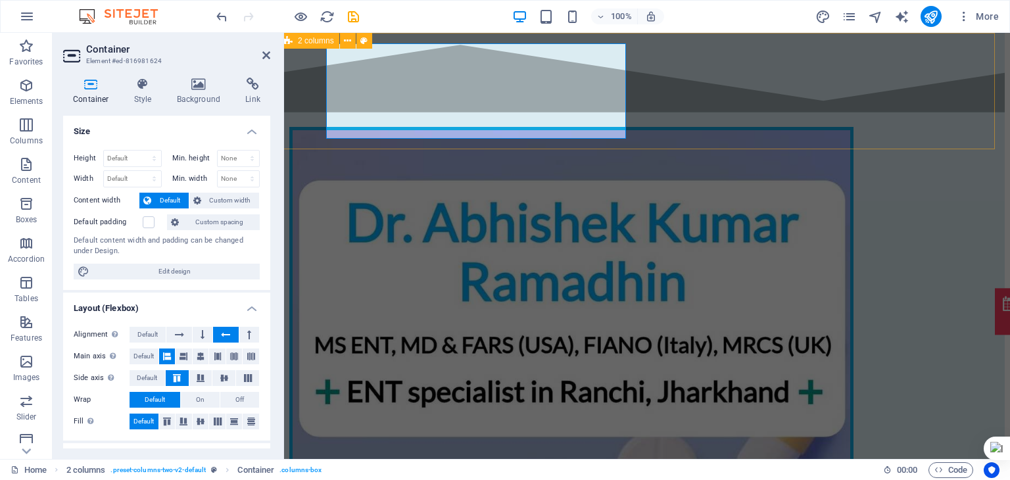
click at [307, 124] on div "RMDA Bhavan, Piska More, [GEOGRAPHIC_DATA] 834005 [PHONE_NUMBER] Contact us!" at bounding box center [642, 367] width 726 height 669
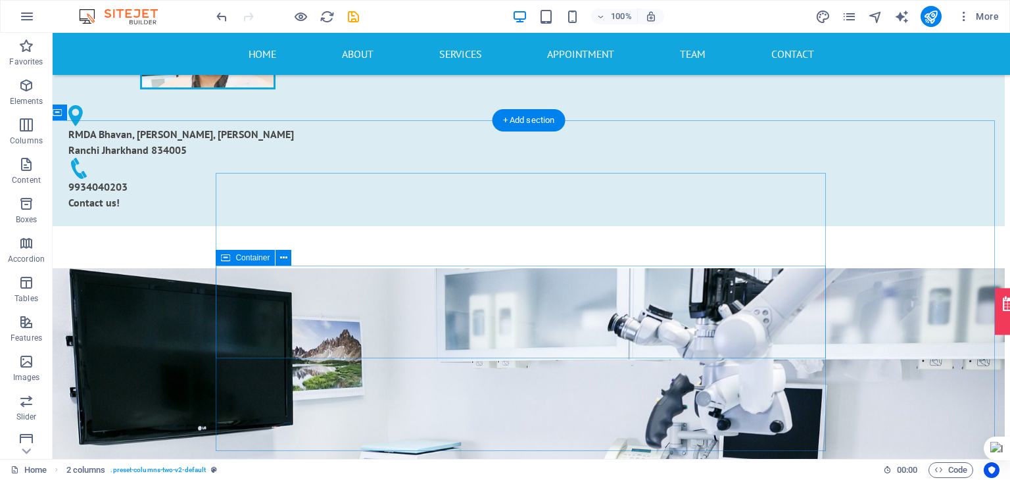
scroll to position [504, 5]
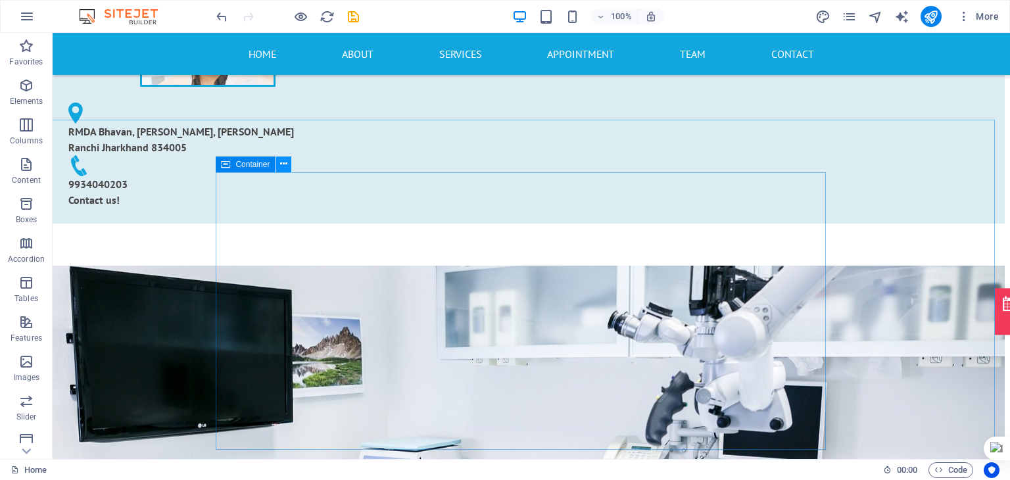
click at [286, 169] on icon at bounding box center [283, 164] width 7 height 14
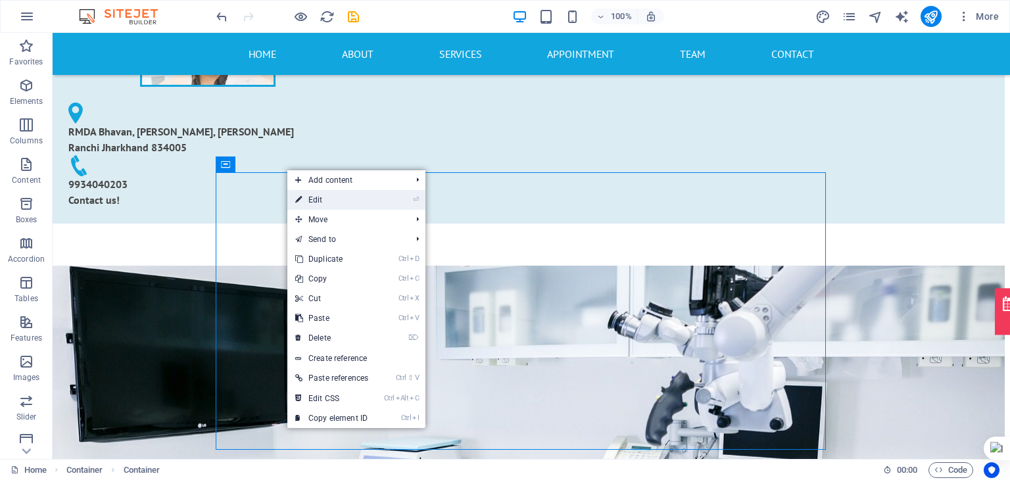
click at [318, 195] on link "⏎ Edit" at bounding box center [331, 200] width 89 height 20
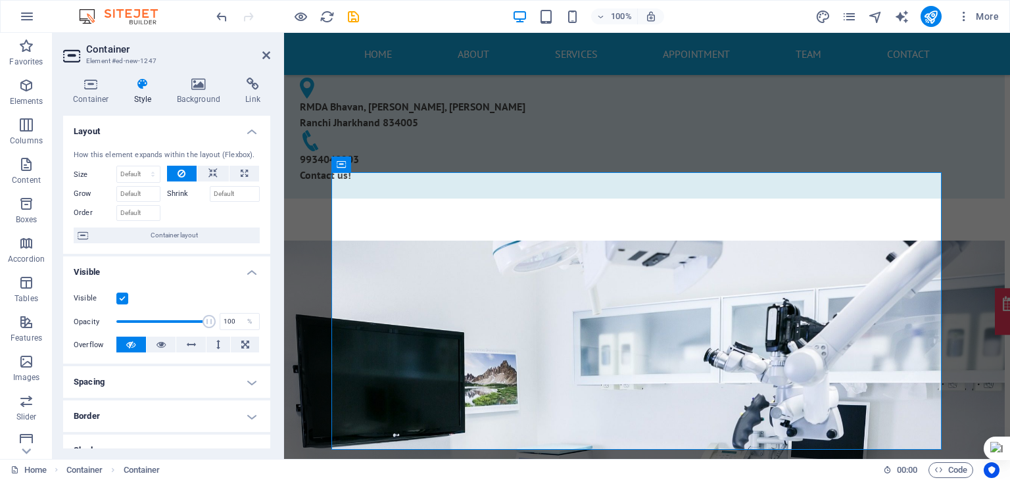
click at [97, 72] on div "Container Style Background Link Size Height Default px rem % vh vw Min. height …" at bounding box center [167, 263] width 228 height 392
click at [97, 80] on icon at bounding box center [91, 84] width 56 height 13
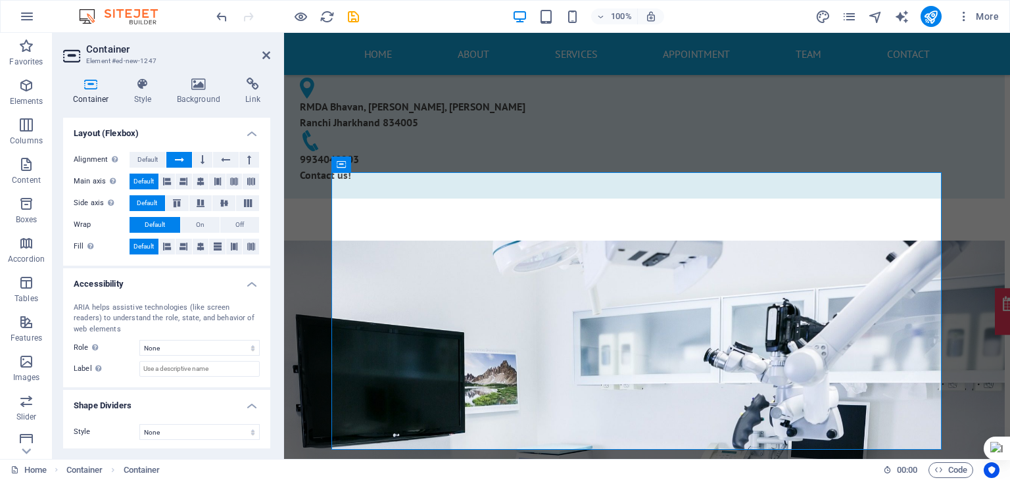
scroll to position [198, 0]
click at [176, 206] on button at bounding box center [177, 203] width 23 height 16
click at [173, 177] on button at bounding box center [167, 181] width 16 height 16
click at [171, 248] on button at bounding box center [167, 246] width 16 height 16
click at [189, 251] on button at bounding box center [184, 246] width 16 height 16
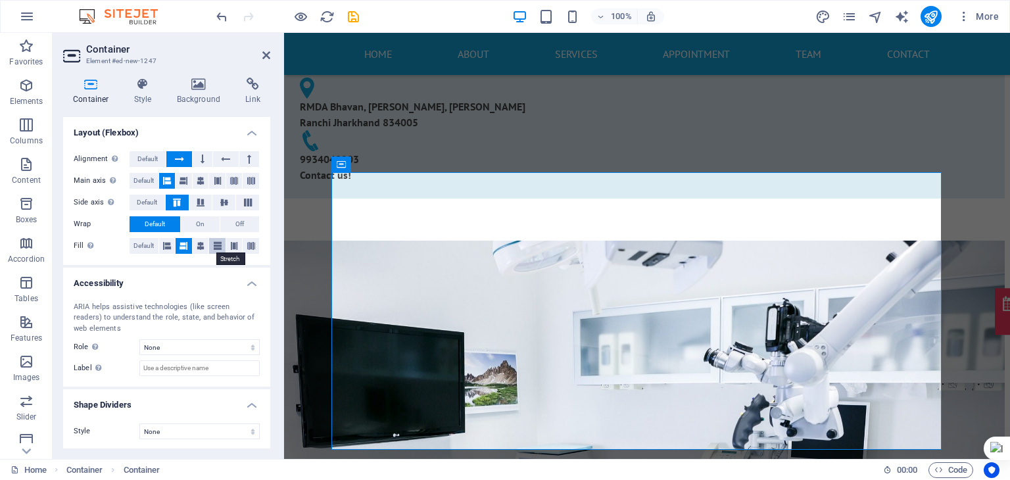
click at [209, 245] on button at bounding box center [217, 246] width 16 height 16
click at [235, 244] on icon at bounding box center [234, 246] width 8 height 16
click at [168, 243] on icon at bounding box center [167, 246] width 8 height 16
click at [186, 180] on icon at bounding box center [184, 181] width 8 height 16
click at [160, 186] on button at bounding box center [167, 181] width 16 height 16
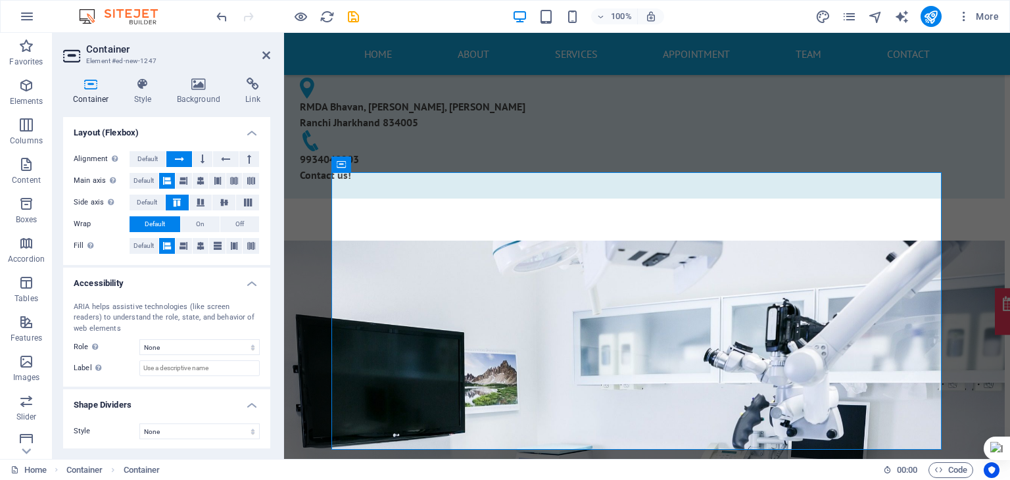
click at [200, 210] on div "Alignment Determines the flex direction. Default Main axis Determine how elemen…" at bounding box center [166, 203] width 207 height 124
click at [203, 205] on button at bounding box center [200, 203] width 23 height 16
click at [228, 201] on icon at bounding box center [224, 203] width 16 height 8
drag, startPoint x: 134, startPoint y: 195, endPoint x: 136, endPoint y: 177, distance: 17.9
click at [136, 177] on div "Alignment Determines the flex direction. Default Main axis Determine how elemen…" at bounding box center [166, 203] width 207 height 124
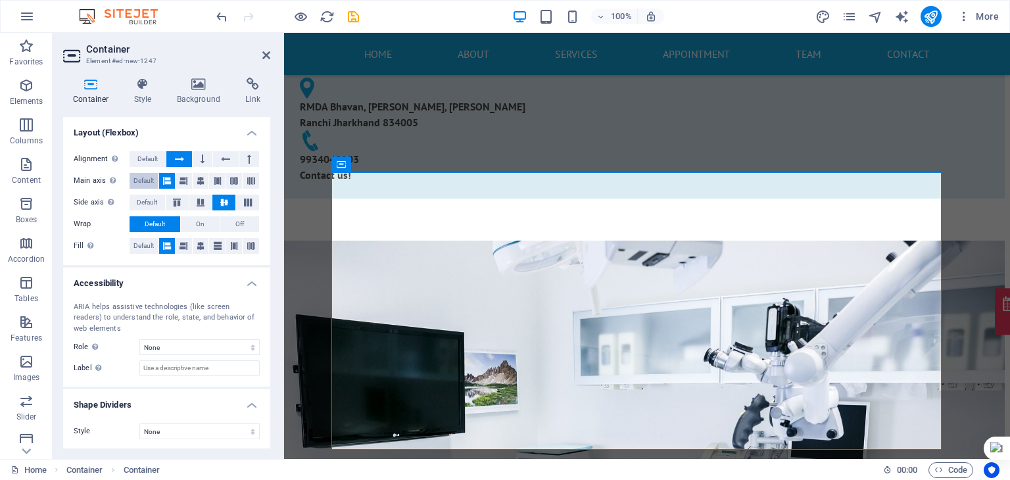
click at [136, 177] on span "Default" at bounding box center [143, 181] width 20 height 16
click at [199, 157] on button at bounding box center [203, 159] width 20 height 16
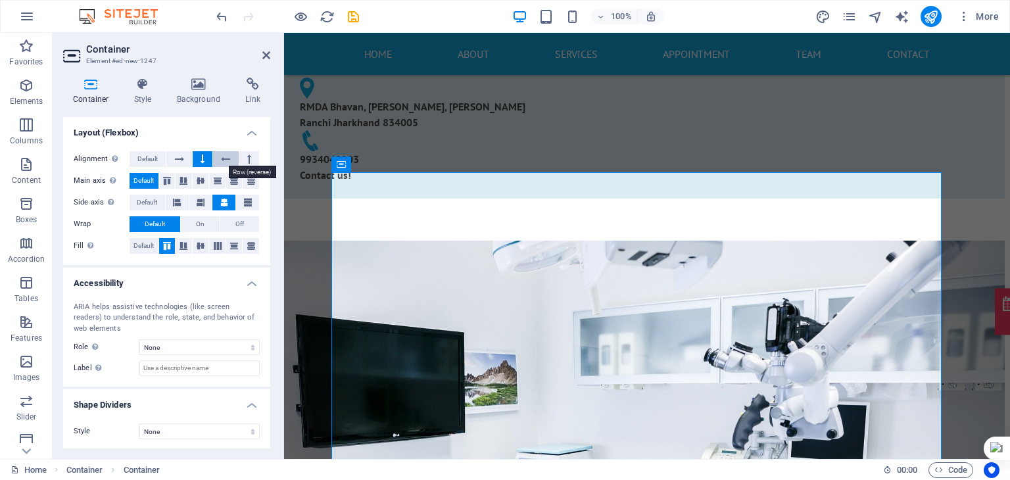
click at [230, 157] on button at bounding box center [225, 159] width 25 height 16
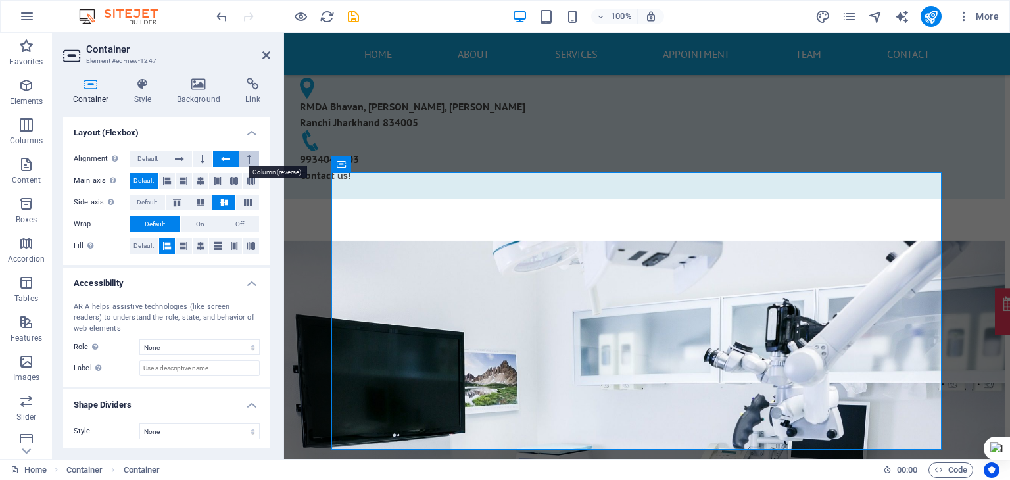
click at [250, 157] on button at bounding box center [249, 159] width 20 height 16
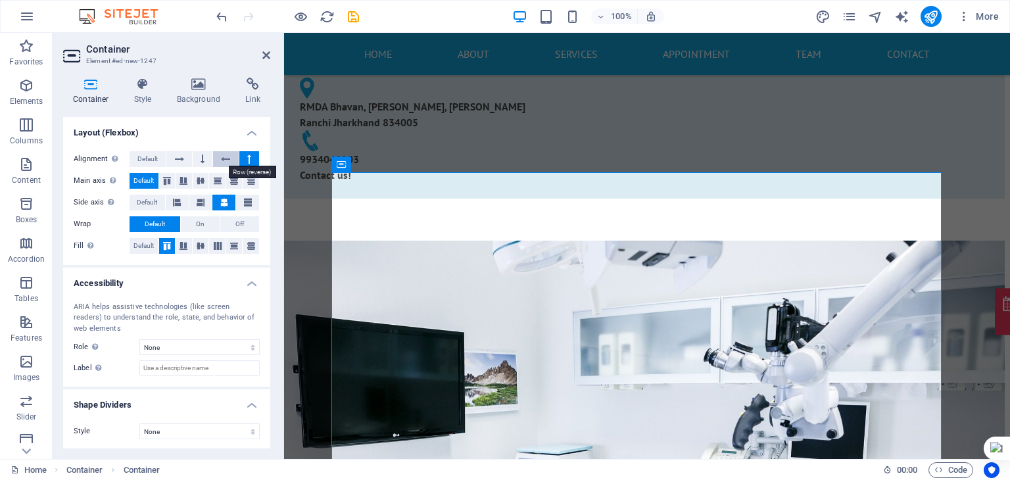
click at [217, 164] on button at bounding box center [225, 159] width 25 height 16
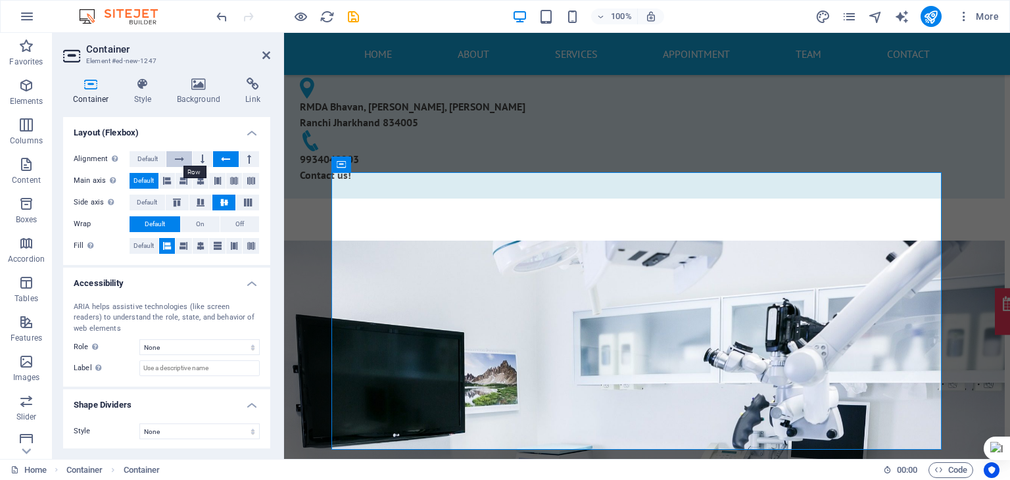
click at [182, 162] on icon at bounding box center [179, 159] width 9 height 16
click at [229, 155] on button at bounding box center [225, 159] width 25 height 16
click at [186, 160] on button at bounding box center [178, 159] width 25 height 16
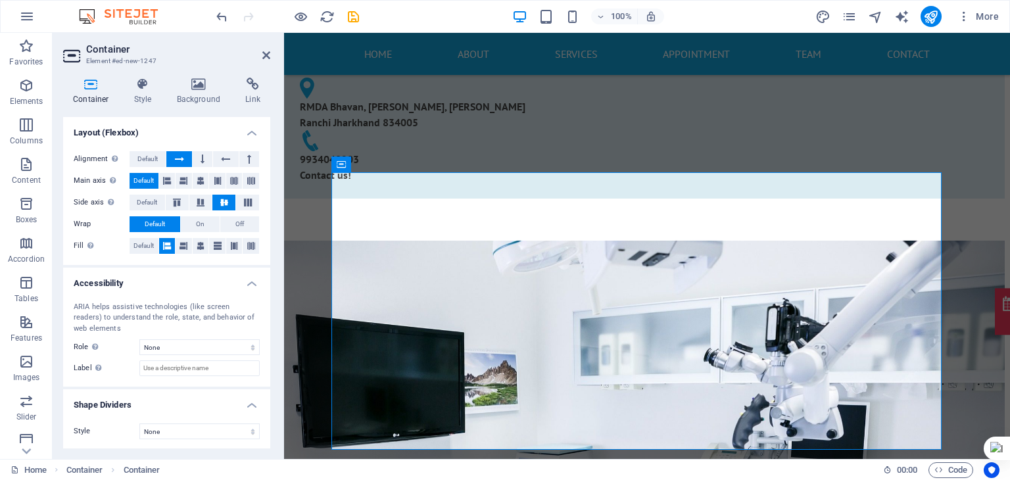
click at [187, 161] on button at bounding box center [178, 159] width 25 height 16
drag, startPoint x: 183, startPoint y: 158, endPoint x: 174, endPoint y: 157, distance: 9.4
click at [174, 157] on button at bounding box center [178, 159] width 25 height 16
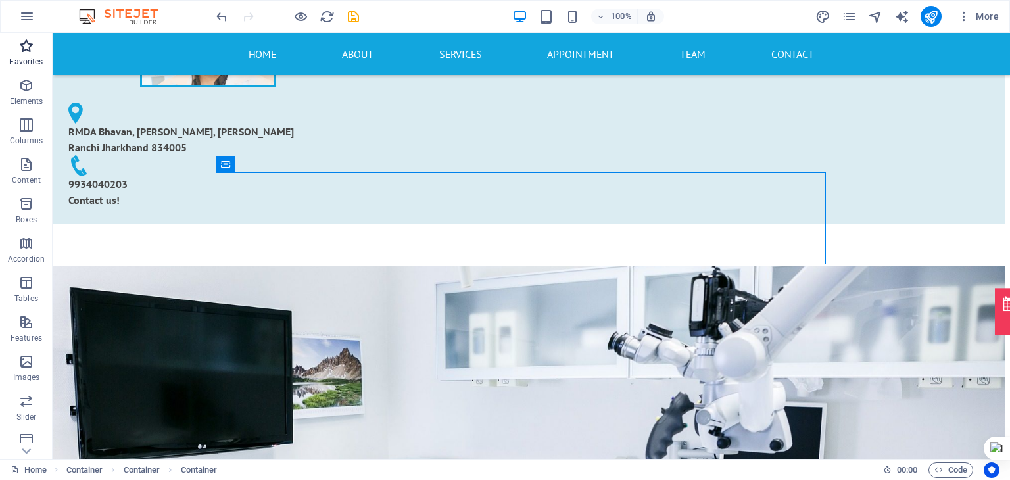
click at [26, 43] on icon "button" at bounding box center [26, 46] width 16 height 16
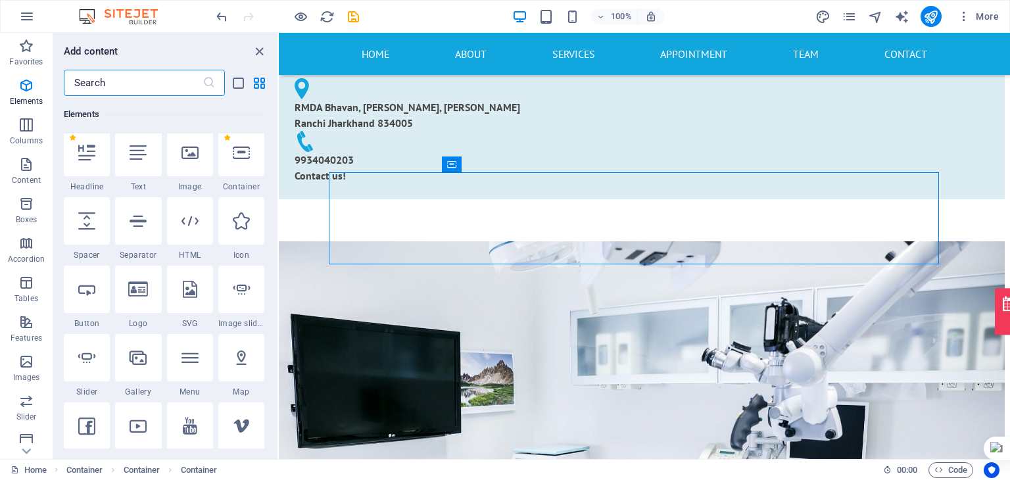
scroll to position [147, 0]
click at [196, 298] on div at bounding box center [190, 287] width 46 height 47
select select "xMidYMid"
select select "px"
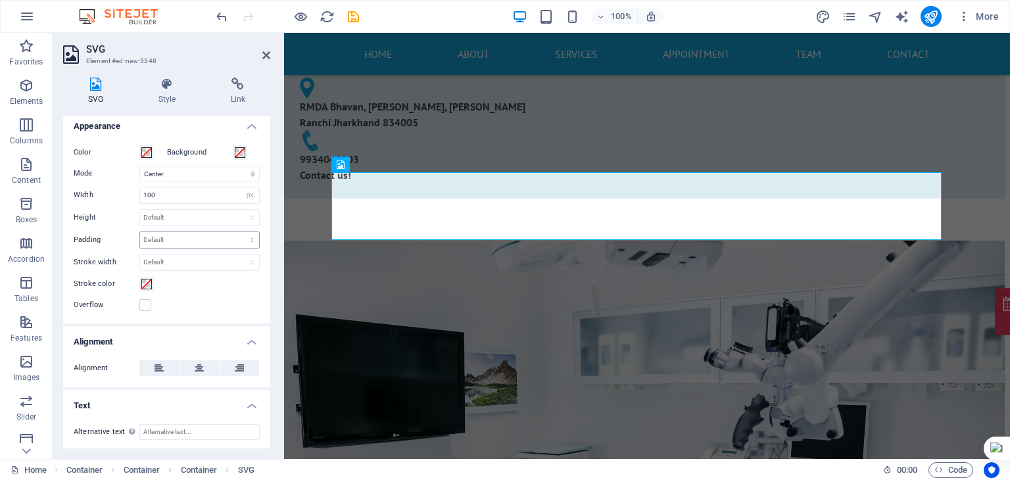
scroll to position [0, 0]
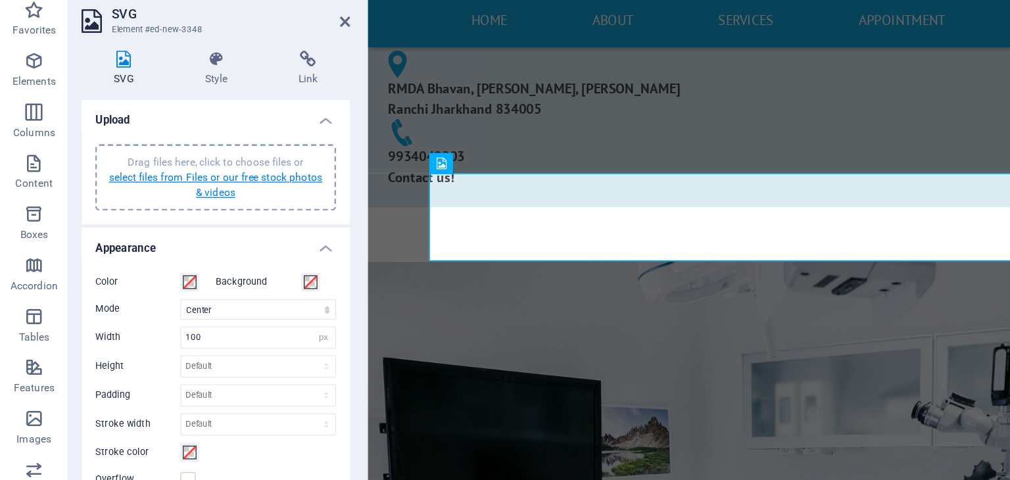
click at [169, 187] on link "select files from Files or our free stock photos & videos" at bounding box center [166, 181] width 165 height 21
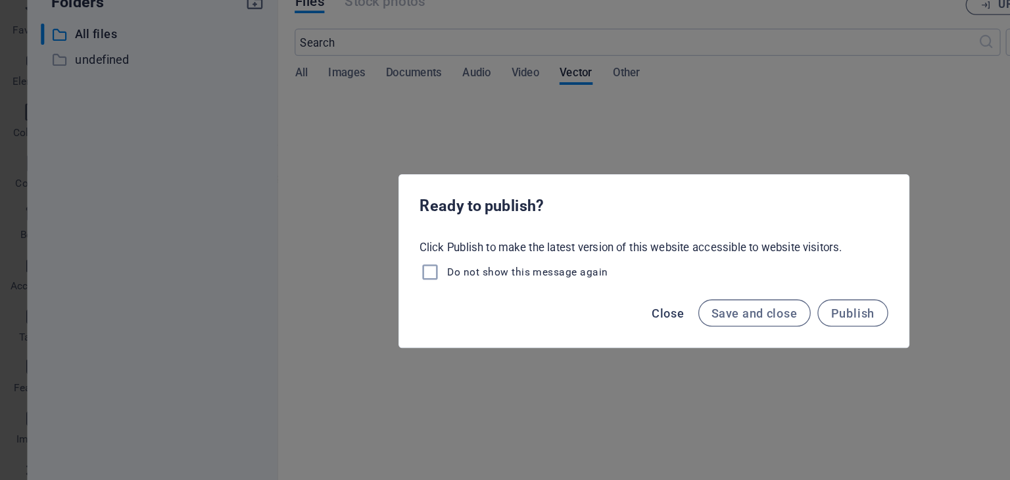
click at [514, 275] on span "Close" at bounding box center [516, 280] width 25 height 11
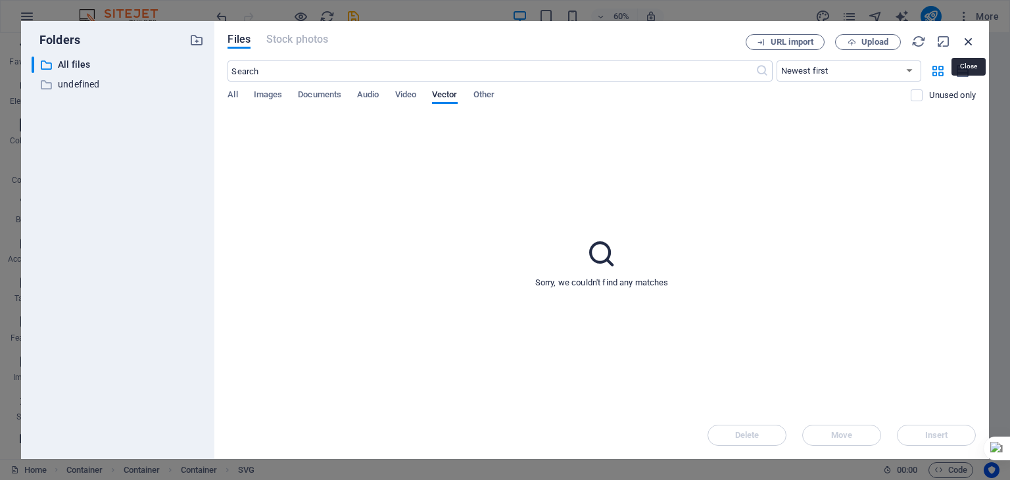
click at [969, 45] on icon "button" at bounding box center [968, 41] width 14 height 14
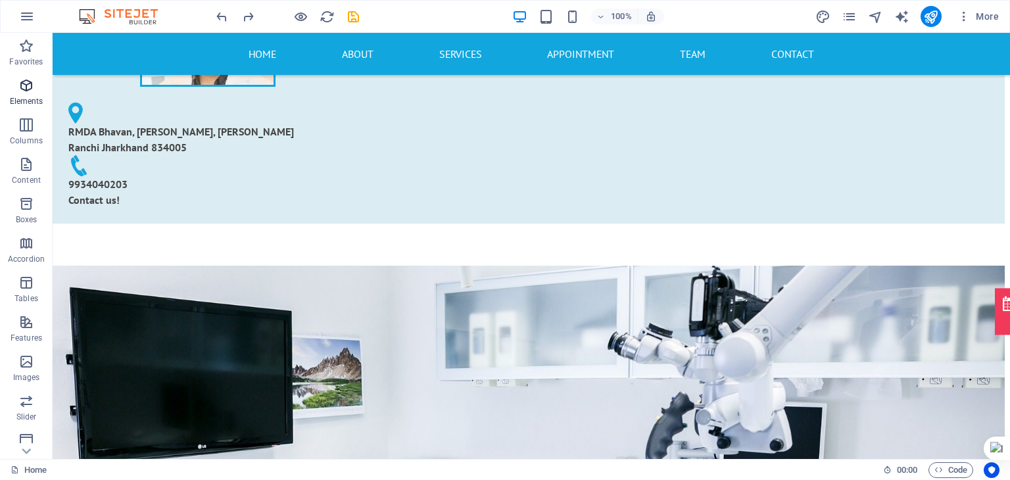
click at [26, 91] on icon "button" at bounding box center [26, 86] width 16 height 16
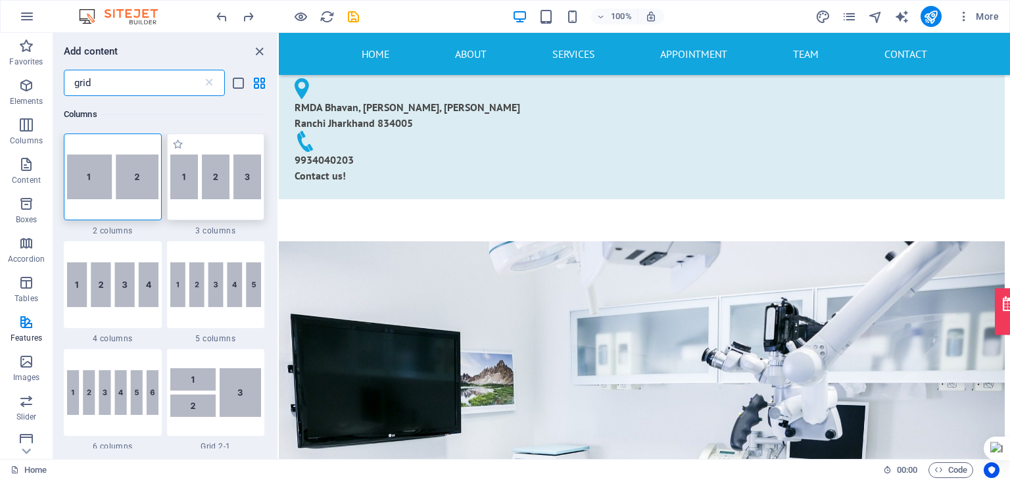
type input "grid"
click at [201, 198] on img at bounding box center [215, 177] width 91 height 45
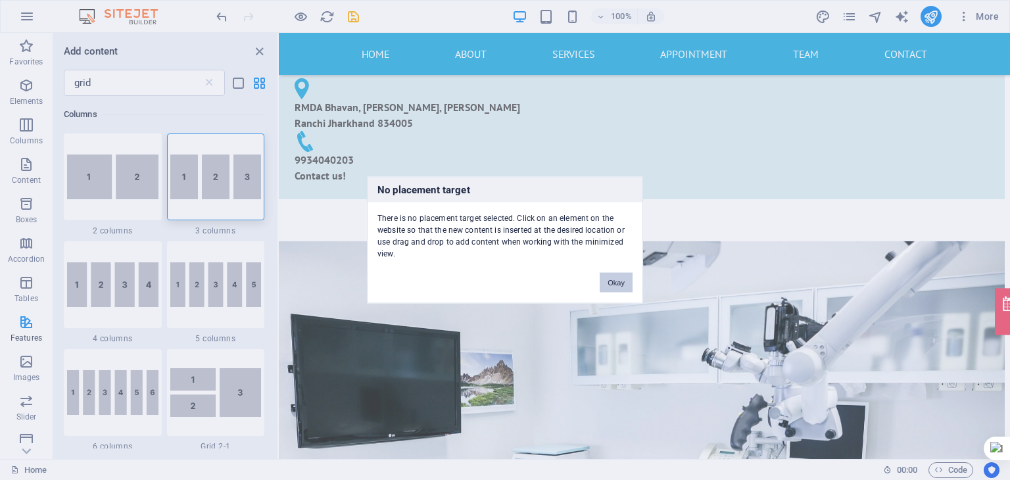
click at [620, 281] on button "Okay" at bounding box center [616, 283] width 33 height 20
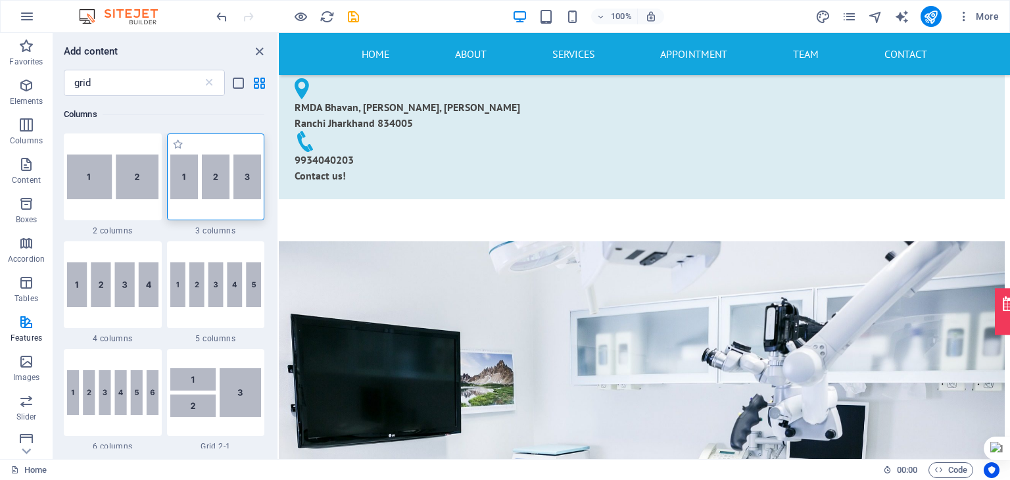
click at [200, 180] on img at bounding box center [215, 177] width 91 height 45
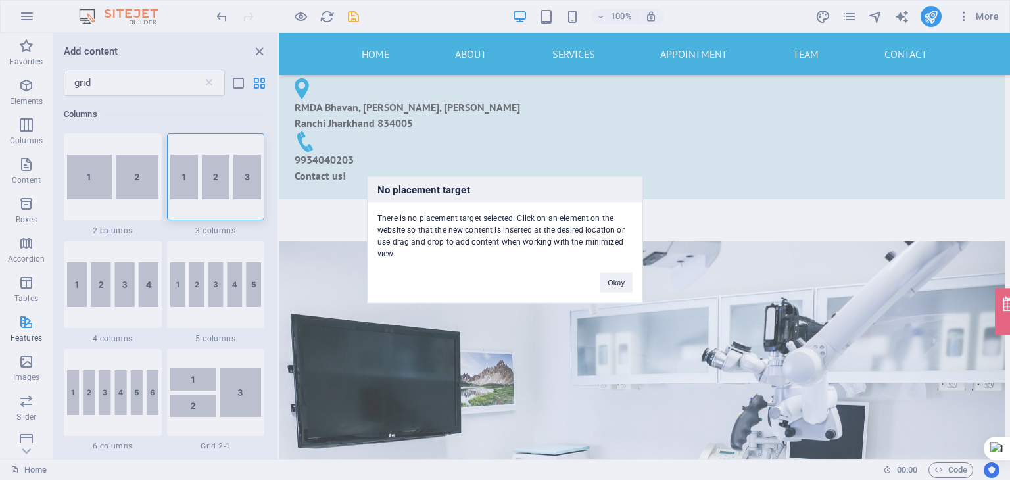
drag, startPoint x: 200, startPoint y: 180, endPoint x: 686, endPoint y: 187, distance: 486.0
click at [686, 187] on div "No placement target There is no placement target selected. Click on an element …" at bounding box center [505, 240] width 1010 height 480
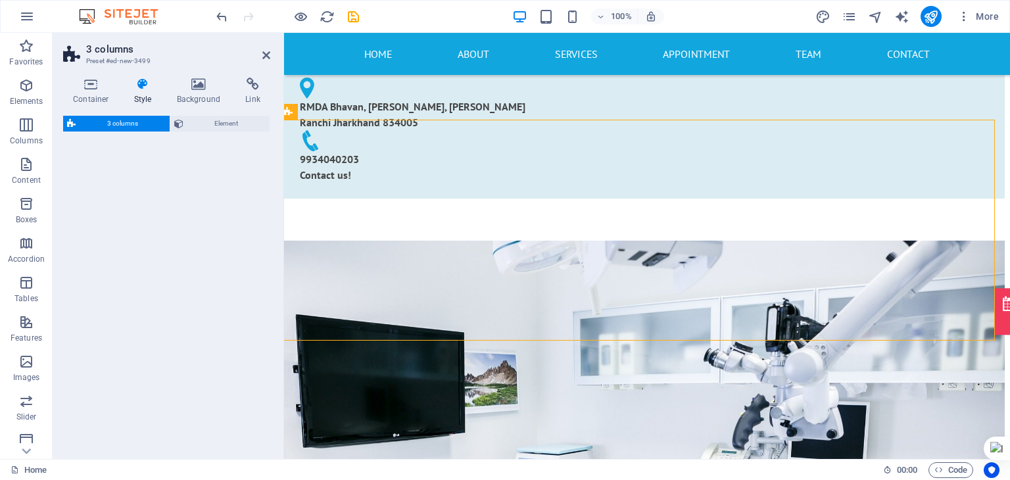
select select "rem"
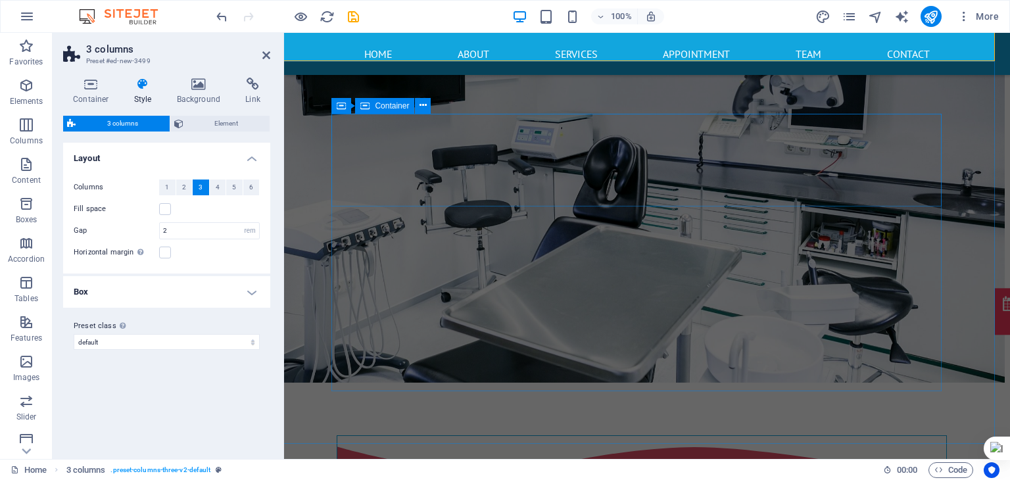
scroll to position [764, 5]
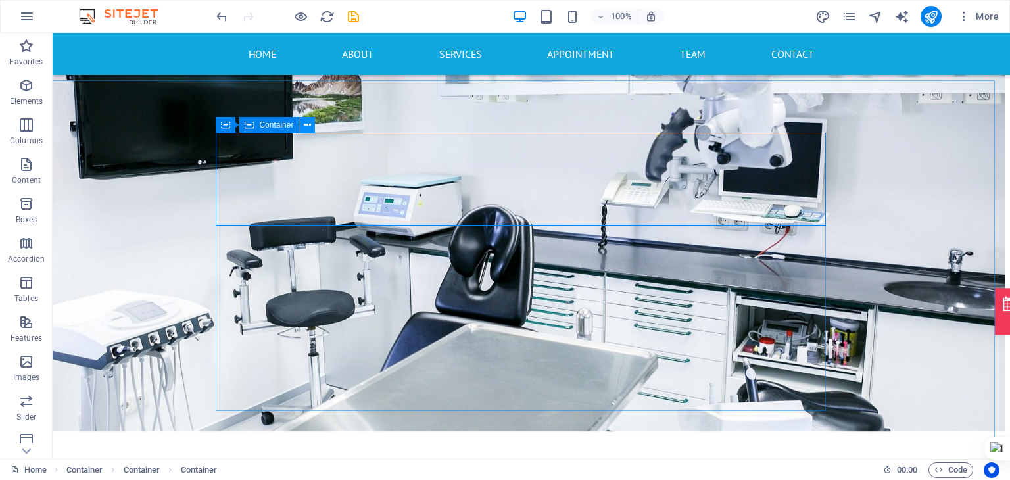
click at [310, 126] on icon at bounding box center [307, 125] width 7 height 14
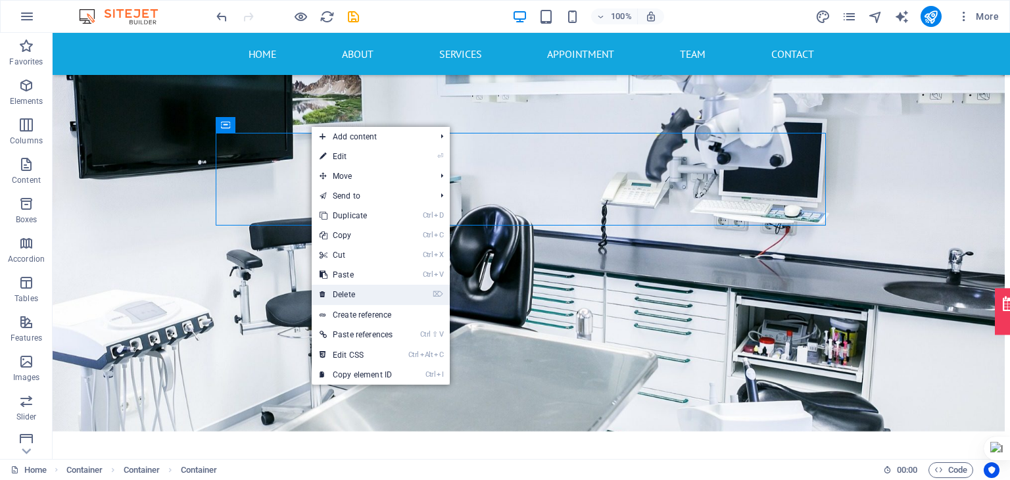
click at [370, 295] on link "⌦ Delete" at bounding box center [356, 295] width 89 height 20
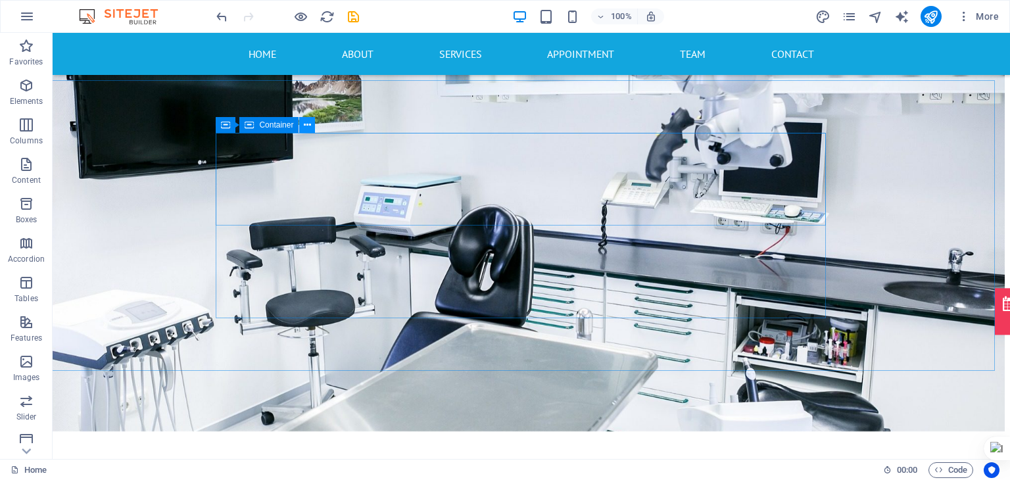
click at [306, 126] on icon at bounding box center [307, 125] width 7 height 14
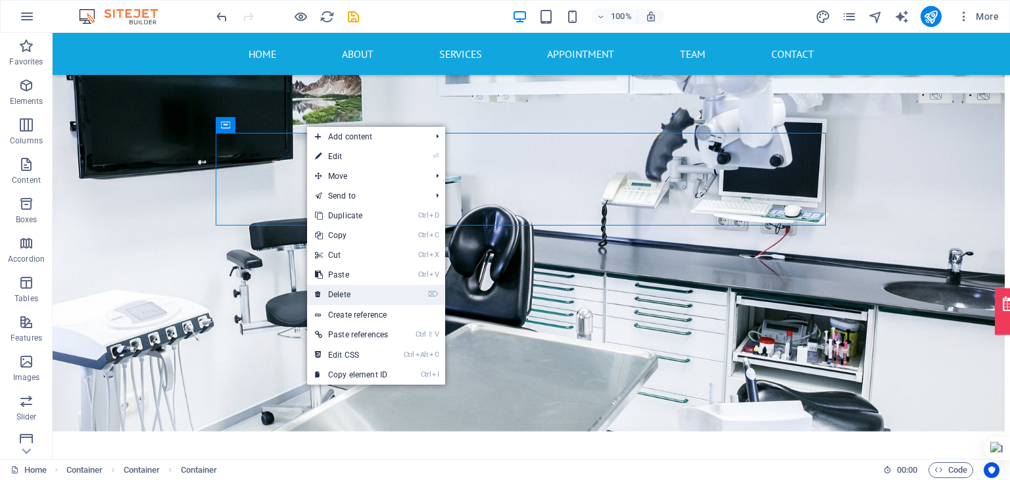
click at [355, 293] on link "⌦ Delete" at bounding box center [351, 295] width 89 height 20
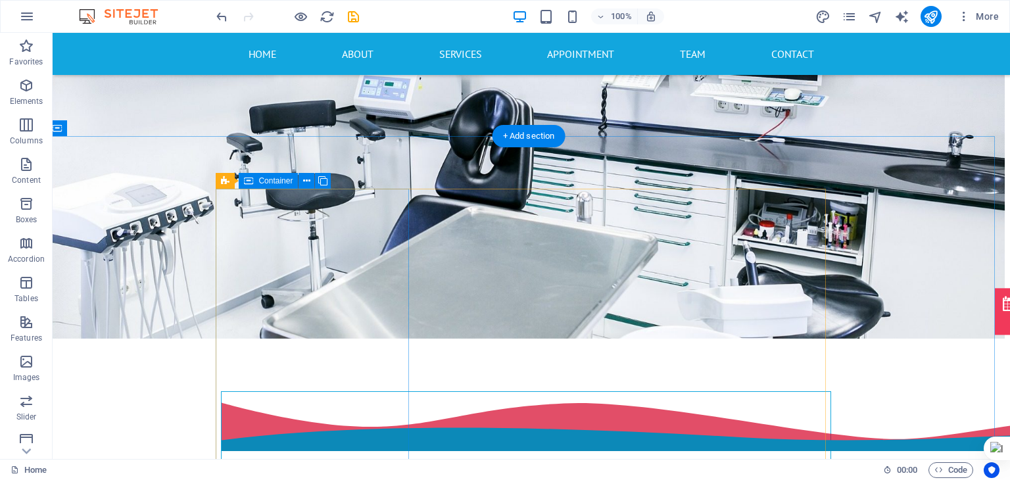
scroll to position [906, 5]
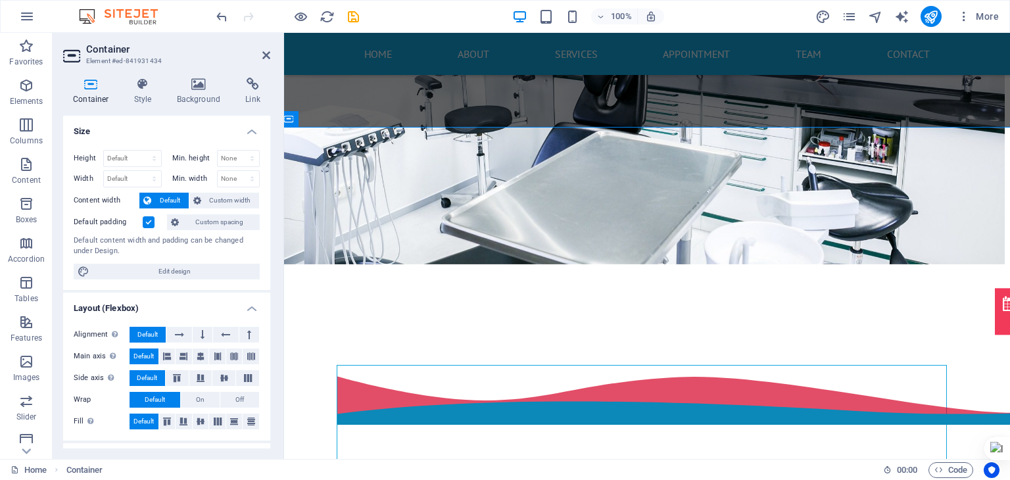
scroll to position [915, 5]
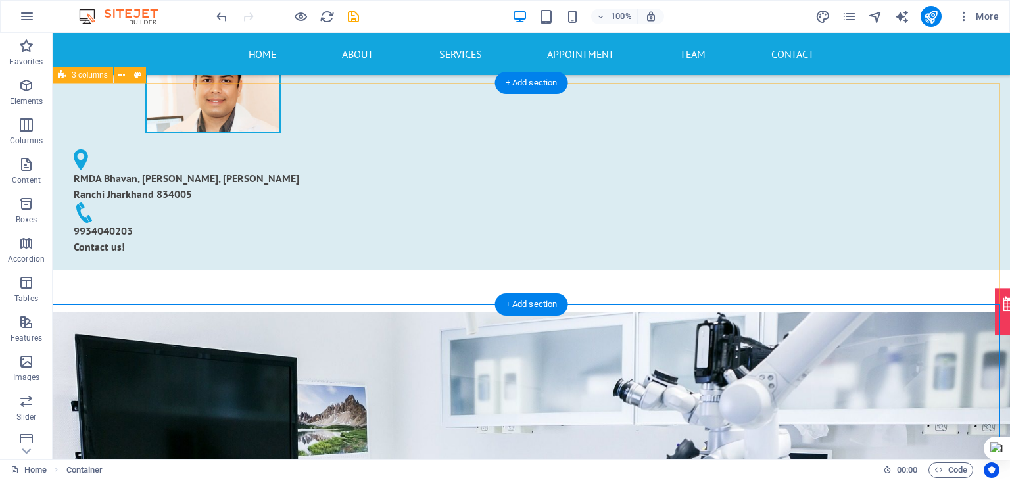
scroll to position [448, 0]
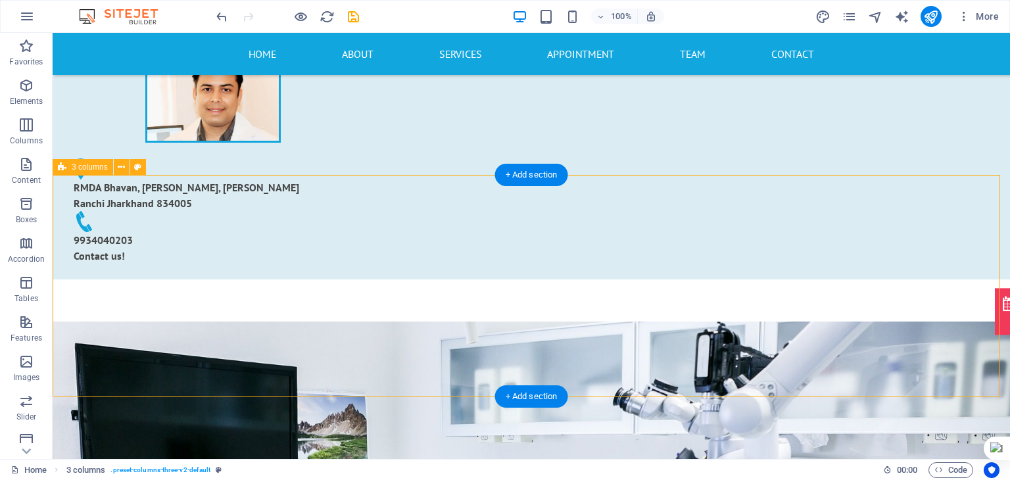
select select "rem"
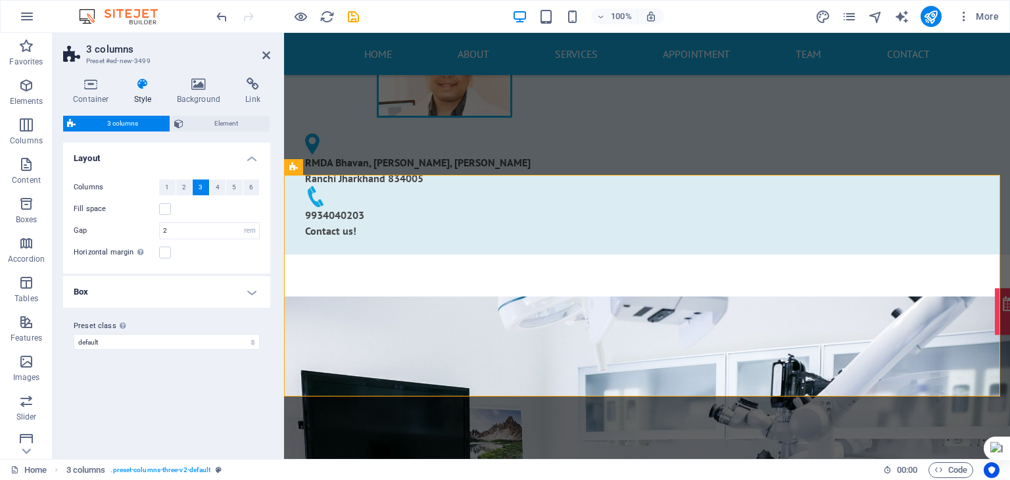
click at [260, 287] on h4 "Box" at bounding box center [166, 292] width 207 height 32
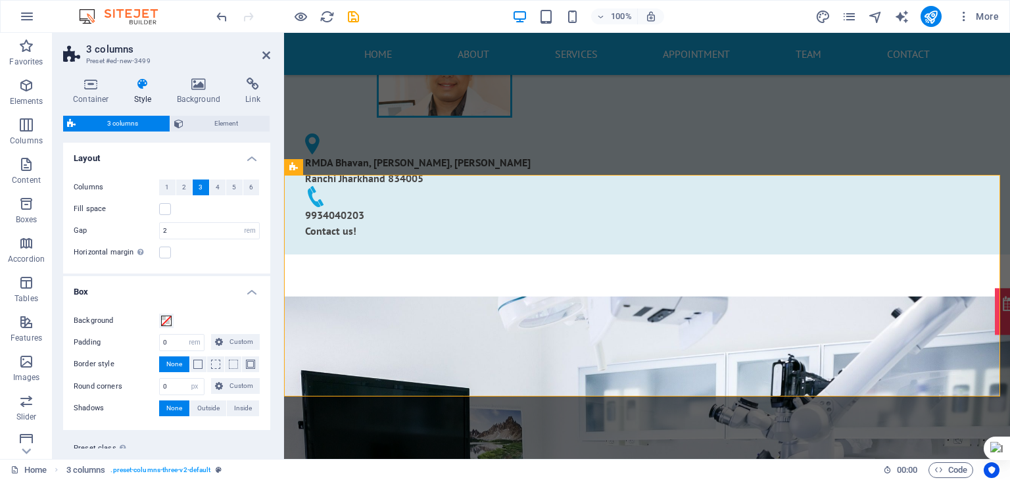
click at [260, 287] on h4 "Box" at bounding box center [166, 288] width 207 height 24
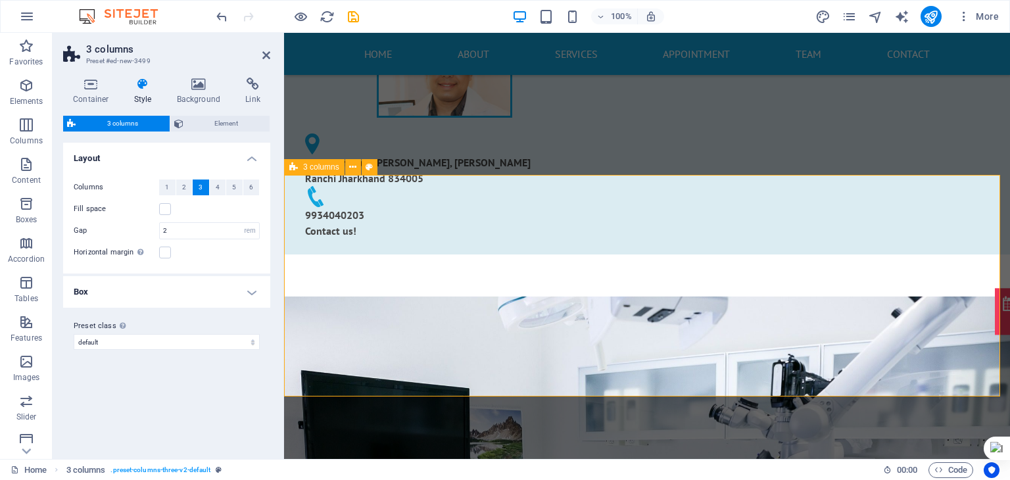
click at [270, 51] on aside "3 columns Preset #ed-new-3499 Container Style Background Link Size Height Defau…" at bounding box center [168, 246] width 231 height 426
click at [270, 51] on icon at bounding box center [266, 55] width 8 height 11
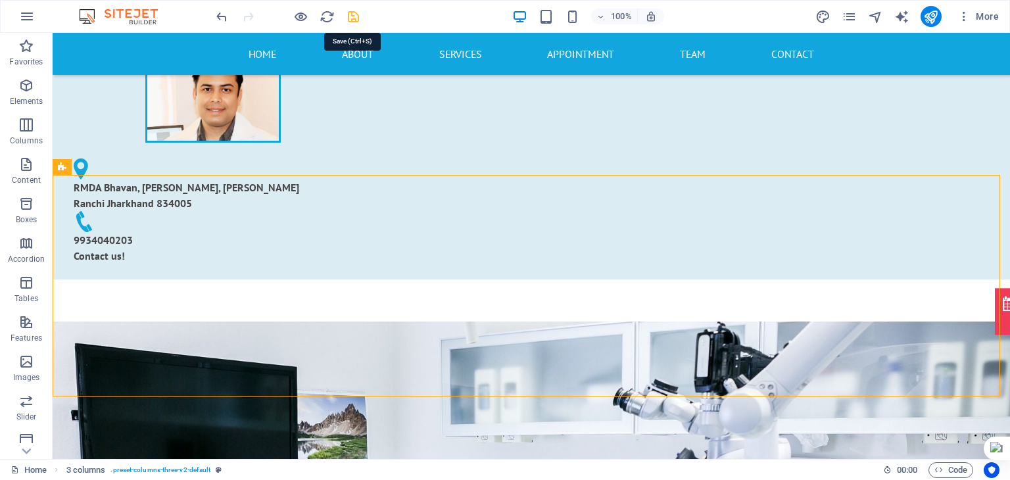
click at [356, 18] on icon "save" at bounding box center [353, 16] width 15 height 15
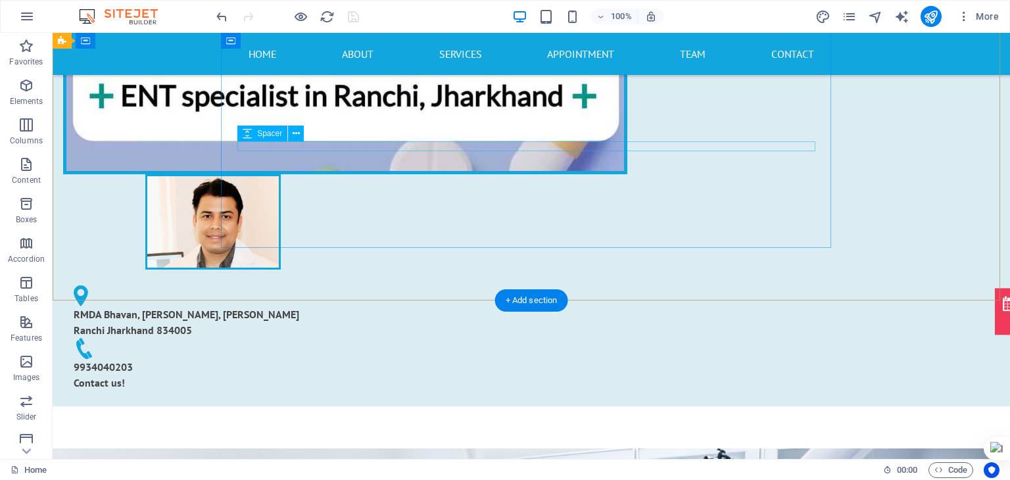
scroll to position [326, 0]
